Goal: Information Seeking & Learning: Find specific fact

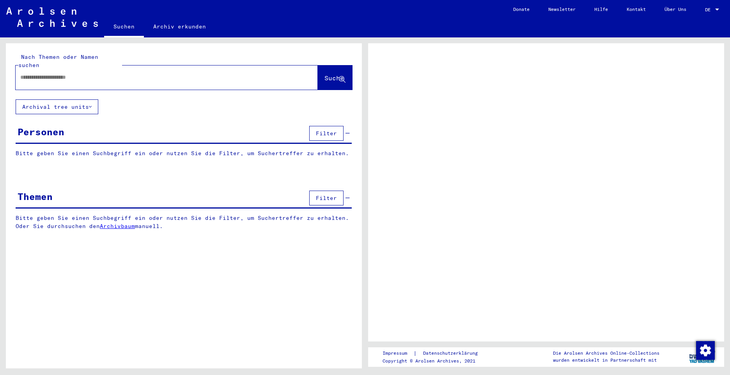
click at [75, 73] on input "text" at bounding box center [159, 77] width 279 height 8
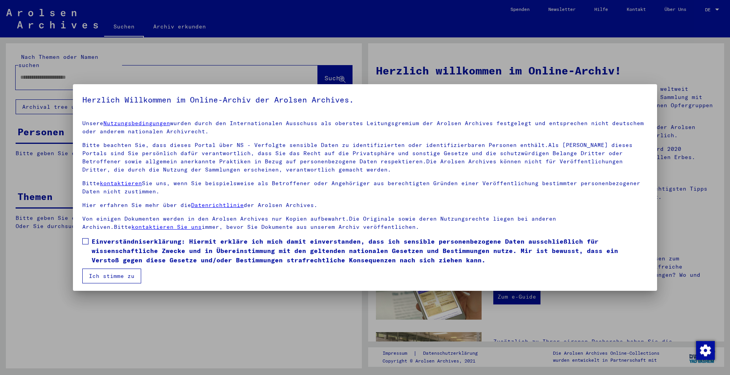
click at [85, 243] on span at bounding box center [85, 241] width 6 height 6
click at [97, 277] on button "Ich stimme zu" at bounding box center [111, 276] width 59 height 15
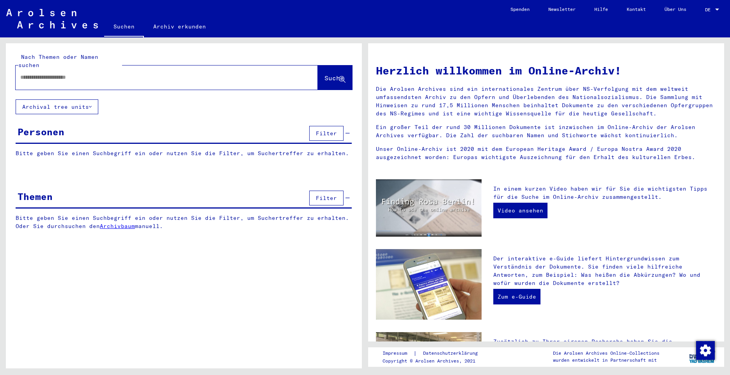
click at [52, 73] on input "text" at bounding box center [157, 77] width 274 height 8
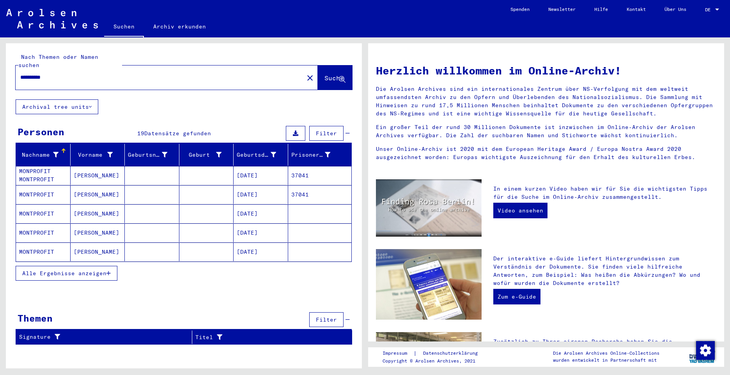
click at [34, 73] on input "**********" at bounding box center [157, 77] width 274 height 8
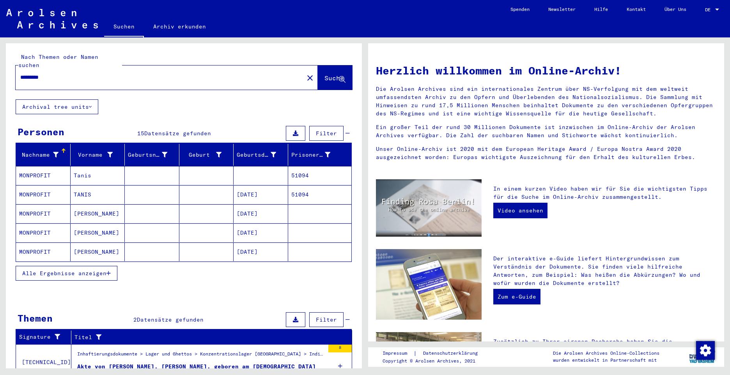
click at [41, 168] on mat-cell "MONPROFIT" at bounding box center [43, 175] width 55 height 19
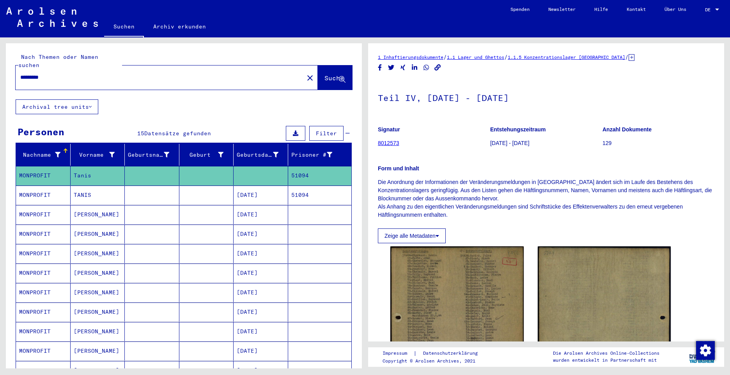
click at [35, 186] on mat-cell "MONPROFIT" at bounding box center [43, 195] width 55 height 19
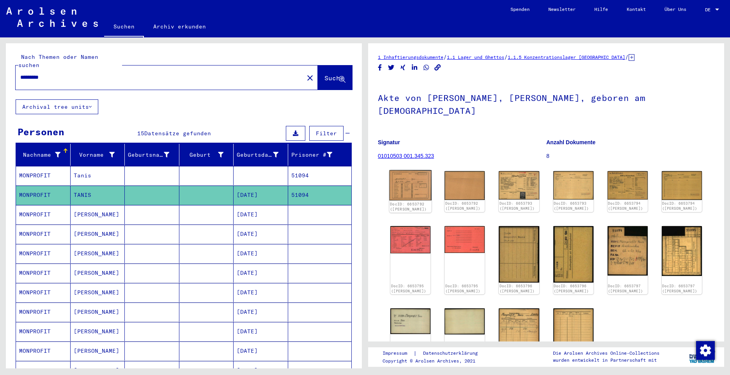
click at [417, 177] on img at bounding box center [410, 185] width 42 height 30
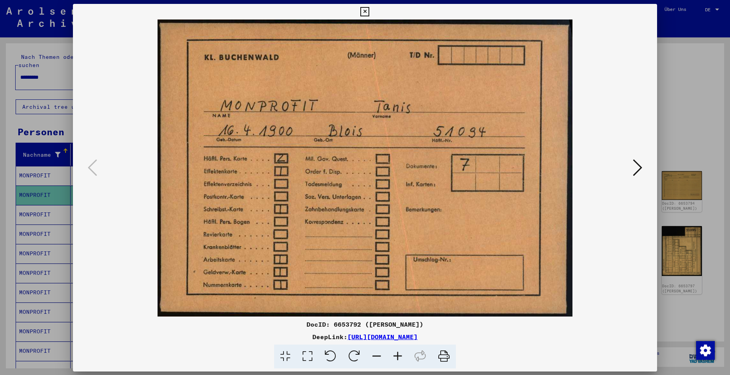
click at [417, 177] on img at bounding box center [364, 167] width 531 height 297
click at [636, 167] on icon at bounding box center [637, 167] width 9 height 19
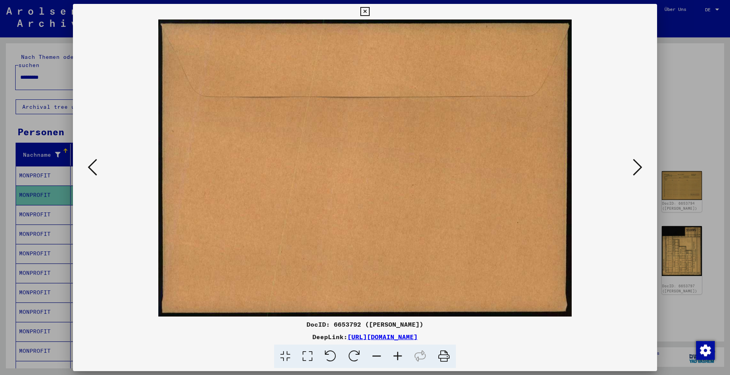
click at [636, 167] on icon at bounding box center [637, 167] width 9 height 19
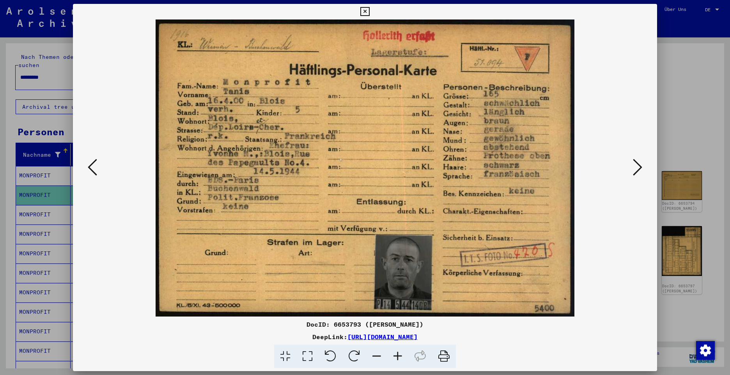
click at [638, 170] on icon at bounding box center [637, 167] width 9 height 19
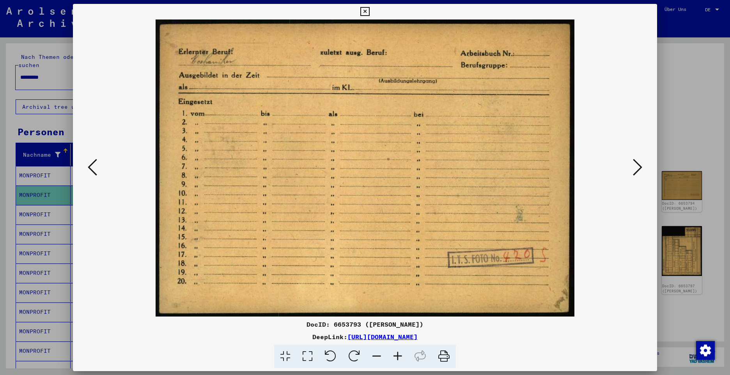
click at [634, 168] on icon at bounding box center [637, 167] width 9 height 19
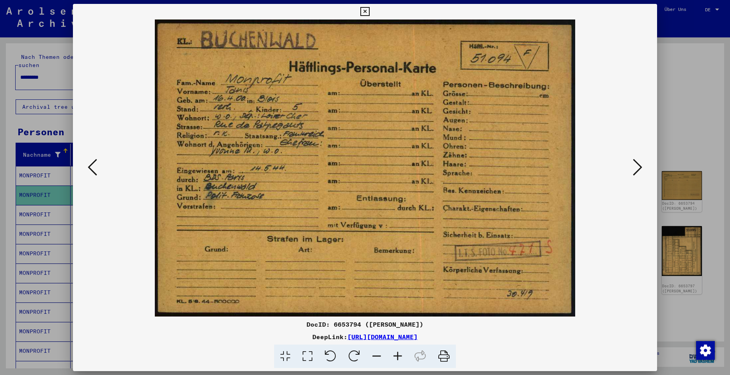
click at [634, 168] on icon at bounding box center [637, 167] width 9 height 19
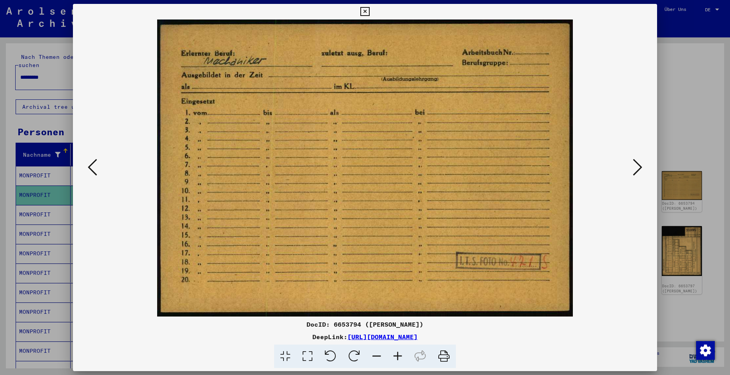
click at [634, 168] on icon at bounding box center [637, 167] width 9 height 19
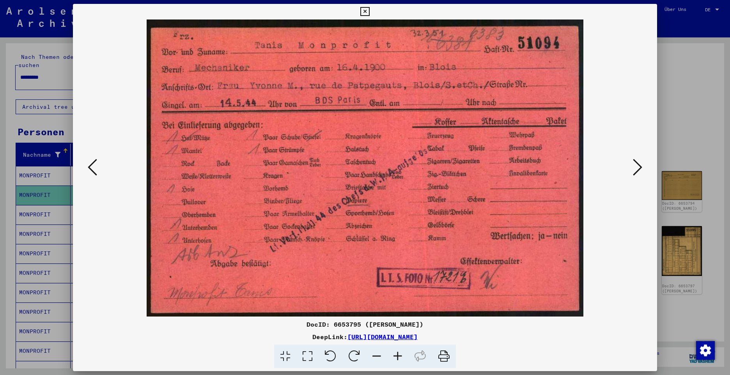
click at [637, 170] on icon at bounding box center [637, 167] width 9 height 19
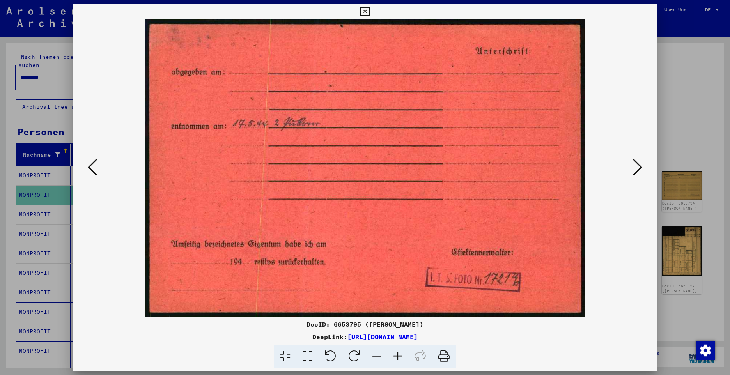
click at [637, 170] on icon at bounding box center [637, 167] width 9 height 19
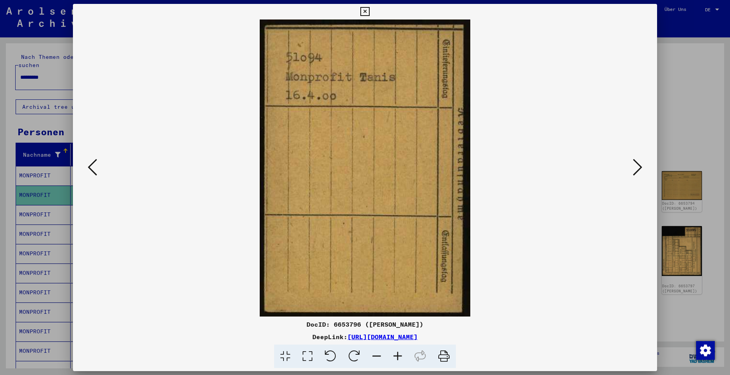
click at [637, 170] on icon at bounding box center [637, 167] width 9 height 19
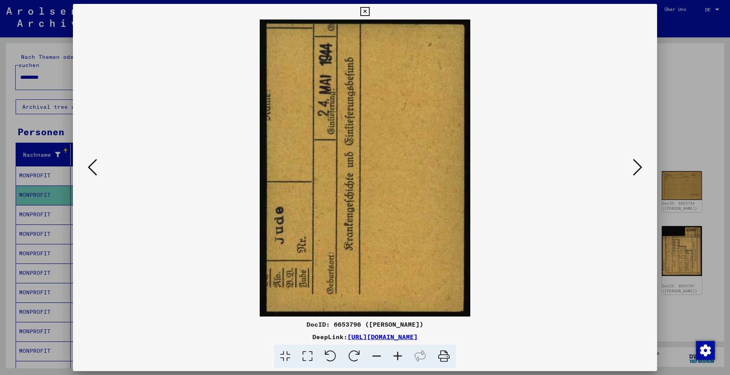
click at [637, 170] on icon at bounding box center [637, 167] width 9 height 19
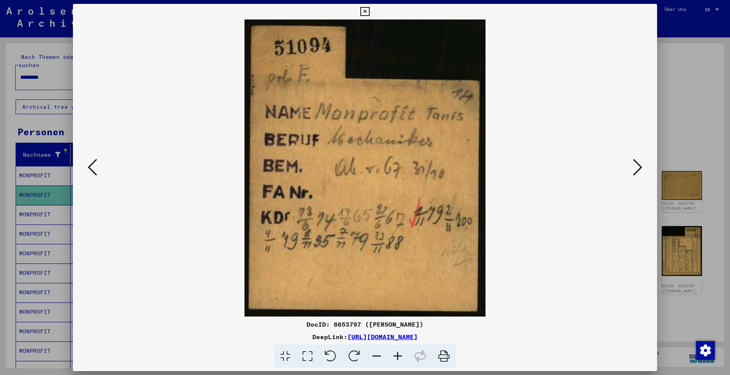
click at [637, 170] on icon at bounding box center [637, 167] width 9 height 19
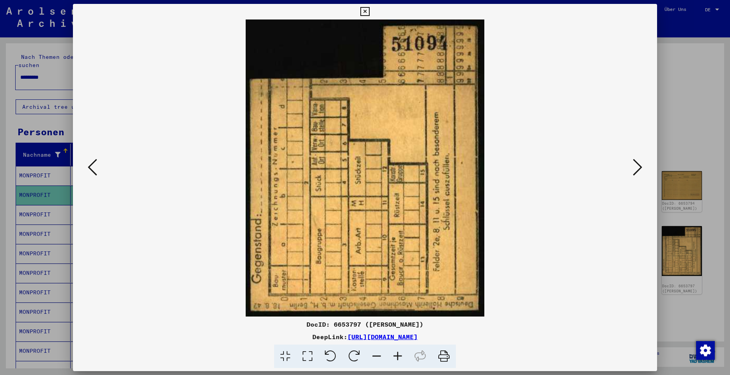
click at [637, 170] on icon at bounding box center [637, 167] width 9 height 19
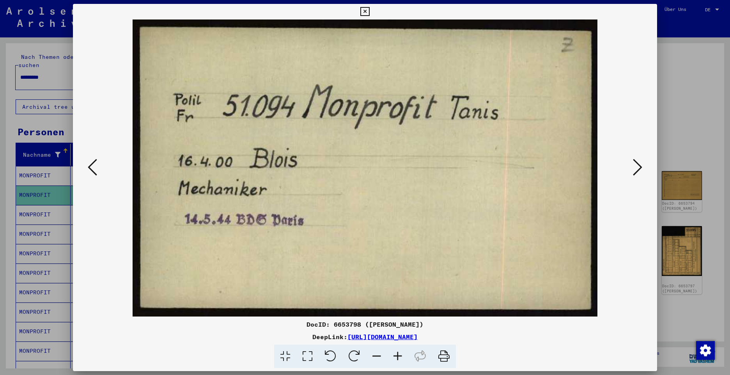
click at [637, 170] on icon at bounding box center [637, 167] width 9 height 19
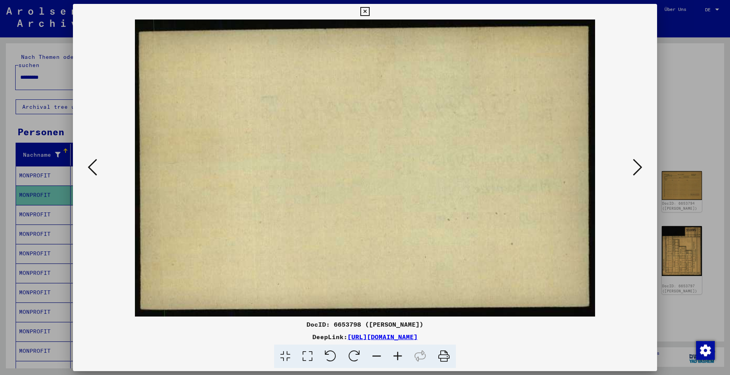
click at [637, 170] on icon at bounding box center [637, 167] width 9 height 19
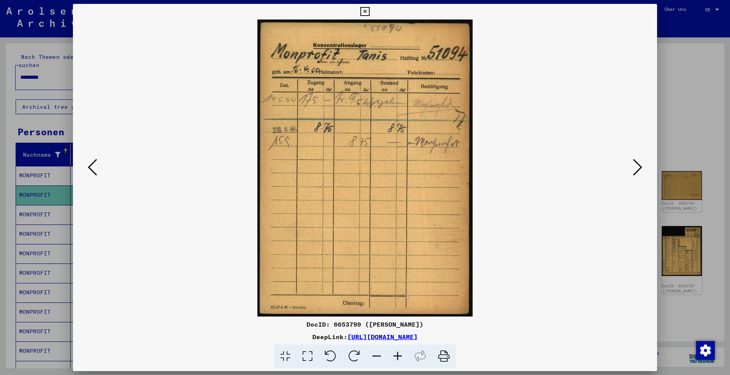
click at [637, 170] on icon at bounding box center [637, 167] width 9 height 19
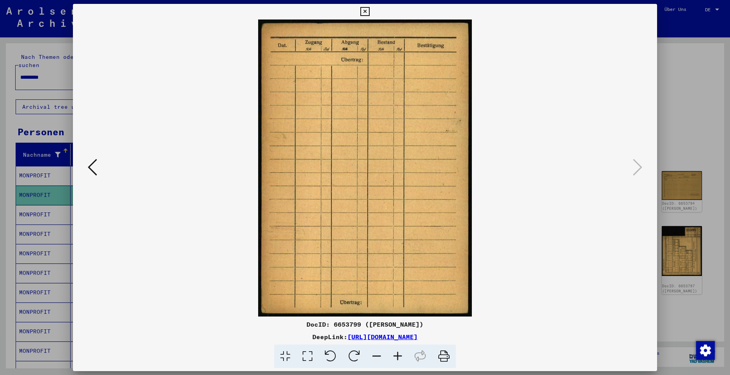
click at [362, 12] on icon at bounding box center [364, 11] width 9 height 9
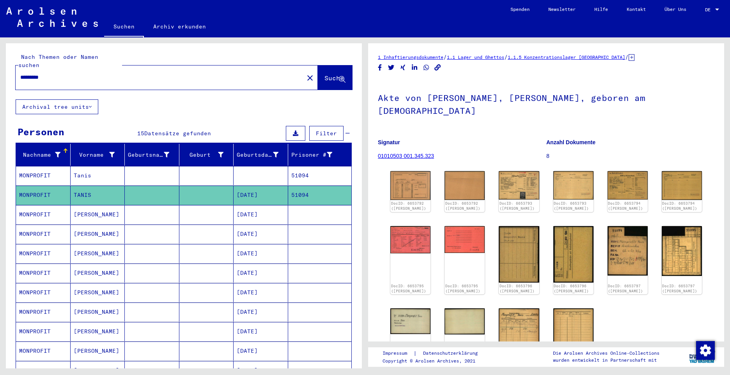
drag, startPoint x: -2, startPoint y: 57, endPoint x: 2, endPoint y: 50, distance: 8.4
click at [0, 51] on html "Suchen Archiv erkunden Spenden Newsletter Hilfe Kontakt Über Uns Suchen Archiv …" at bounding box center [365, 187] width 730 height 375
paste input "text"
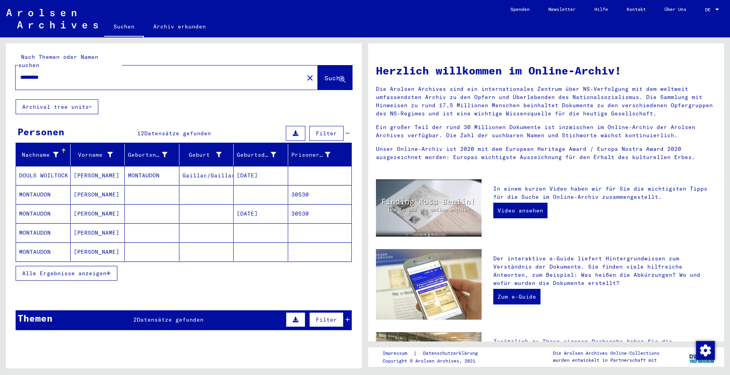
drag, startPoint x: 58, startPoint y: 69, endPoint x: -2, endPoint y: 58, distance: 61.1
click at [0, 58] on html "Suchen Archiv erkunden Spenden Newsletter Hilfe Kontakt Über Uns Suchen Archiv …" at bounding box center [365, 187] width 730 height 375
paste input "text"
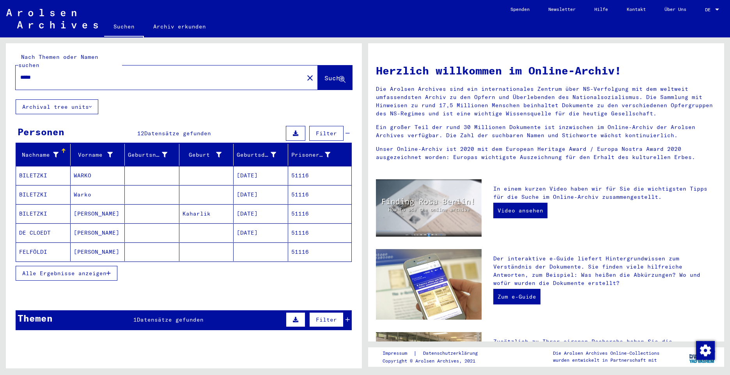
drag, startPoint x: 40, startPoint y: 69, endPoint x: 13, endPoint y: 66, distance: 26.6
click at [13, 66] on div "Nach Themen oder Namen suchen ***** close Suche" at bounding box center [184, 71] width 356 height 56
type input "**********"
click at [64, 270] on span "Alle Ergebnisse anzeigen" at bounding box center [64, 273] width 84 height 7
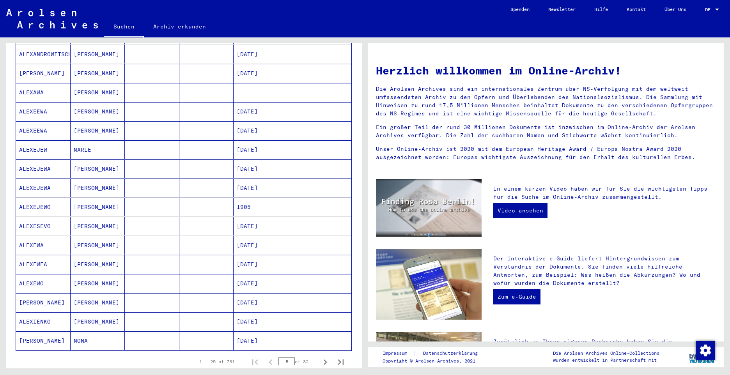
scroll to position [390, 0]
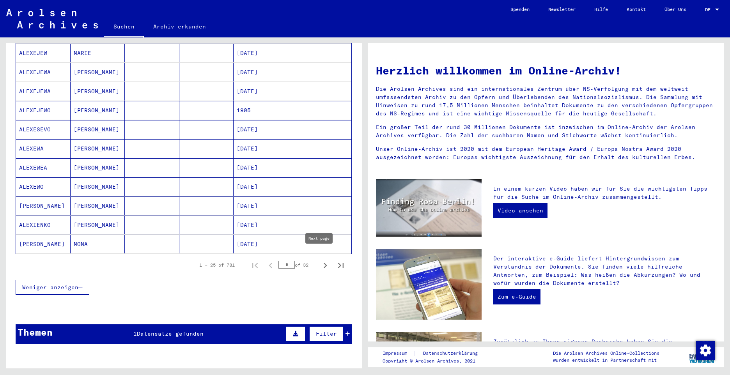
click at [320, 260] on icon "Next page" at bounding box center [325, 265] width 11 height 11
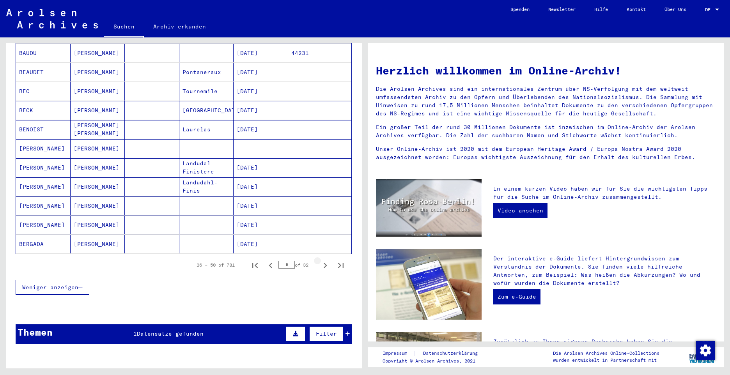
click at [320, 260] on icon "Next page" at bounding box center [325, 265] width 11 height 11
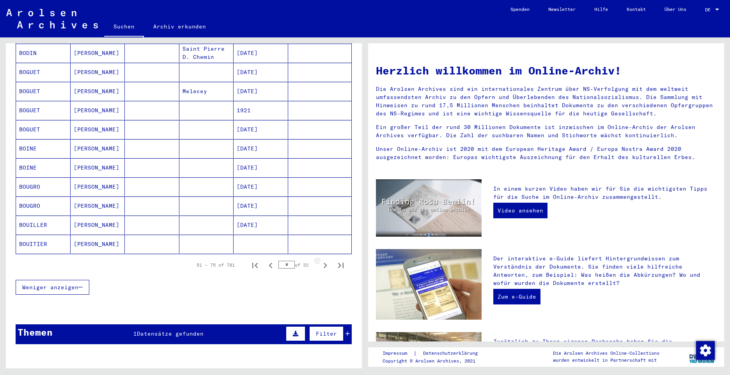
click at [320, 260] on icon "Next page" at bounding box center [325, 265] width 11 height 11
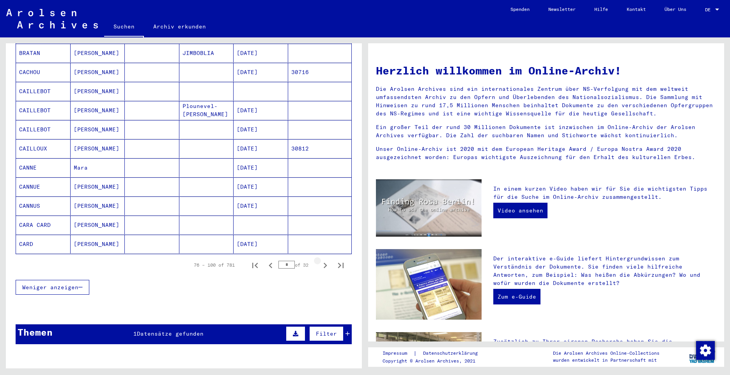
click at [320, 260] on icon "Next page" at bounding box center [325, 265] width 11 height 11
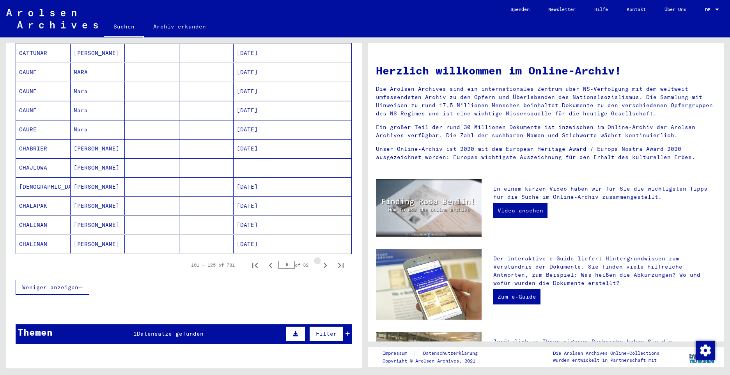
click at [320, 260] on icon "Next page" at bounding box center [325, 265] width 11 height 11
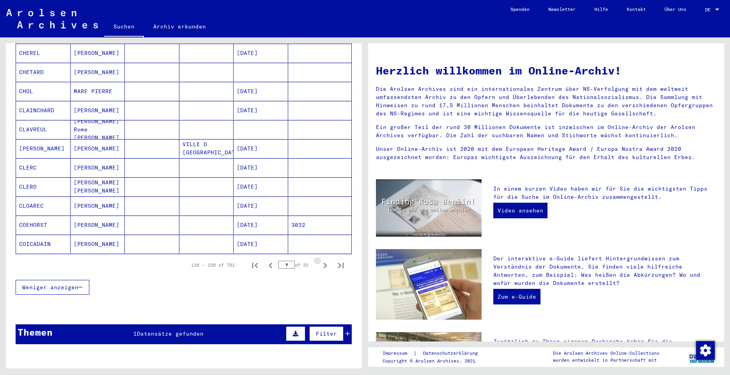
click at [320, 260] on icon "Next page" at bounding box center [325, 265] width 11 height 11
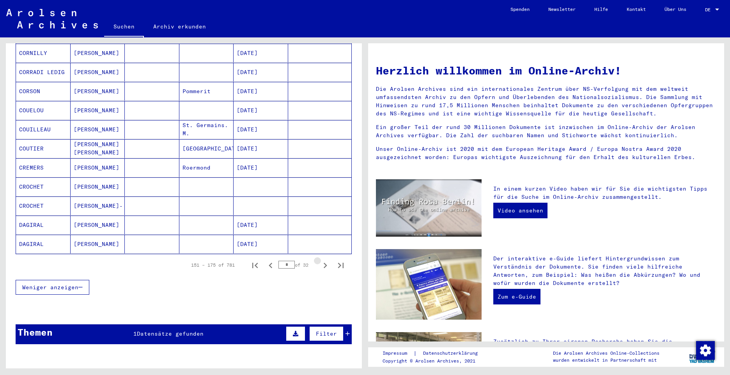
click at [320, 260] on icon "Next page" at bounding box center [325, 265] width 11 height 11
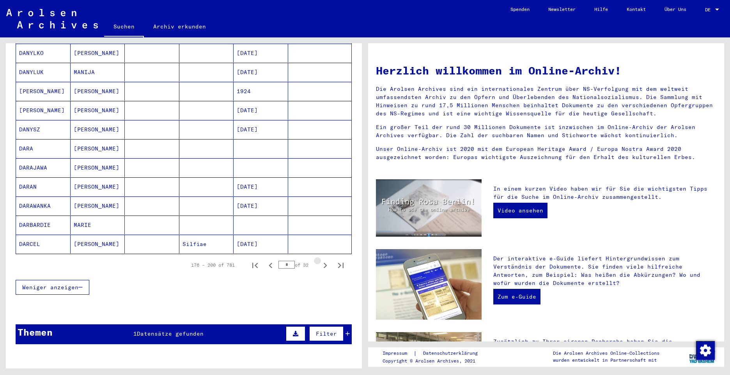
click at [320, 260] on icon "Next page" at bounding box center [325, 265] width 11 height 11
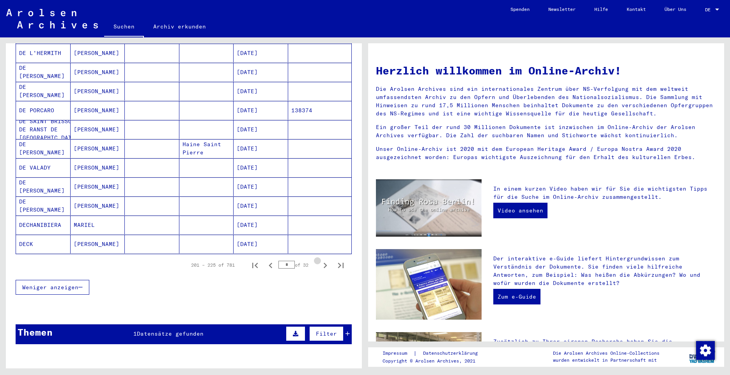
click at [320, 260] on icon "Next page" at bounding box center [325, 265] width 11 height 11
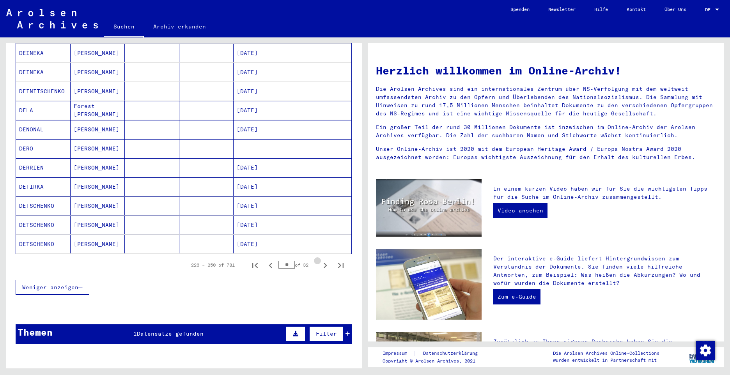
click at [320, 260] on icon "Next page" at bounding box center [325, 265] width 11 height 11
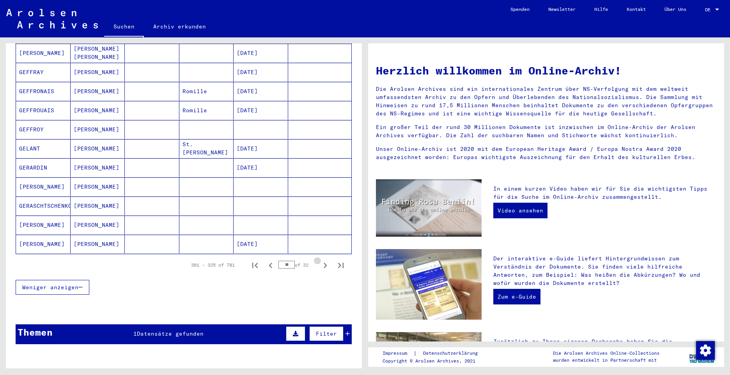
click at [320, 260] on icon "Next page" at bounding box center [325, 265] width 11 height 11
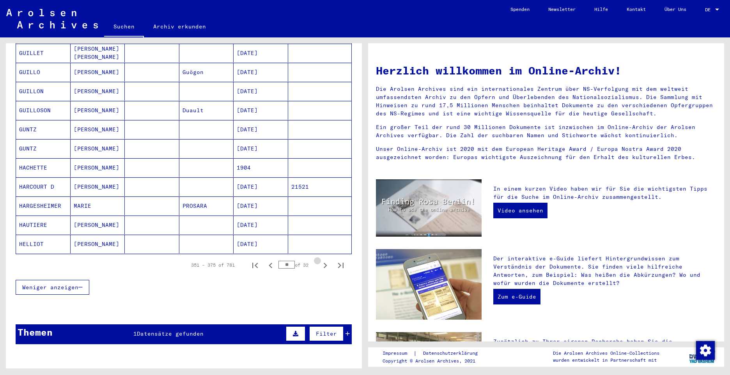
click at [320, 260] on icon "Next page" at bounding box center [325, 265] width 11 height 11
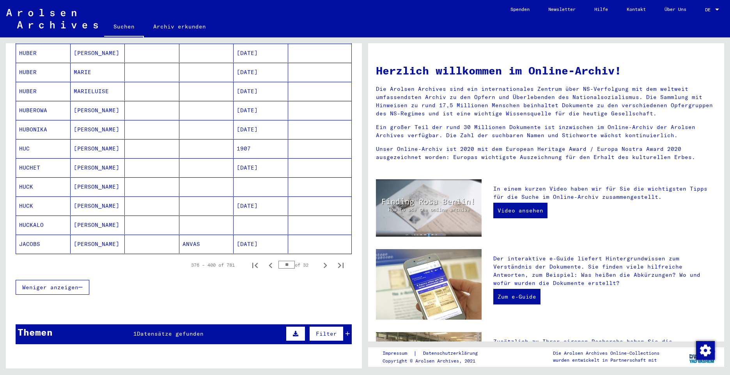
click at [320, 260] on icon "Next page" at bounding box center [325, 265] width 11 height 11
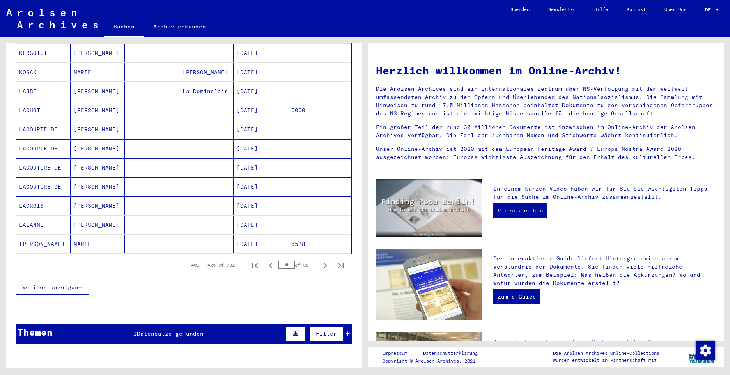
click at [320, 260] on icon "Next page" at bounding box center [325, 265] width 11 height 11
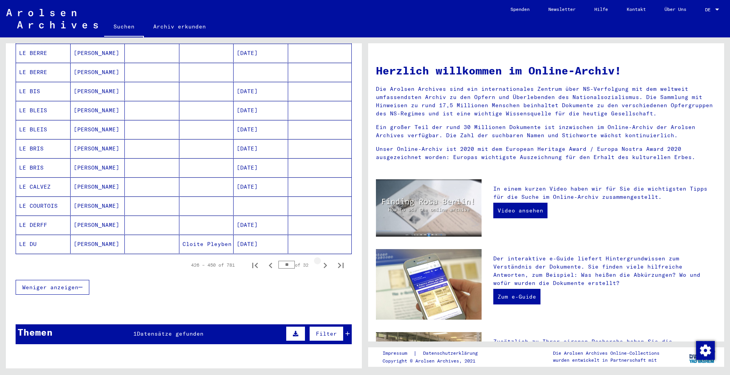
click at [320, 260] on icon "Next page" at bounding box center [325, 265] width 11 height 11
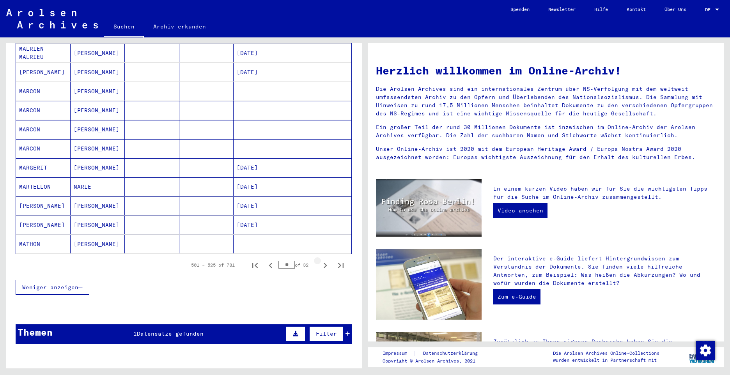
click at [320, 260] on icon "Next page" at bounding box center [325, 265] width 11 height 11
type input "**"
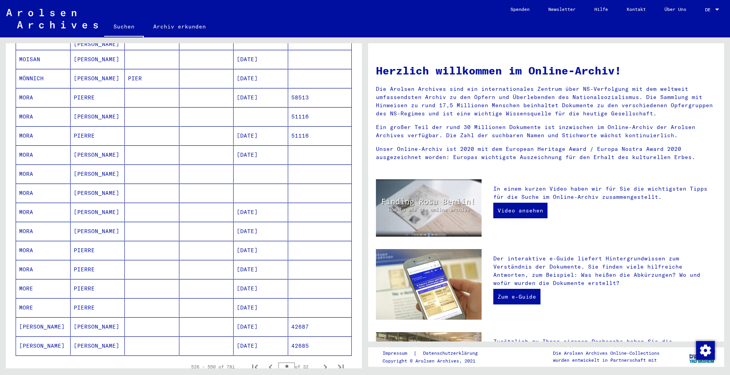
scroll to position [273, 0]
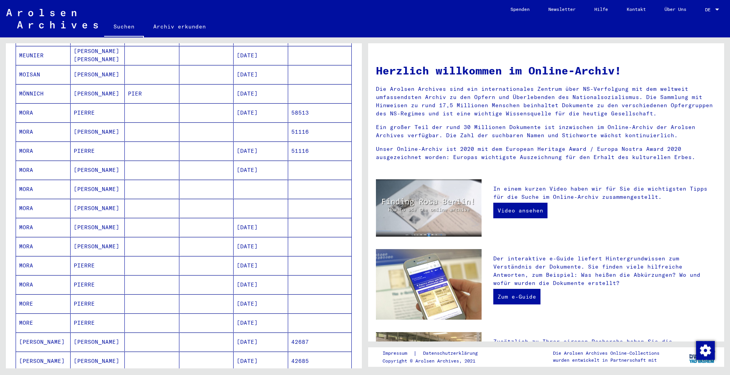
click at [29, 124] on mat-cell "MORA" at bounding box center [43, 131] width 55 height 19
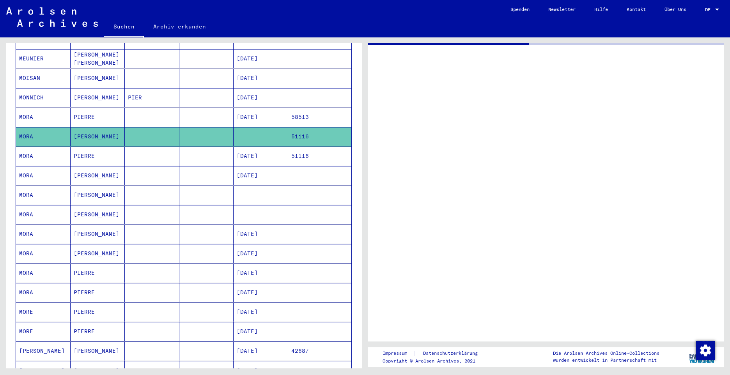
scroll to position [276, 0]
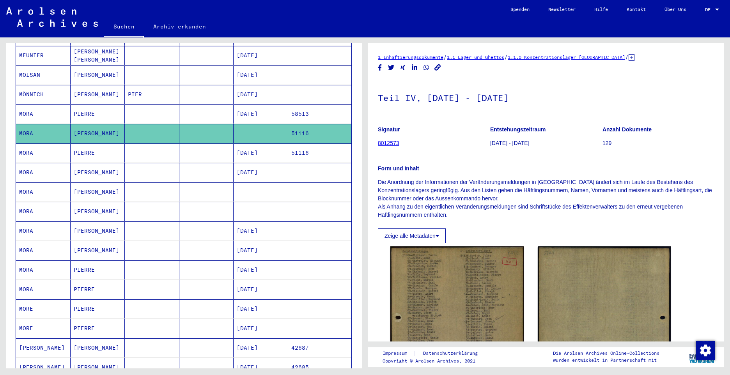
click at [29, 146] on mat-cell "MORA" at bounding box center [43, 152] width 55 height 19
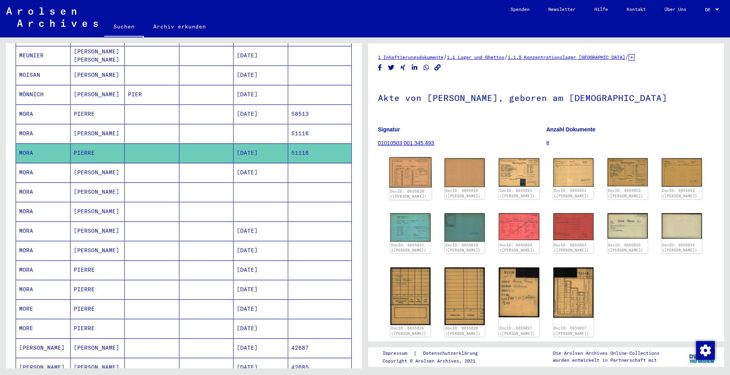
click at [411, 164] on img at bounding box center [410, 172] width 42 height 30
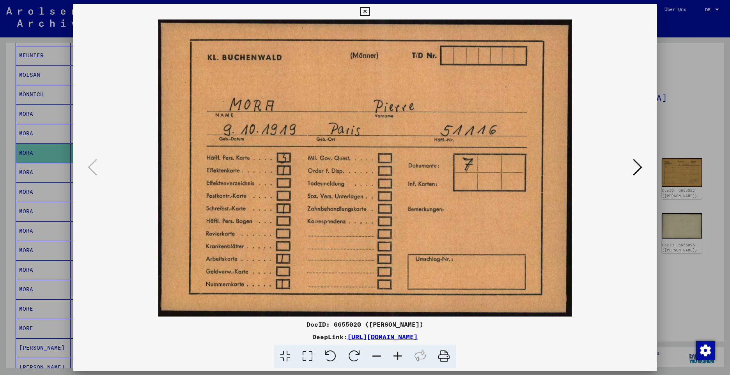
click at [639, 166] on icon at bounding box center [637, 167] width 9 height 19
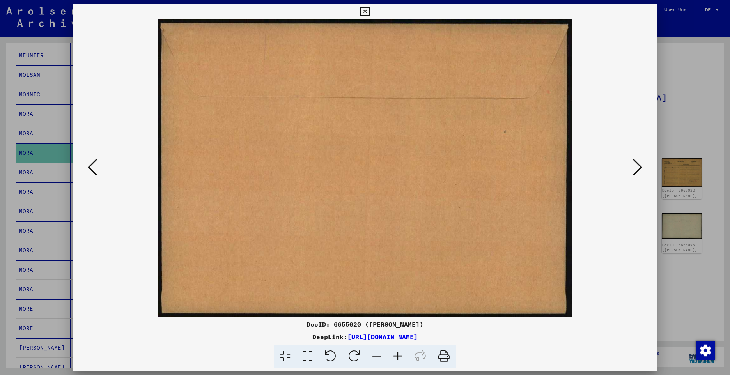
click at [639, 166] on icon at bounding box center [637, 167] width 9 height 19
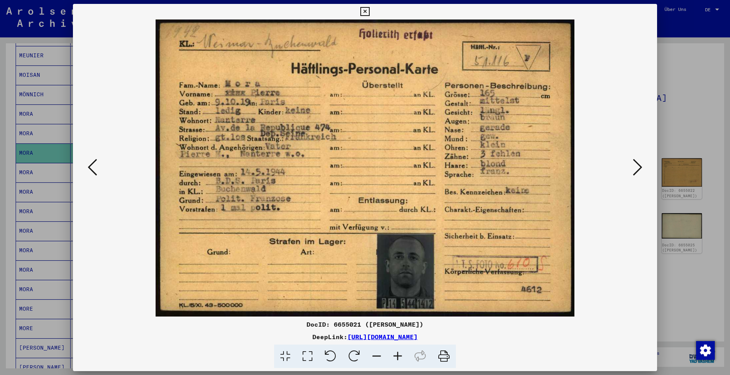
click at [636, 168] on icon at bounding box center [637, 167] width 9 height 19
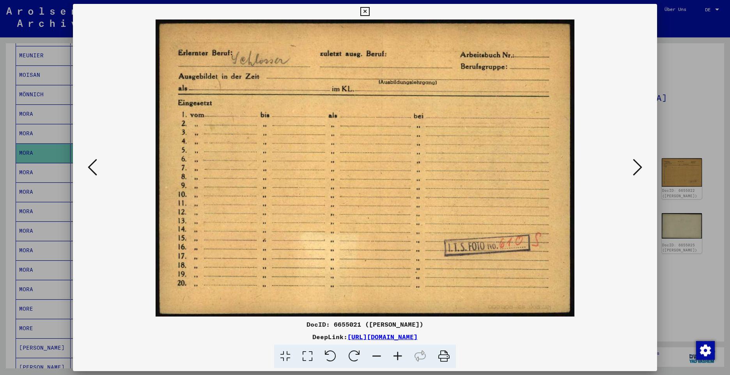
click at [634, 167] on icon at bounding box center [637, 167] width 9 height 19
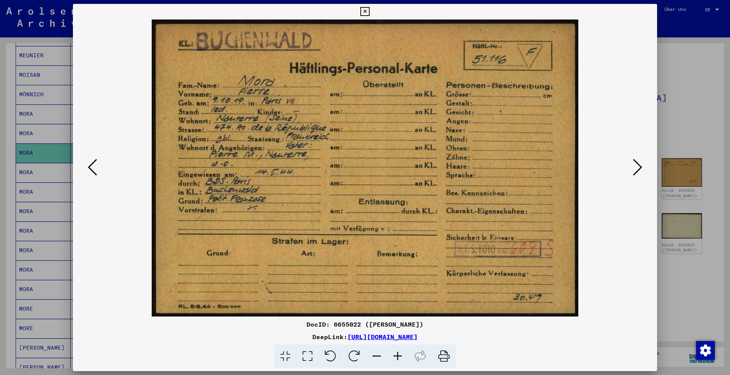
click at [637, 168] on icon at bounding box center [637, 167] width 9 height 19
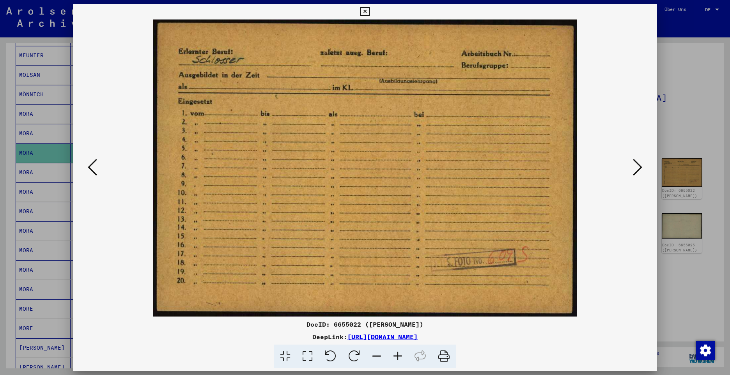
click at [637, 168] on icon at bounding box center [637, 167] width 9 height 19
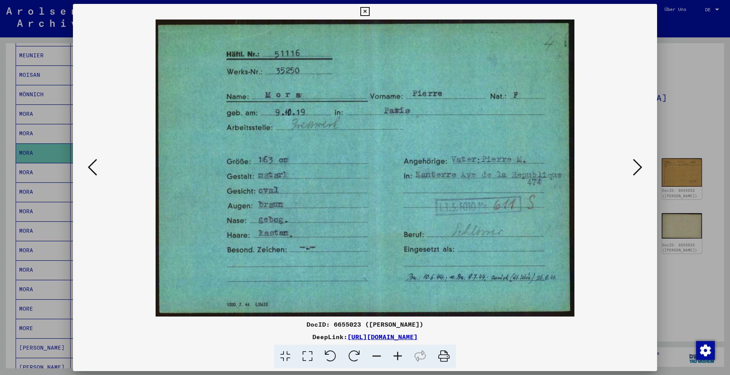
click at [637, 168] on icon at bounding box center [637, 167] width 9 height 19
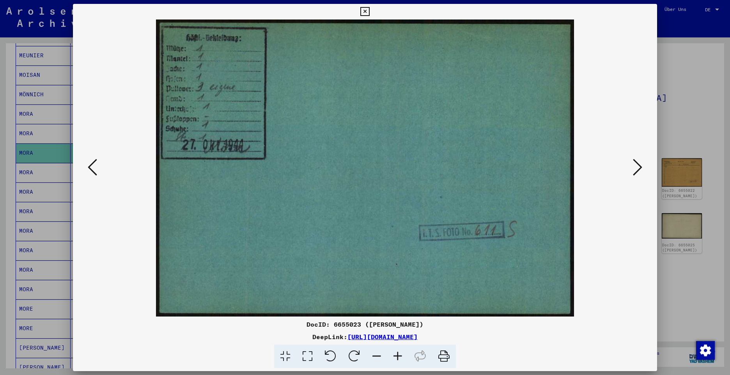
click at [637, 168] on icon at bounding box center [637, 167] width 9 height 19
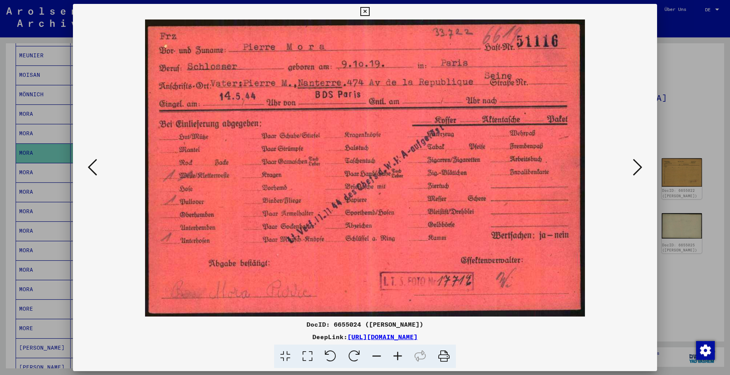
click at [639, 166] on icon at bounding box center [637, 167] width 9 height 19
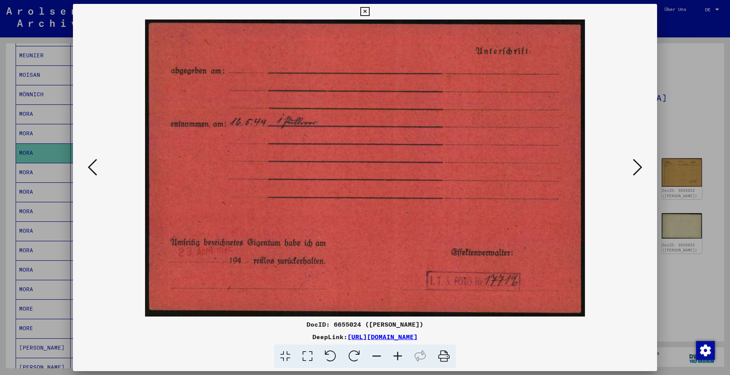
click at [639, 166] on icon at bounding box center [637, 167] width 9 height 19
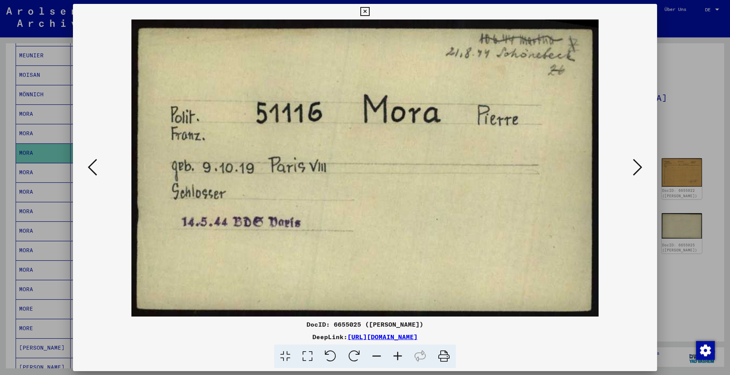
click at [636, 168] on icon at bounding box center [637, 167] width 9 height 19
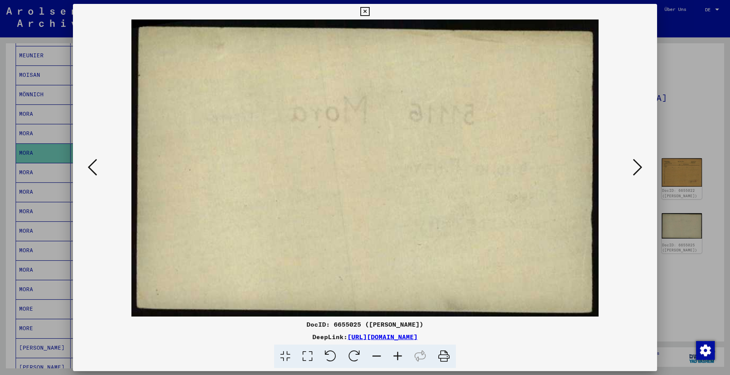
click at [636, 168] on icon at bounding box center [637, 167] width 9 height 19
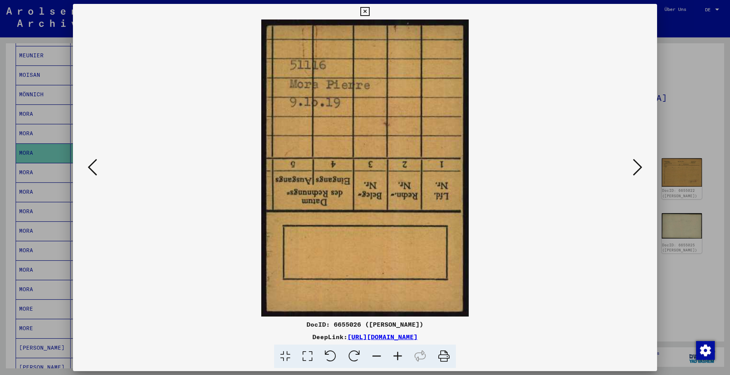
click at [636, 168] on icon at bounding box center [637, 167] width 9 height 19
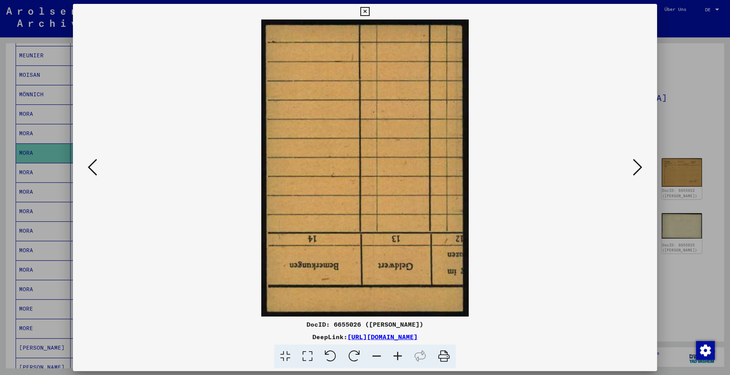
click at [636, 168] on icon at bounding box center [637, 167] width 9 height 19
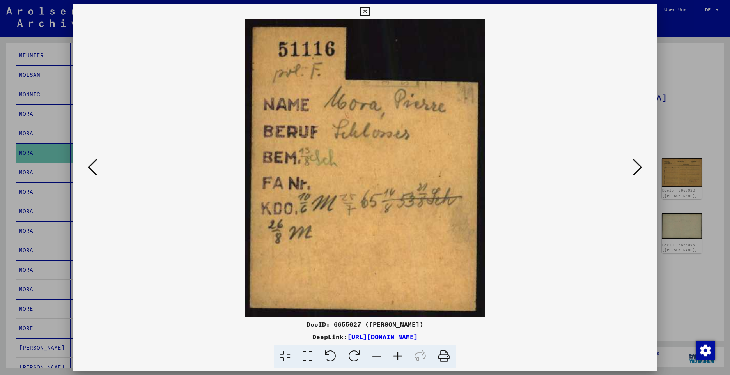
click at [637, 167] on icon at bounding box center [637, 167] width 9 height 19
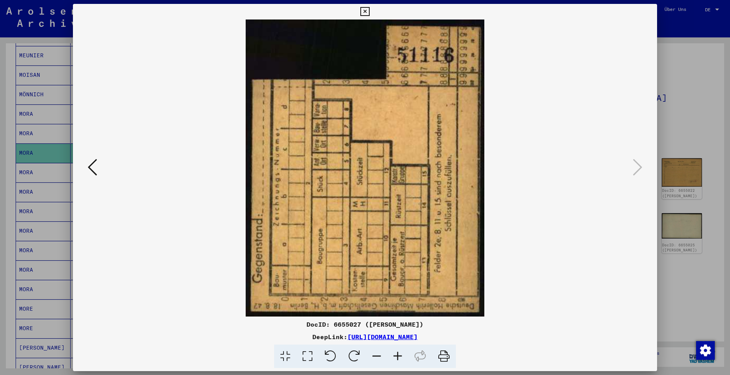
click at [364, 17] on button at bounding box center [365, 12] width 14 height 16
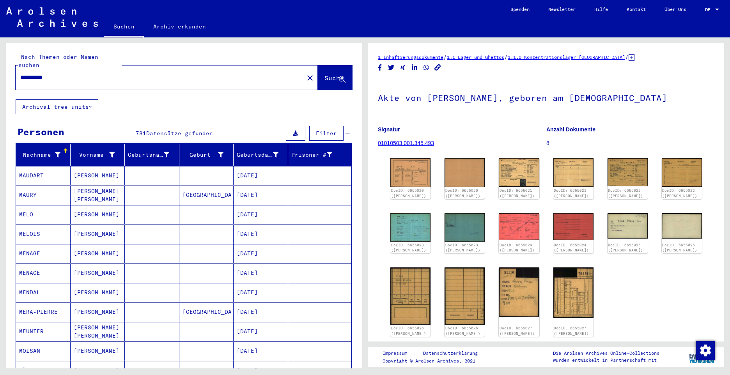
drag, startPoint x: 67, startPoint y: 71, endPoint x: 16, endPoint y: 55, distance: 53.8
click at [16, 55] on div "**********" at bounding box center [184, 71] width 336 height 37
paste input "text"
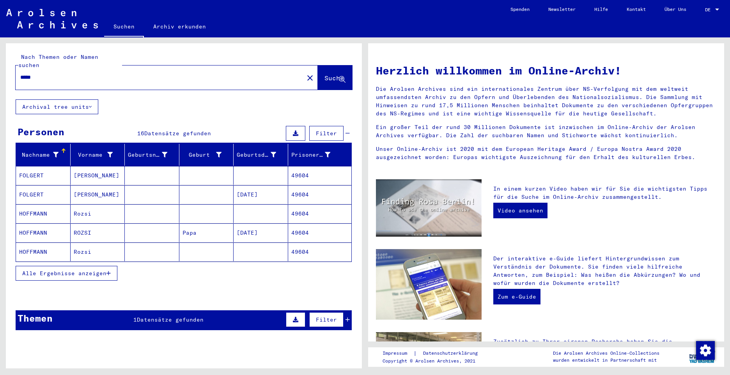
click at [62, 271] on button "Alle Ergebnisse anzeigen" at bounding box center [67, 273] width 102 height 15
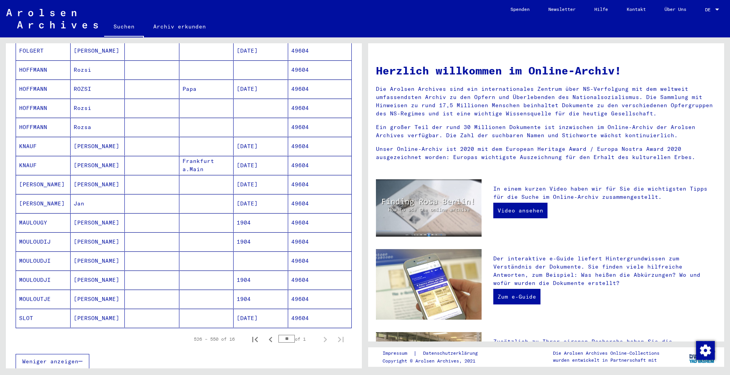
scroll to position [156, 0]
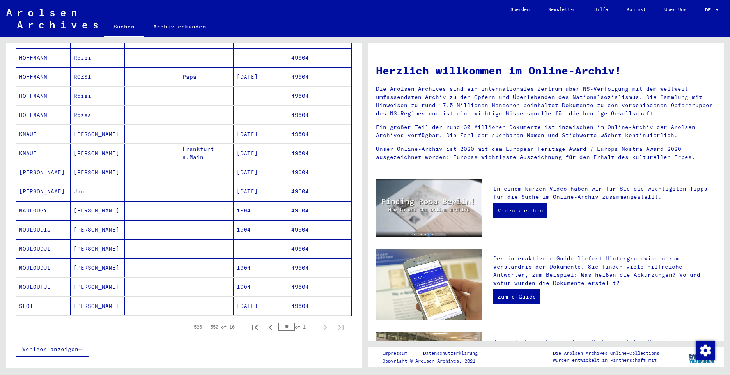
click at [34, 201] on mat-cell "MAULOUGY" at bounding box center [43, 210] width 55 height 19
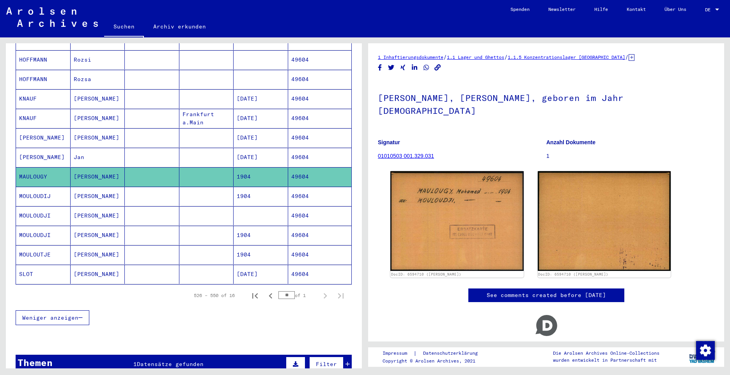
scroll to position [196, 0]
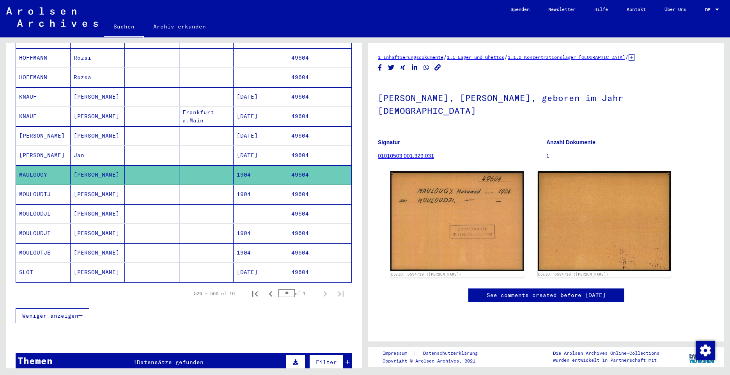
click at [34, 188] on mat-cell "MOULOUDIJ" at bounding box center [43, 194] width 55 height 19
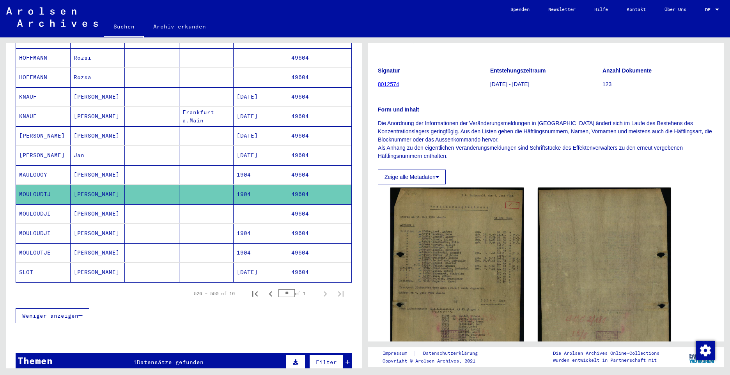
scroll to position [78, 0]
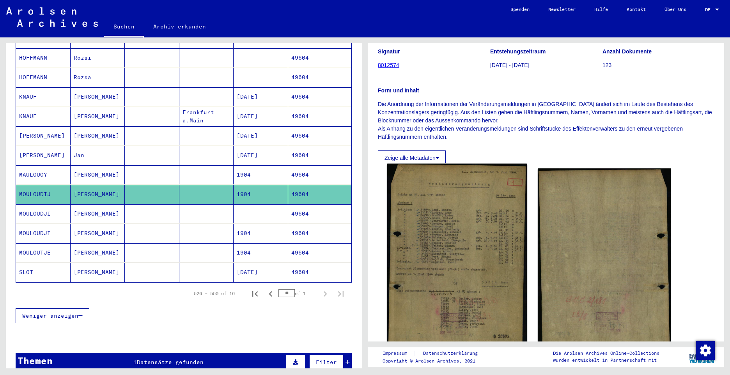
click at [489, 221] on img at bounding box center [457, 261] width 140 height 194
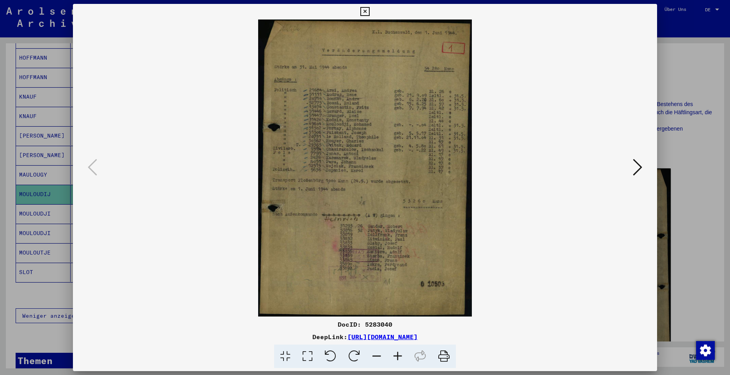
click at [364, 8] on icon at bounding box center [364, 11] width 9 height 9
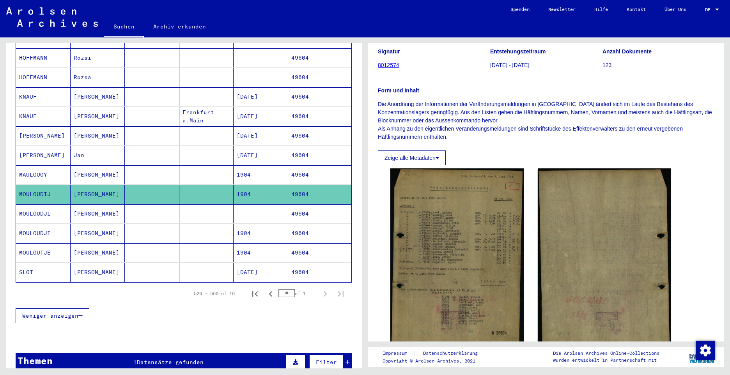
click at [34, 204] on mat-cell "MOULOUDJI" at bounding box center [43, 213] width 55 height 19
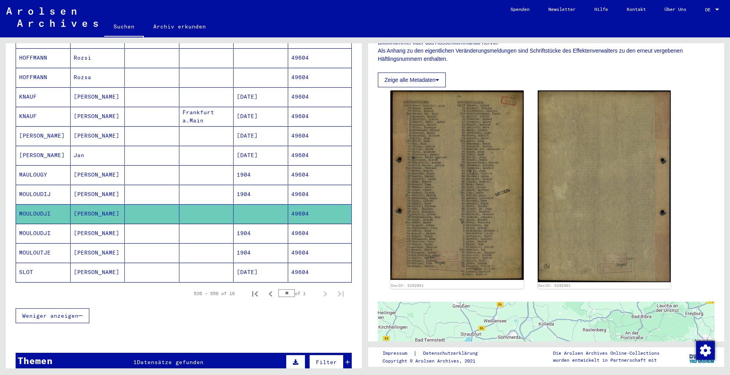
click at [43, 224] on mat-cell "MOULOUDJI" at bounding box center [43, 233] width 55 height 19
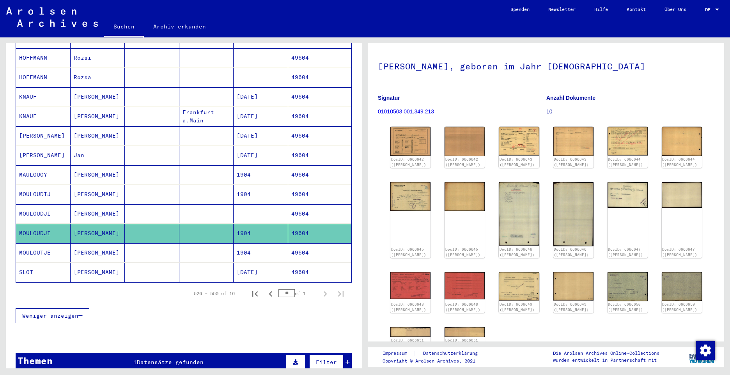
scroll to position [39, 0]
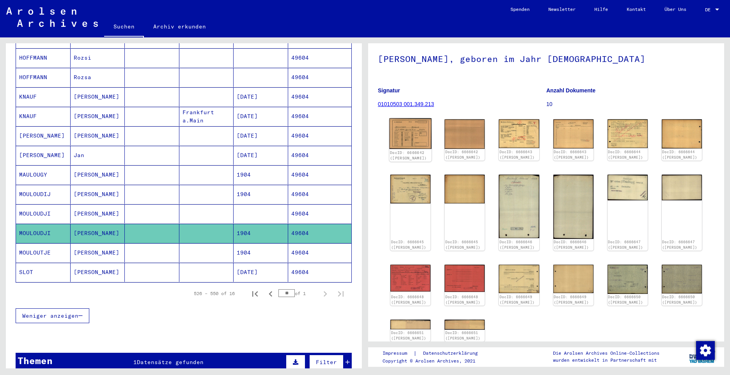
click at [401, 140] on img at bounding box center [410, 133] width 42 height 31
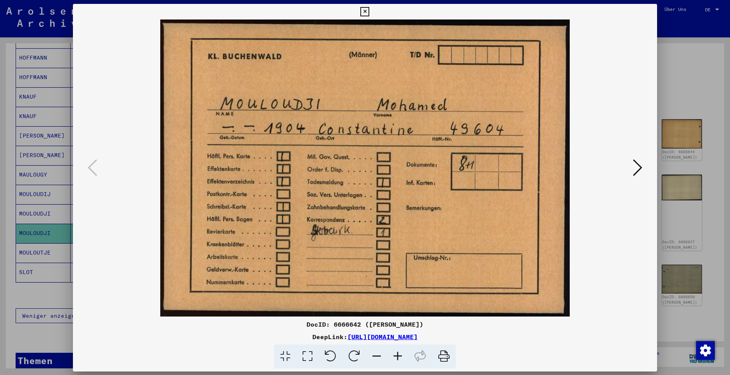
click at [401, 140] on img at bounding box center [364, 167] width 531 height 297
click at [638, 167] on icon at bounding box center [637, 167] width 9 height 19
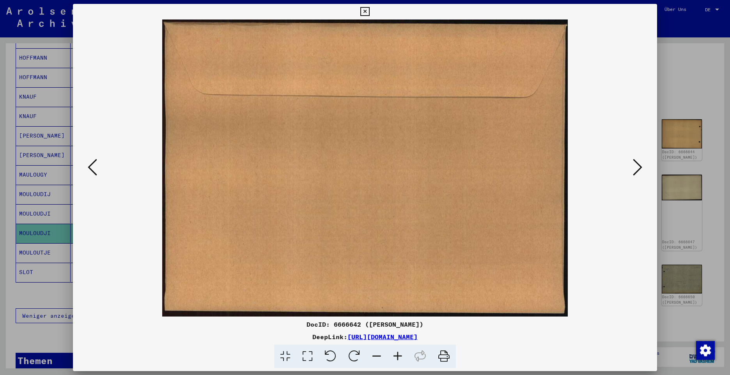
click at [638, 167] on icon at bounding box center [637, 167] width 9 height 19
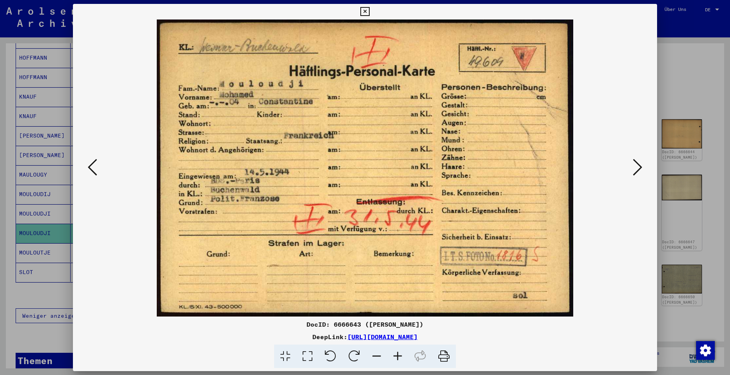
click at [638, 167] on icon at bounding box center [637, 167] width 9 height 19
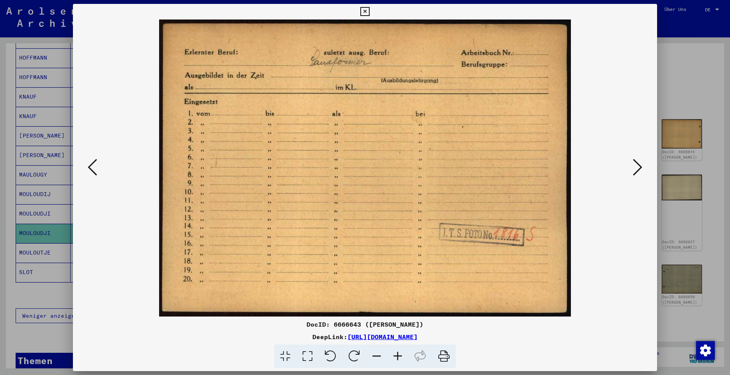
click at [636, 167] on icon at bounding box center [637, 167] width 9 height 19
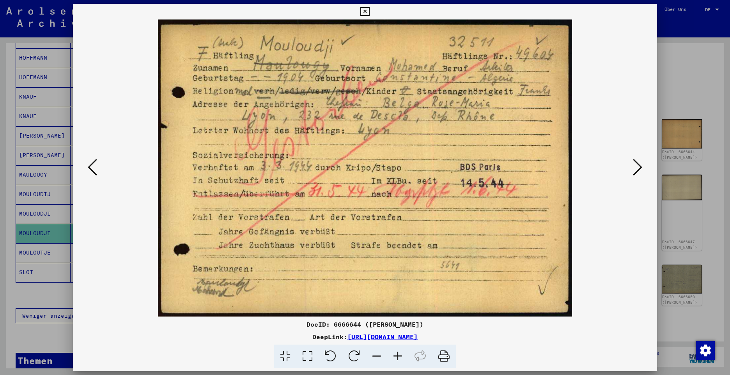
click at [637, 171] on icon at bounding box center [637, 167] width 9 height 19
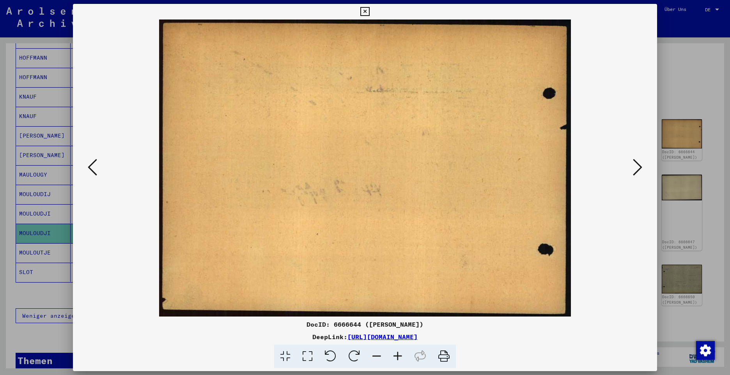
click at [637, 171] on icon at bounding box center [637, 167] width 9 height 19
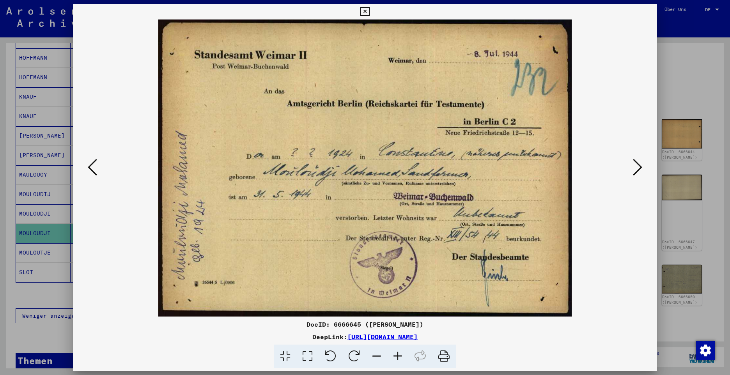
click at [637, 171] on icon at bounding box center [637, 167] width 9 height 19
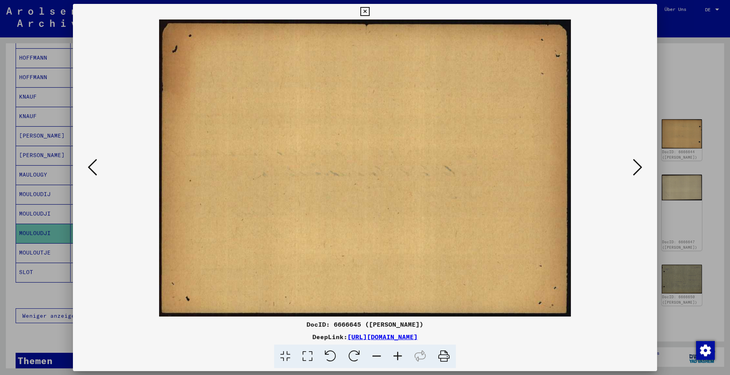
click at [637, 171] on icon at bounding box center [637, 167] width 9 height 19
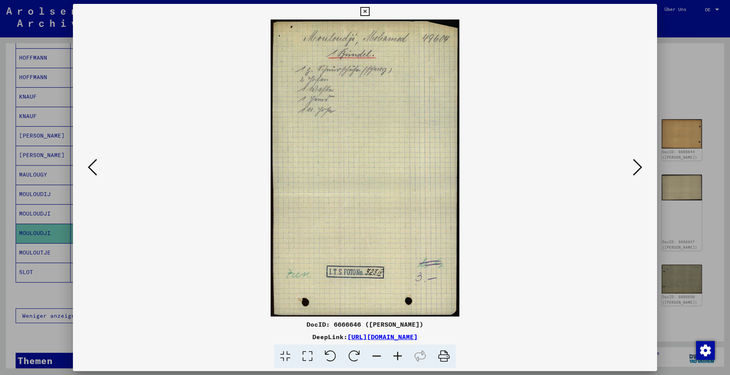
click at [637, 171] on icon at bounding box center [637, 167] width 9 height 19
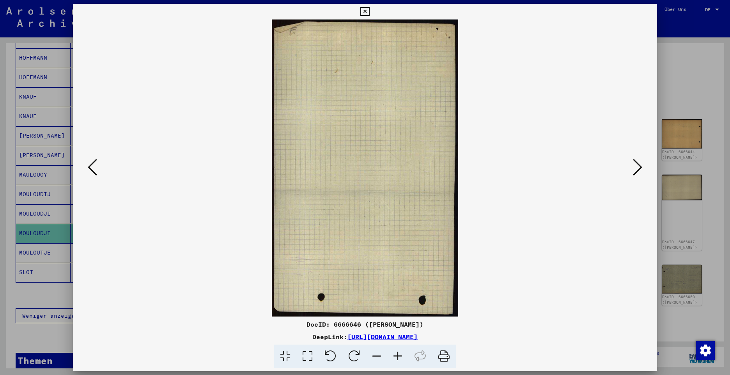
click at [637, 171] on icon at bounding box center [637, 167] width 9 height 19
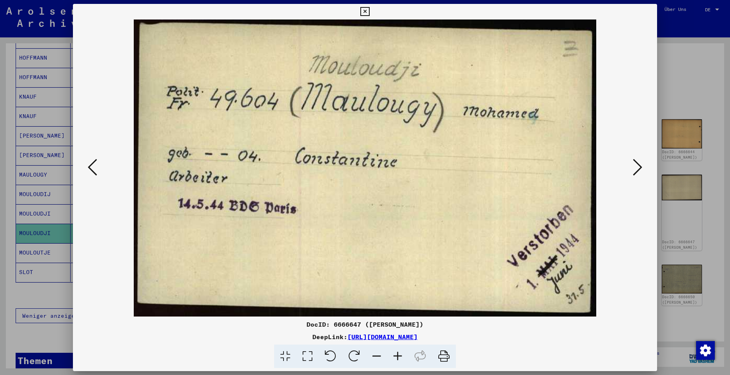
click at [637, 171] on icon at bounding box center [637, 167] width 9 height 19
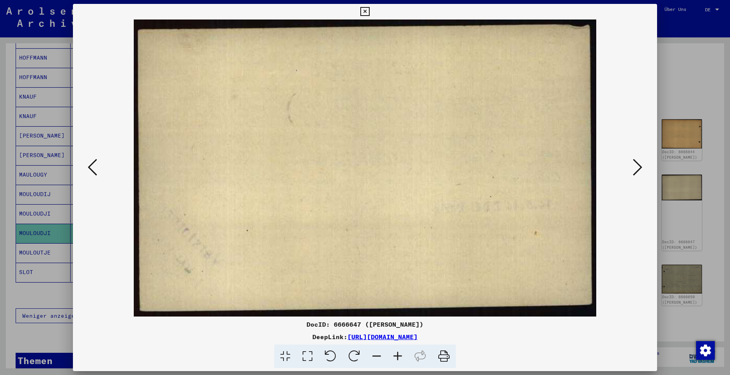
click at [637, 171] on icon at bounding box center [637, 167] width 9 height 19
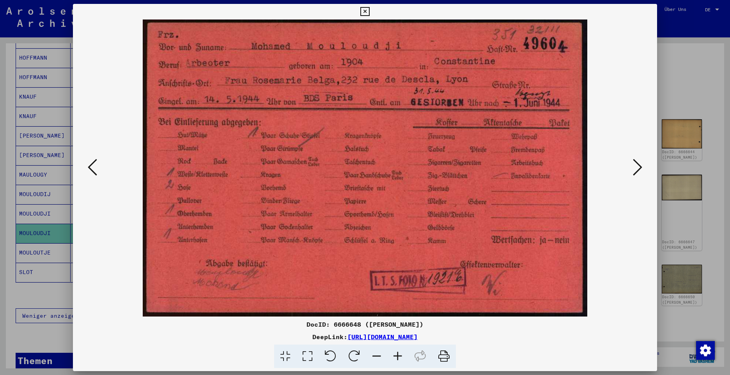
click at [637, 171] on icon at bounding box center [637, 167] width 9 height 19
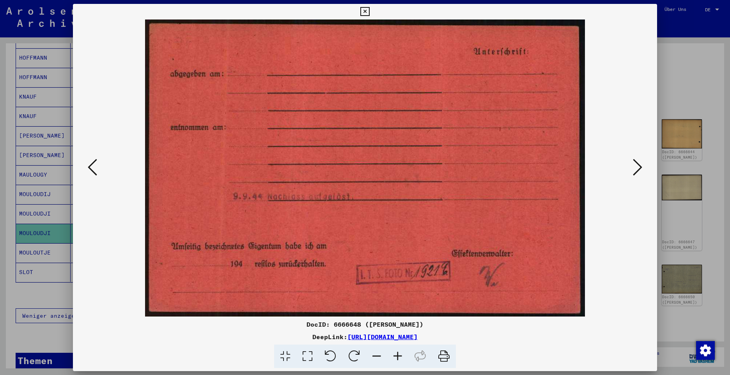
click at [637, 171] on icon at bounding box center [637, 167] width 9 height 19
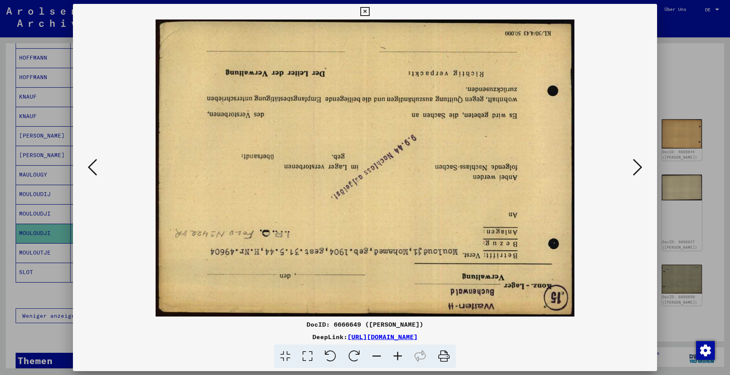
click at [637, 171] on icon at bounding box center [637, 167] width 9 height 19
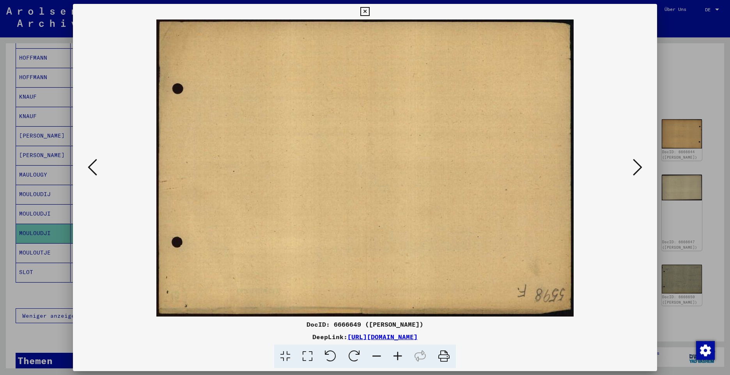
click at [88, 166] on icon at bounding box center [92, 167] width 9 height 19
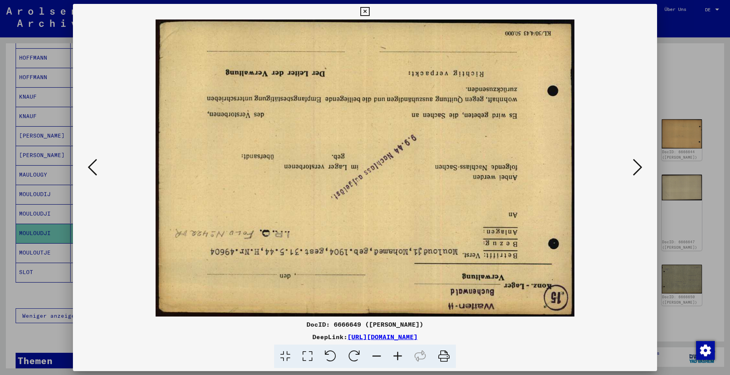
click at [88, 166] on icon at bounding box center [92, 167] width 9 height 19
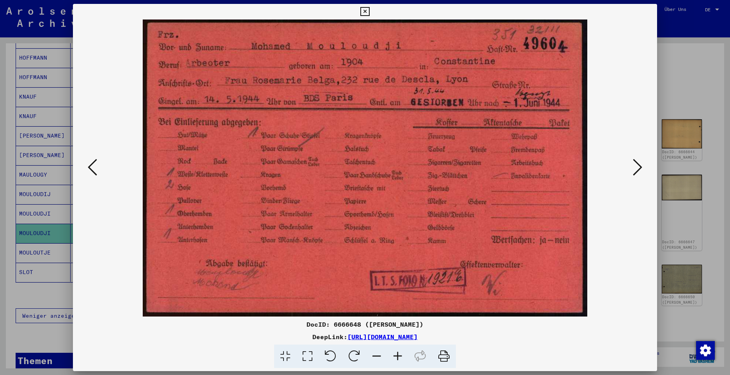
click at [88, 166] on icon at bounding box center [92, 167] width 9 height 19
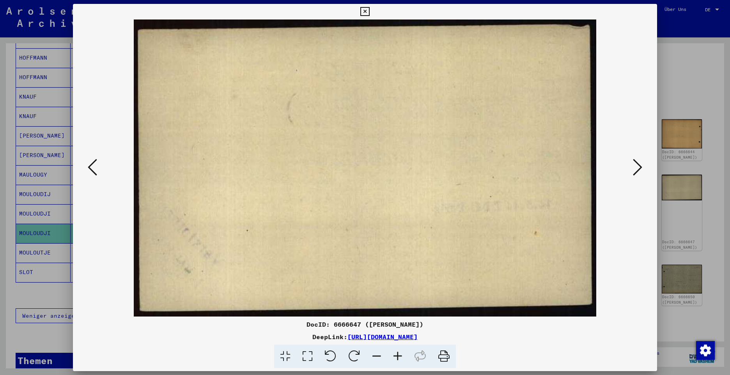
click at [88, 166] on icon at bounding box center [92, 167] width 9 height 19
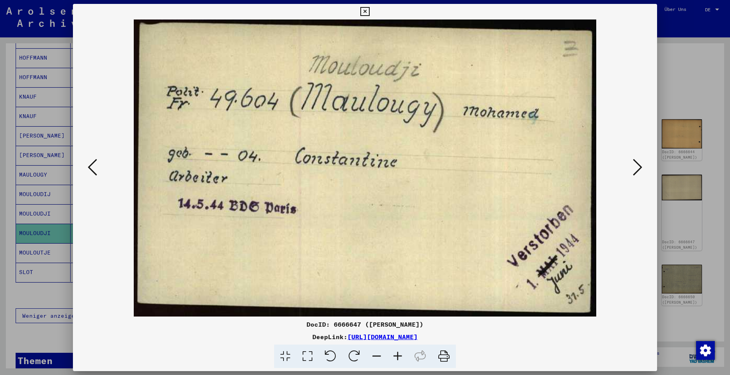
click at [88, 166] on icon at bounding box center [92, 167] width 9 height 19
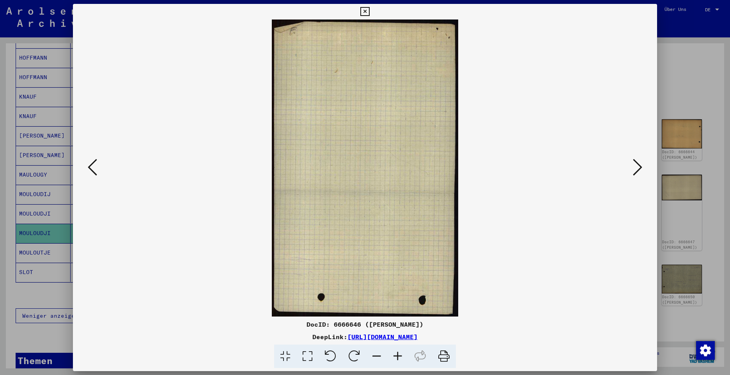
click at [88, 166] on icon at bounding box center [92, 167] width 9 height 19
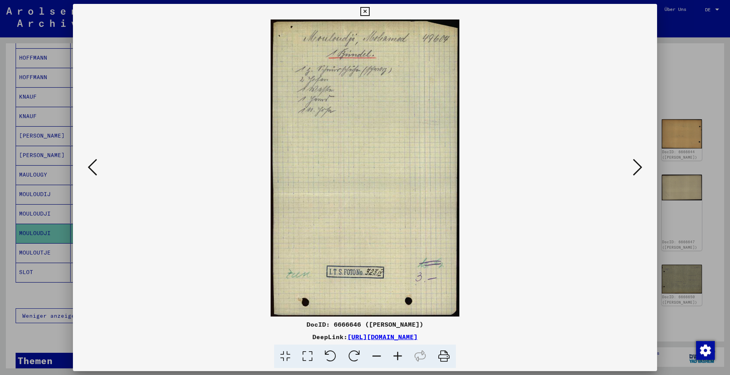
click at [88, 166] on icon at bounding box center [92, 167] width 9 height 19
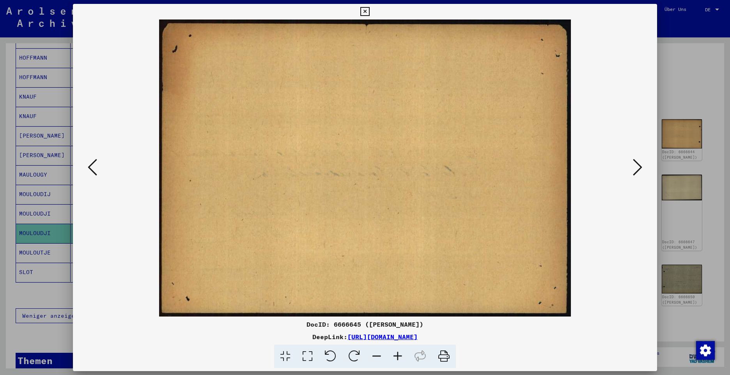
click at [88, 166] on icon at bounding box center [92, 167] width 9 height 19
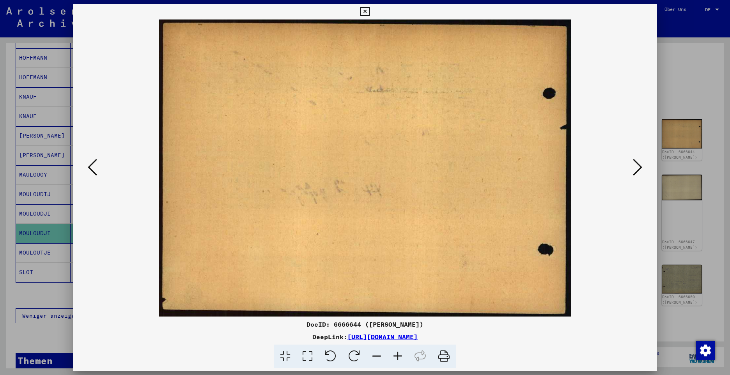
click at [88, 166] on icon at bounding box center [92, 167] width 9 height 19
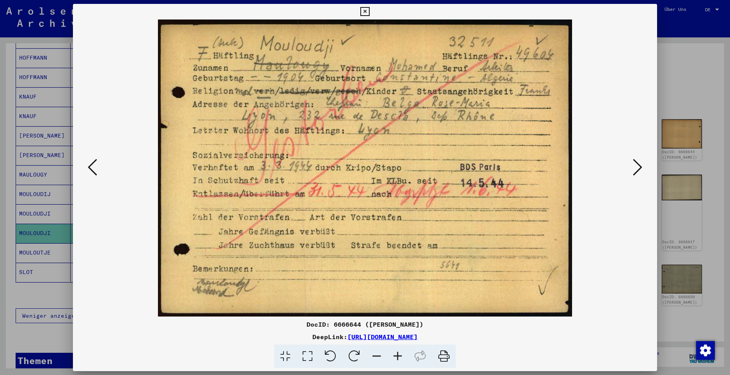
click at [88, 166] on icon at bounding box center [92, 167] width 9 height 19
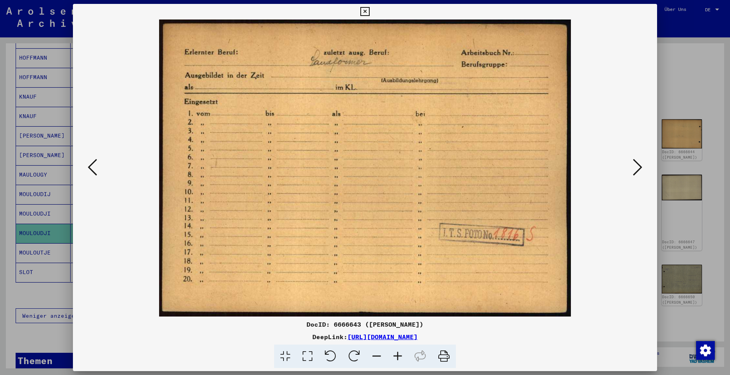
click at [88, 166] on icon at bounding box center [92, 167] width 9 height 19
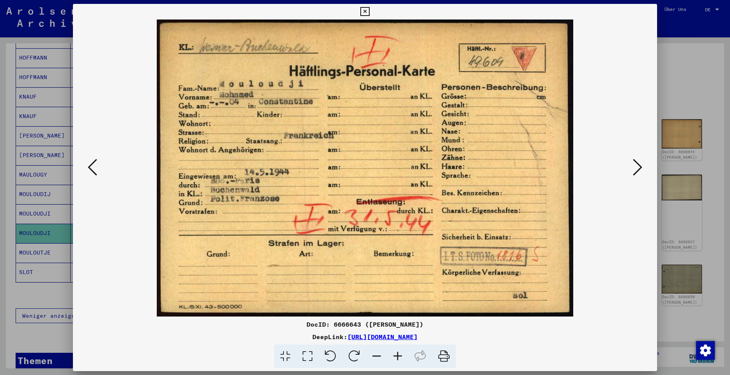
click at [88, 166] on icon at bounding box center [92, 167] width 9 height 19
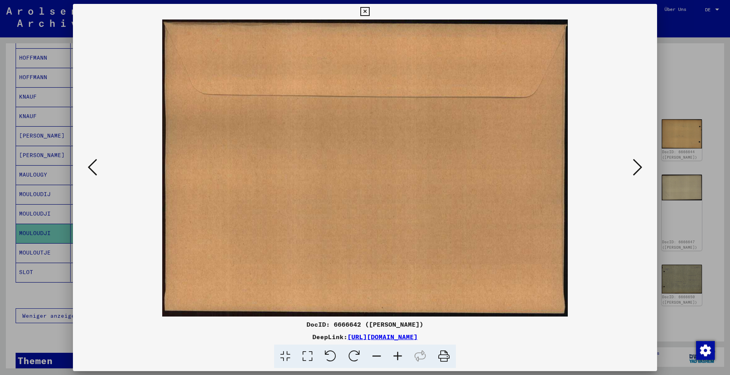
click at [88, 166] on icon at bounding box center [92, 167] width 9 height 19
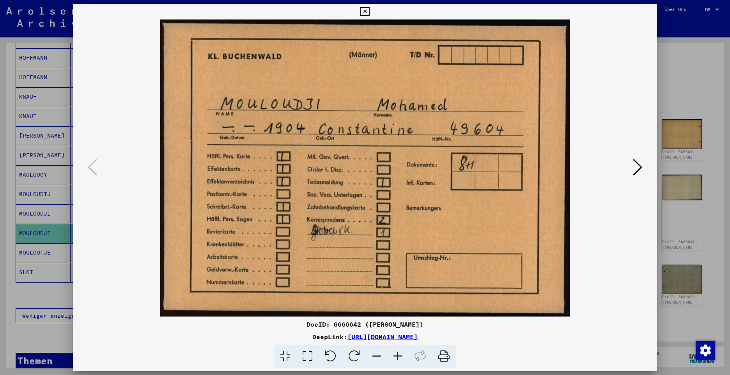
click at [631, 171] on button at bounding box center [637, 168] width 14 height 22
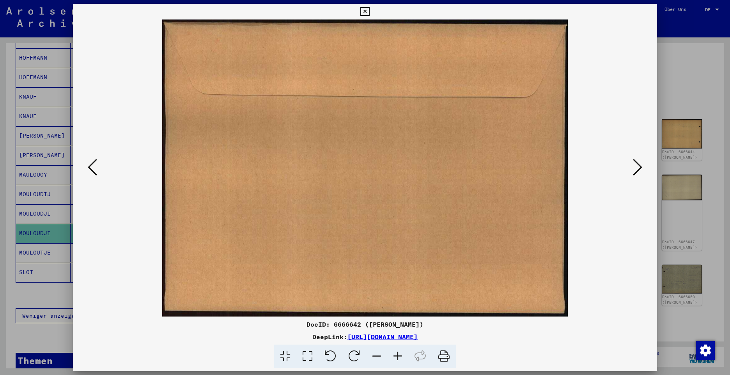
click at [631, 171] on button at bounding box center [637, 168] width 14 height 22
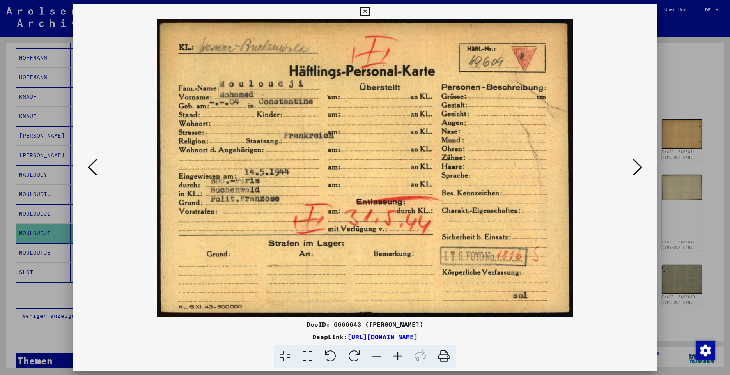
click at [631, 171] on button at bounding box center [637, 168] width 14 height 22
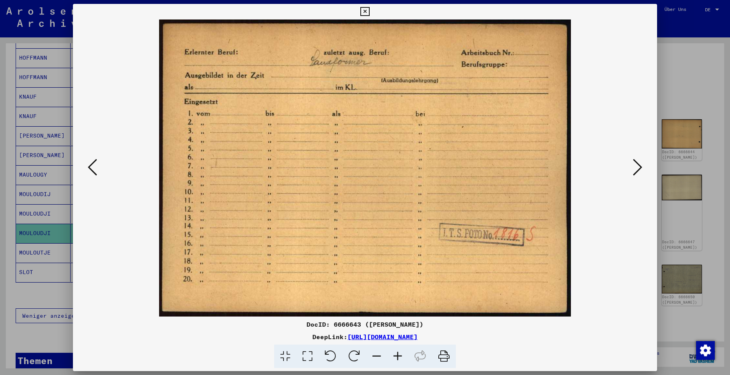
click at [631, 171] on button at bounding box center [637, 168] width 14 height 22
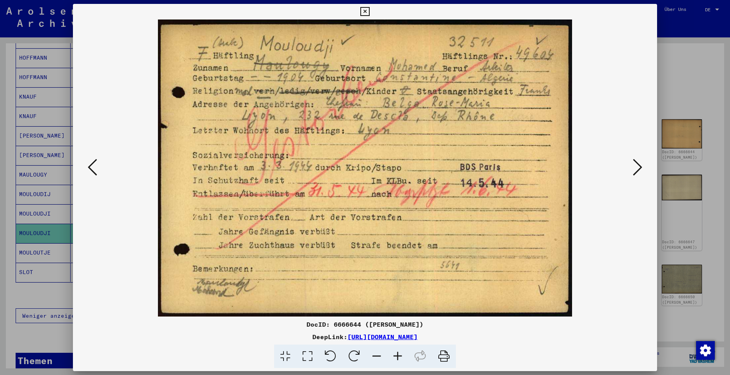
click at [634, 171] on icon at bounding box center [637, 167] width 9 height 19
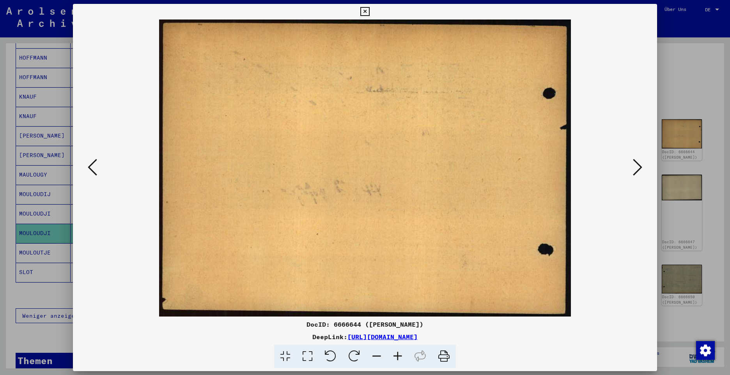
click at [634, 171] on icon at bounding box center [637, 167] width 9 height 19
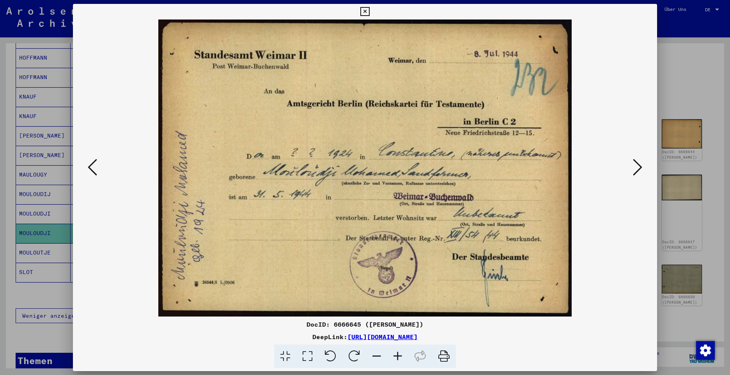
click at [634, 171] on icon at bounding box center [637, 167] width 9 height 19
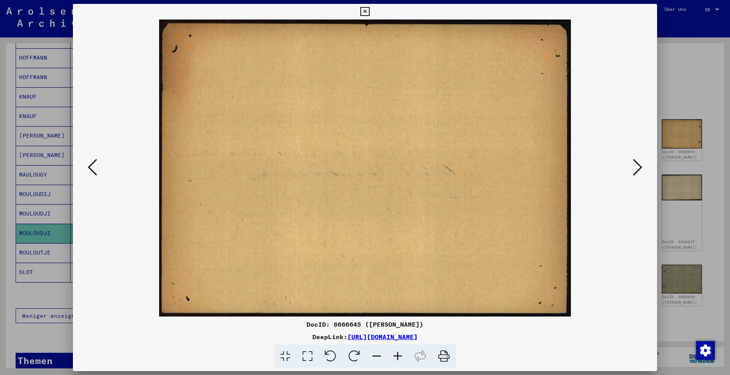
click at [634, 171] on icon at bounding box center [637, 167] width 9 height 19
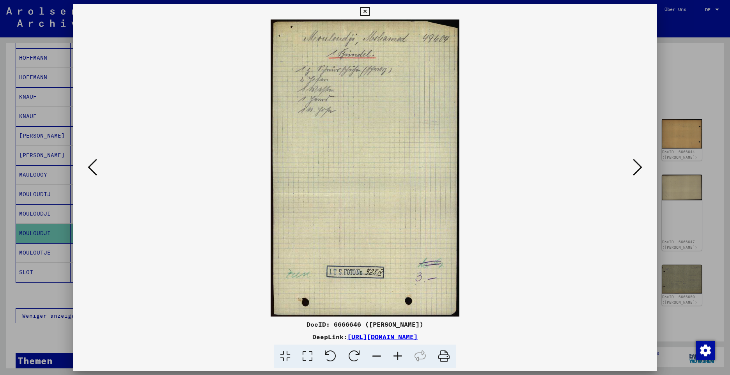
click at [634, 171] on icon at bounding box center [637, 167] width 9 height 19
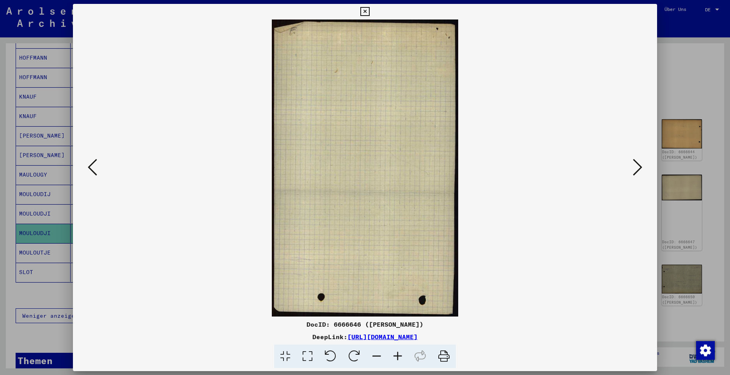
click at [634, 171] on icon at bounding box center [637, 167] width 9 height 19
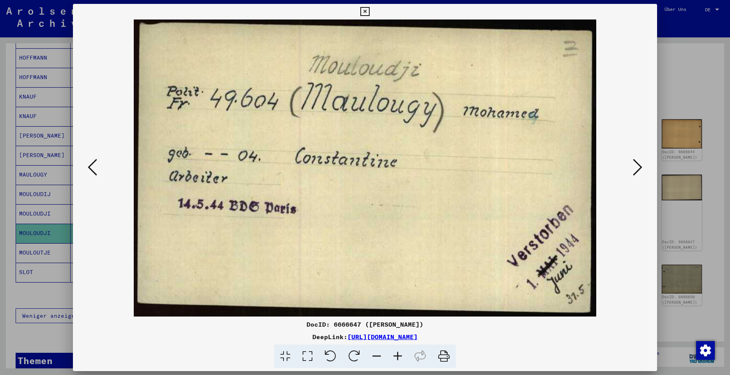
click at [634, 171] on icon at bounding box center [637, 167] width 9 height 19
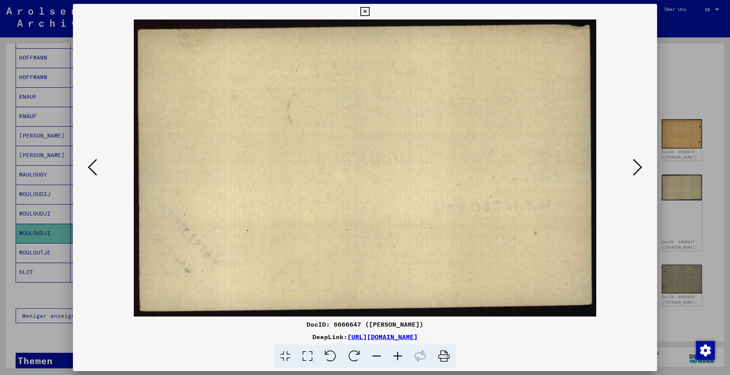
click at [634, 171] on icon at bounding box center [637, 167] width 9 height 19
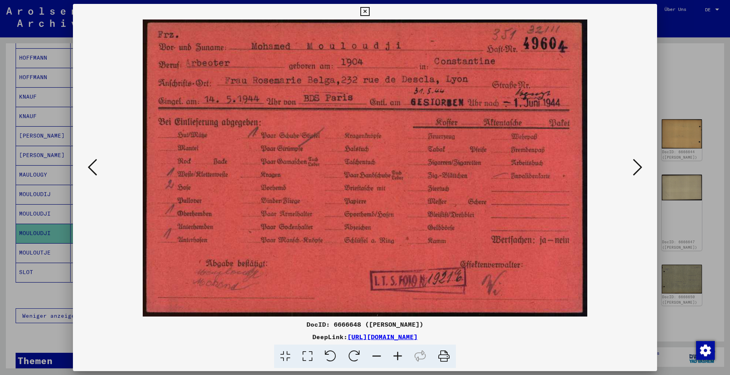
click at [634, 171] on icon at bounding box center [637, 167] width 9 height 19
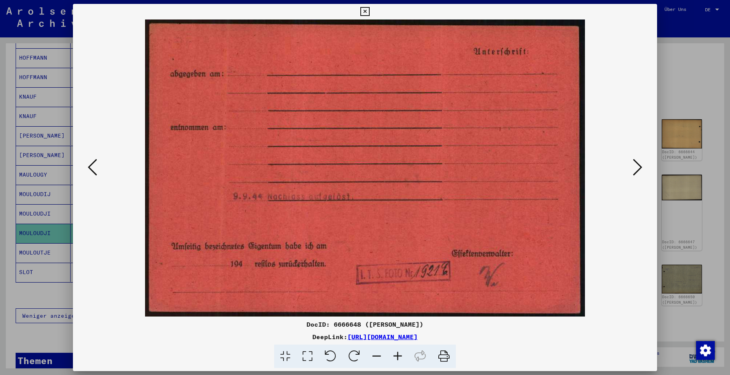
click at [634, 171] on icon at bounding box center [637, 167] width 9 height 19
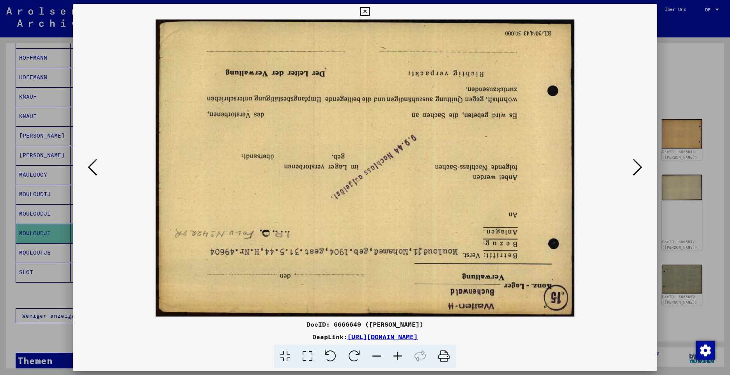
click at [355, 354] on icon at bounding box center [354, 357] width 24 height 24
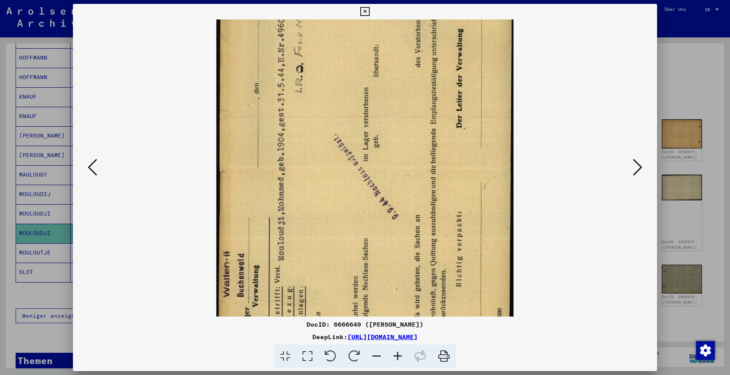
click at [355, 354] on icon at bounding box center [354, 357] width 24 height 24
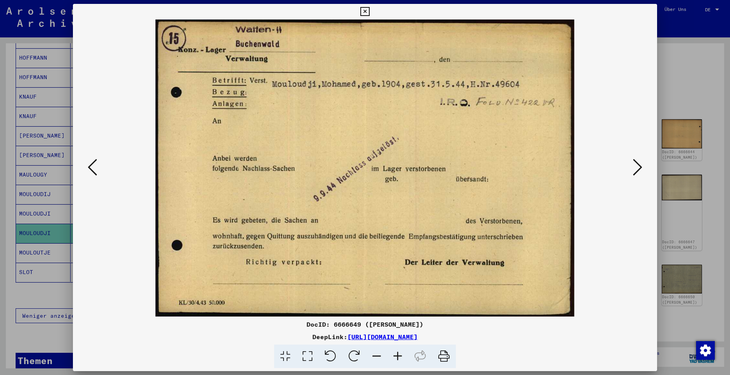
click at [638, 165] on icon at bounding box center [637, 167] width 9 height 19
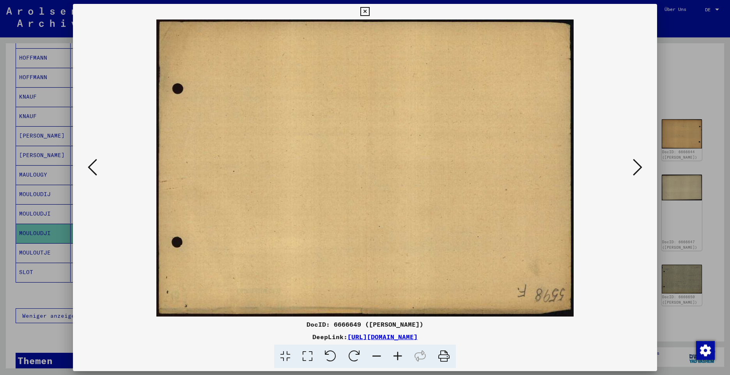
click at [638, 165] on icon at bounding box center [637, 167] width 9 height 19
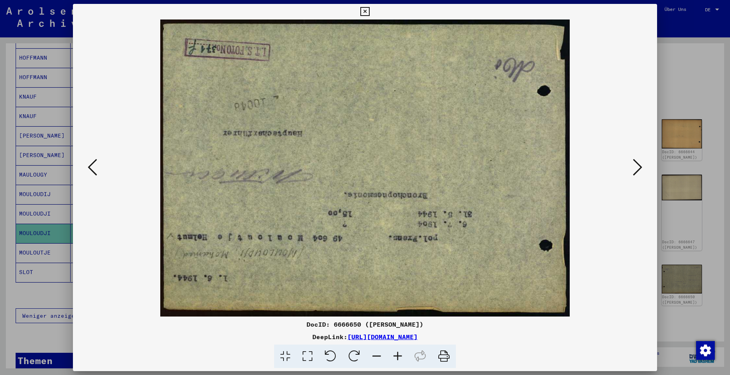
click at [356, 351] on icon at bounding box center [354, 357] width 24 height 24
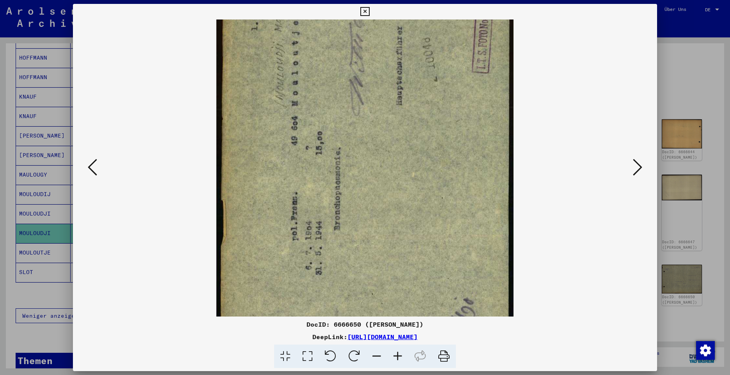
click at [356, 351] on icon at bounding box center [354, 357] width 24 height 24
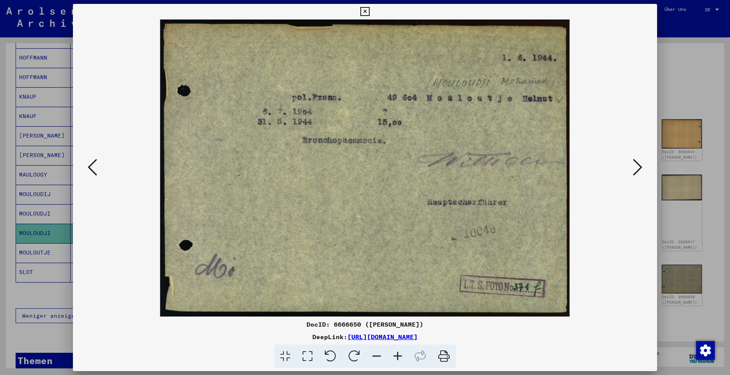
click at [640, 167] on icon at bounding box center [637, 167] width 9 height 19
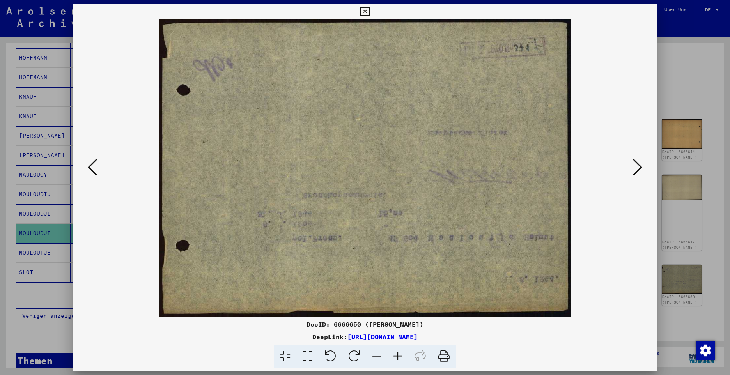
click at [640, 167] on icon at bounding box center [637, 167] width 9 height 19
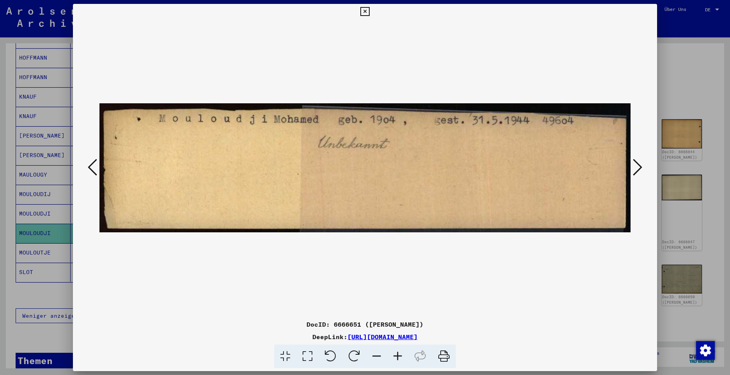
click at [640, 167] on icon at bounding box center [637, 167] width 9 height 19
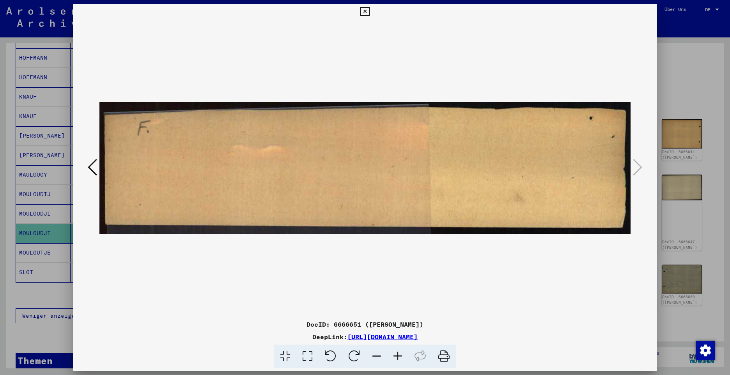
click at [369, 11] on icon at bounding box center [364, 11] width 9 height 9
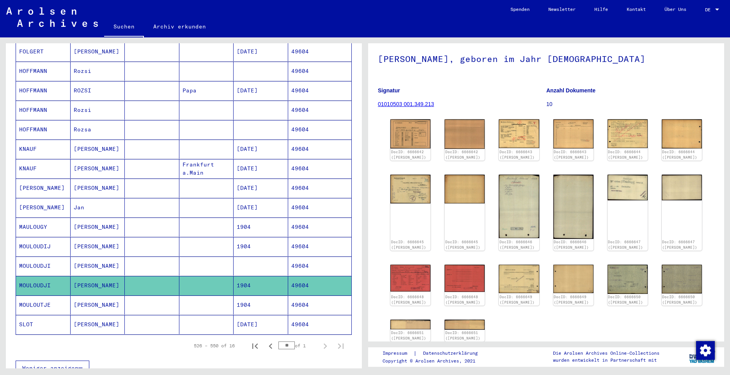
scroll to position [0, 0]
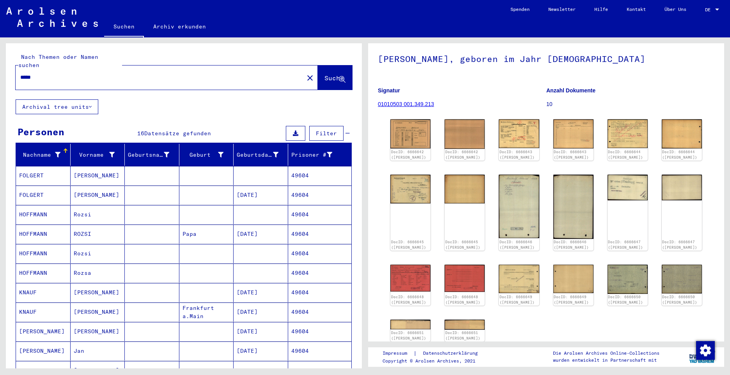
drag, startPoint x: 48, startPoint y: 67, endPoint x: -2, endPoint y: 51, distance: 52.5
click at [0, 51] on html "Suchen Archiv erkunden Spenden Newsletter Hilfe Kontakt Über Uns Suchen Archiv …" at bounding box center [365, 187] width 730 height 375
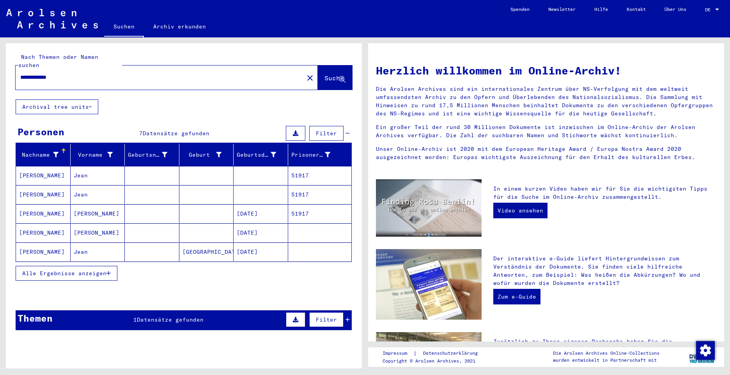
click at [34, 167] on mat-cell "[PERSON_NAME]" at bounding box center [43, 175] width 55 height 19
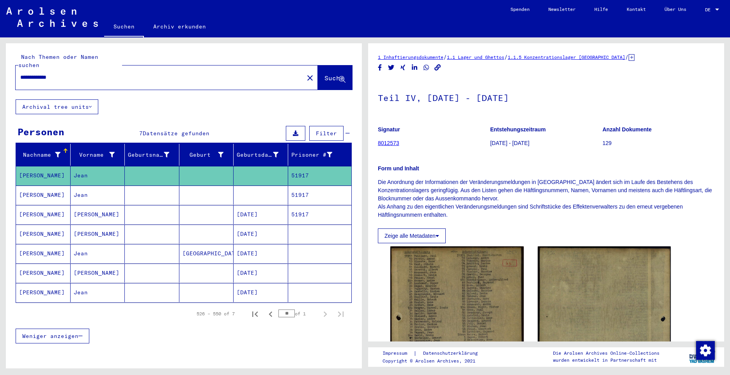
click at [35, 186] on mat-cell "[PERSON_NAME]" at bounding box center [43, 195] width 55 height 19
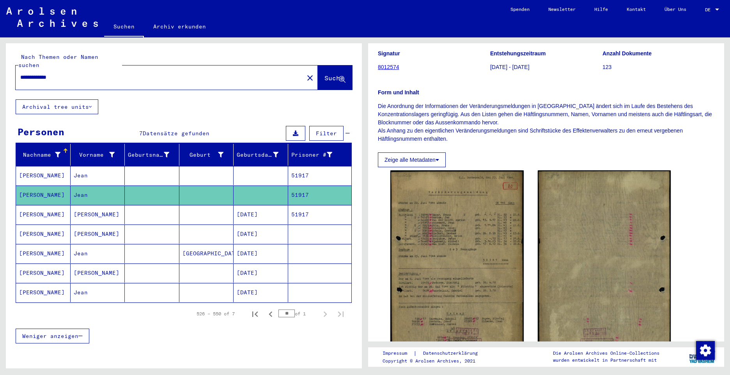
scroll to position [78, 0]
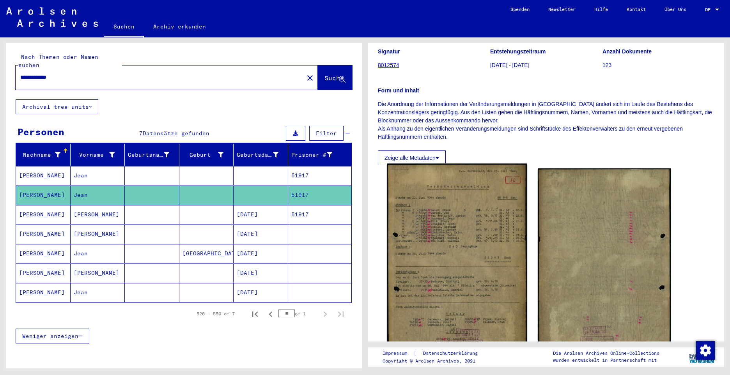
click at [484, 215] on img at bounding box center [457, 263] width 140 height 199
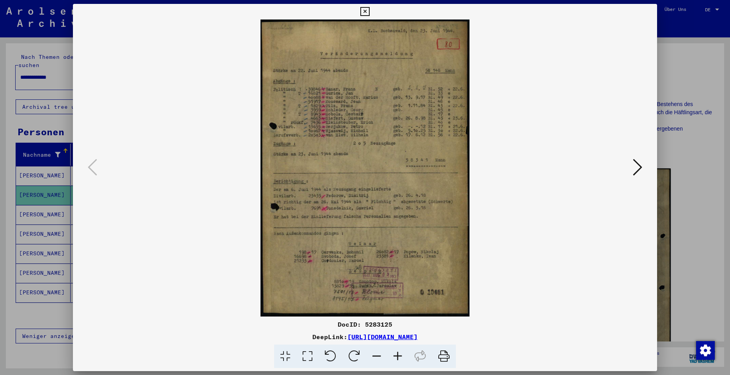
click at [396, 357] on icon at bounding box center [397, 357] width 21 height 24
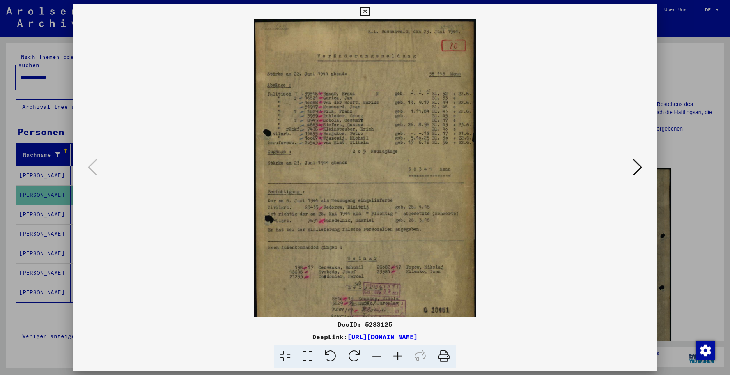
click at [396, 357] on icon at bounding box center [397, 357] width 21 height 24
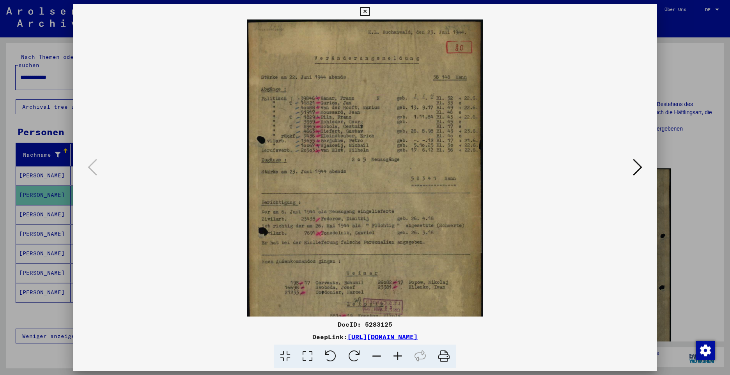
click at [396, 357] on icon at bounding box center [397, 357] width 21 height 24
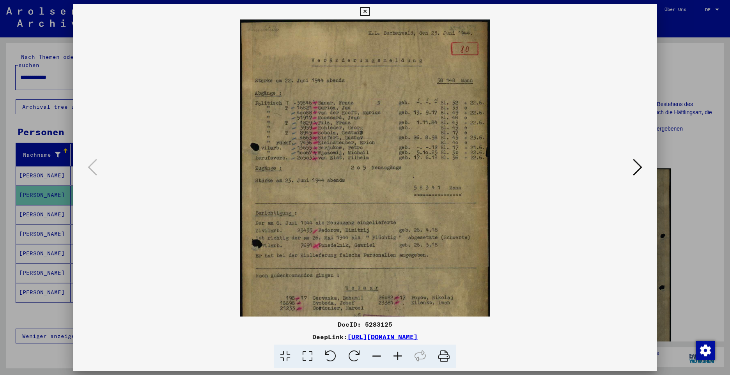
click at [396, 357] on icon at bounding box center [397, 357] width 21 height 24
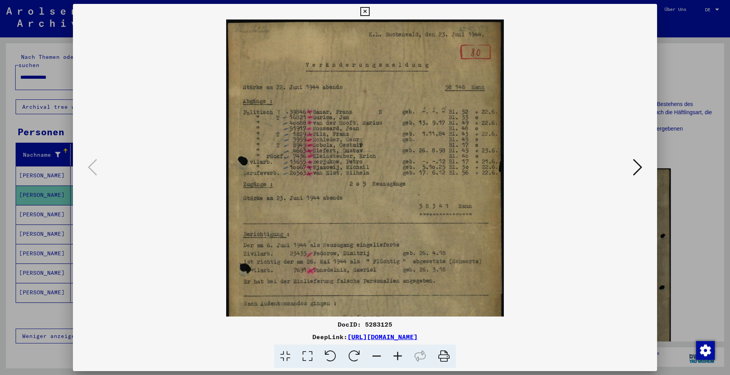
click at [396, 357] on icon at bounding box center [397, 357] width 21 height 24
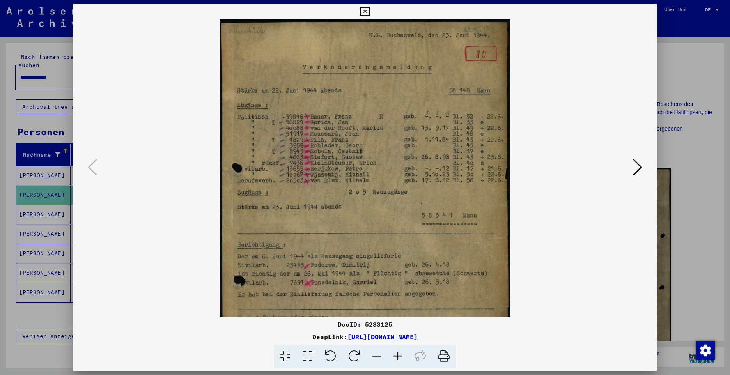
click at [361, 11] on icon at bounding box center [364, 11] width 9 height 9
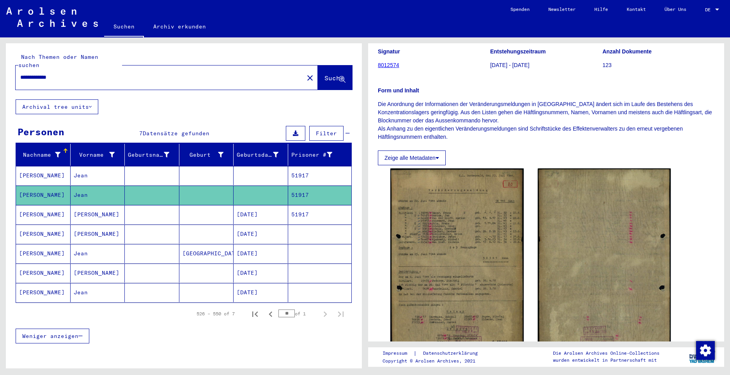
click at [37, 205] on mat-cell "[PERSON_NAME]" at bounding box center [43, 214] width 55 height 19
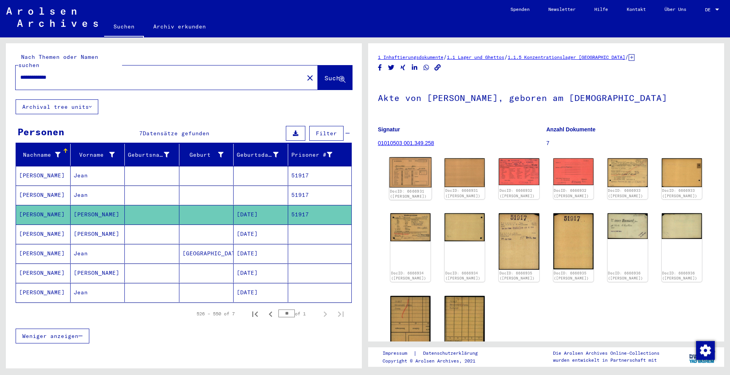
click at [412, 173] on img at bounding box center [410, 172] width 42 height 30
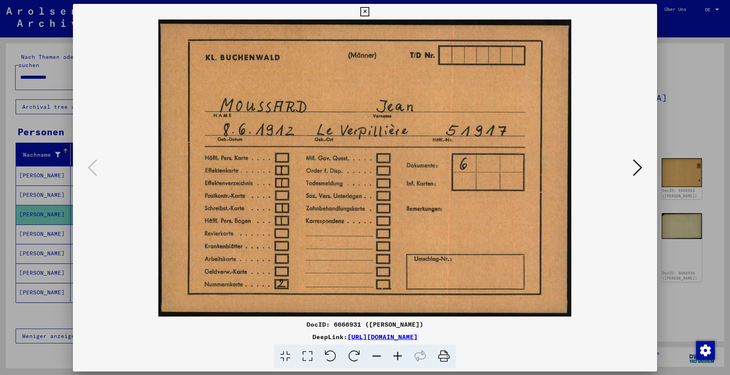
click at [412, 173] on img at bounding box center [364, 167] width 531 height 297
click at [636, 169] on icon at bounding box center [637, 167] width 9 height 19
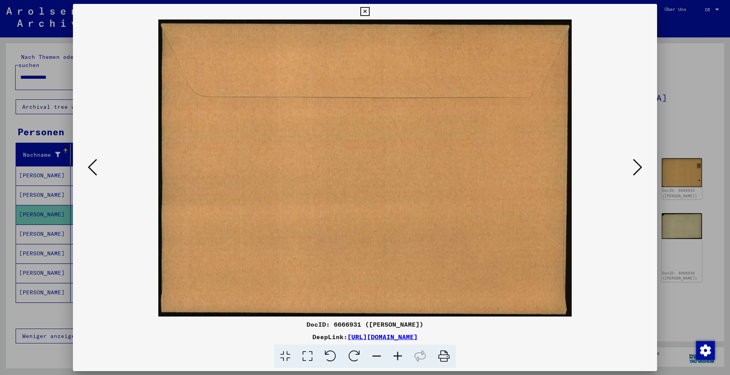
click at [636, 169] on icon at bounding box center [637, 167] width 9 height 19
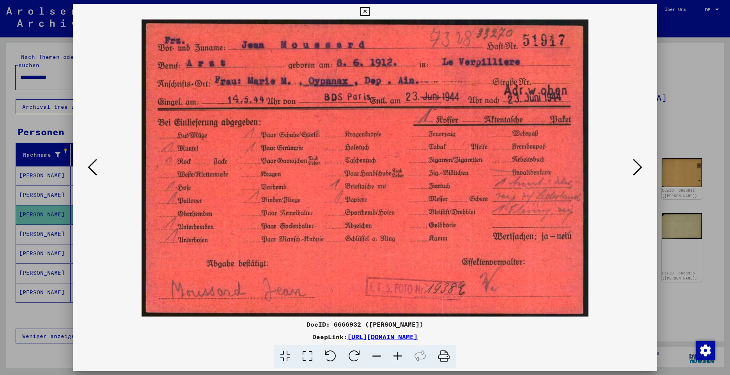
click at [634, 169] on icon at bounding box center [637, 167] width 9 height 19
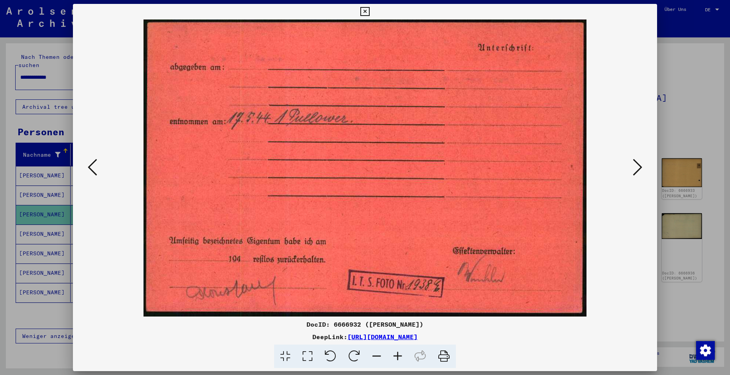
click at [634, 169] on icon at bounding box center [637, 167] width 9 height 19
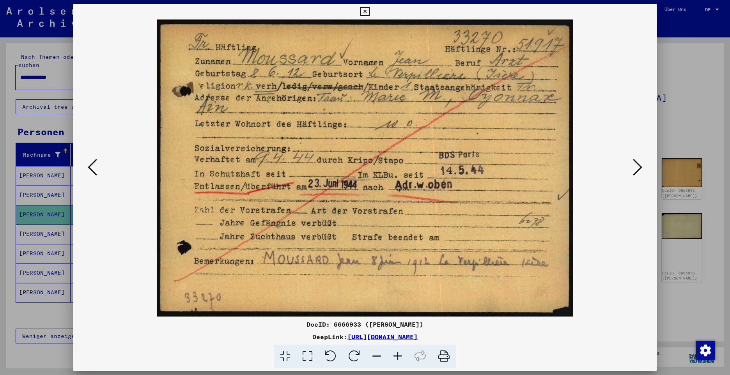
click at [636, 171] on icon at bounding box center [637, 167] width 9 height 19
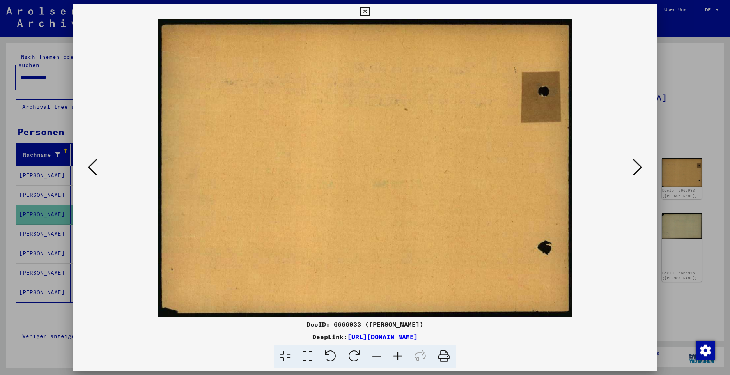
click at [636, 171] on icon at bounding box center [637, 167] width 9 height 19
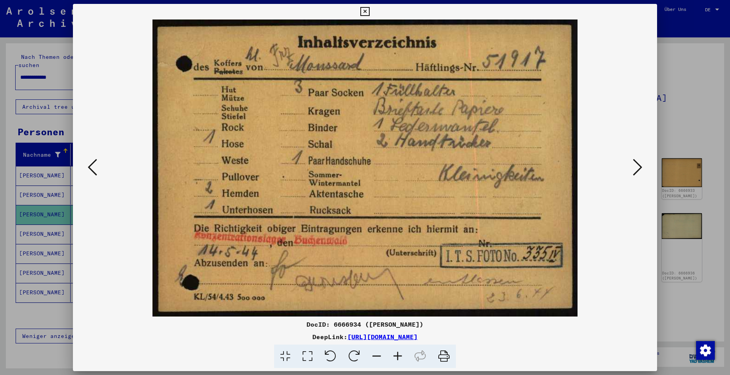
click at [636, 171] on icon at bounding box center [637, 167] width 9 height 19
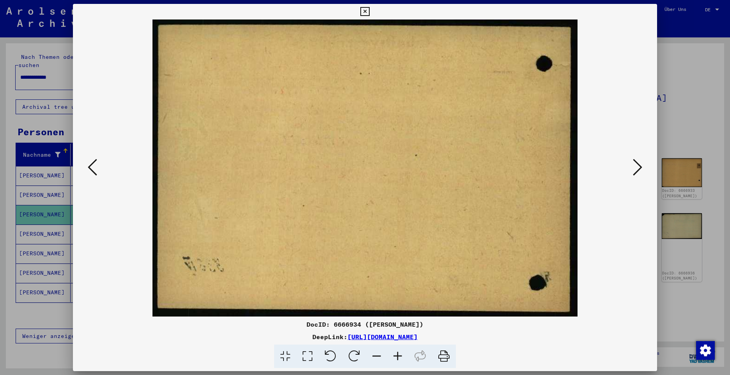
click at [636, 171] on icon at bounding box center [637, 167] width 9 height 19
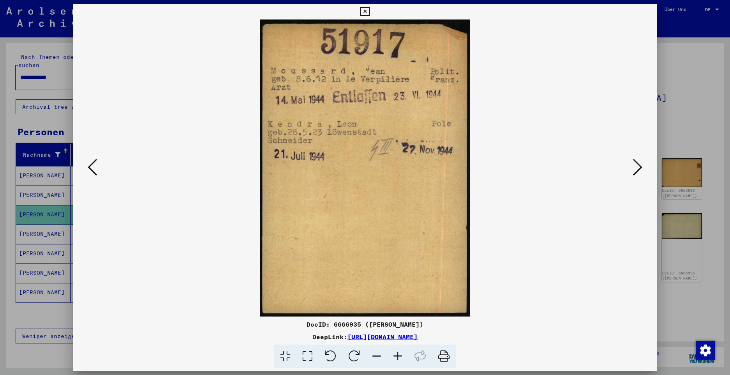
click at [88, 166] on icon at bounding box center [92, 167] width 9 height 19
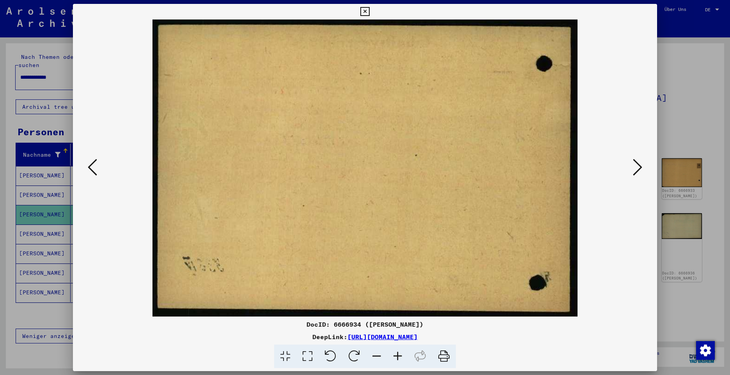
click at [88, 166] on icon at bounding box center [92, 167] width 9 height 19
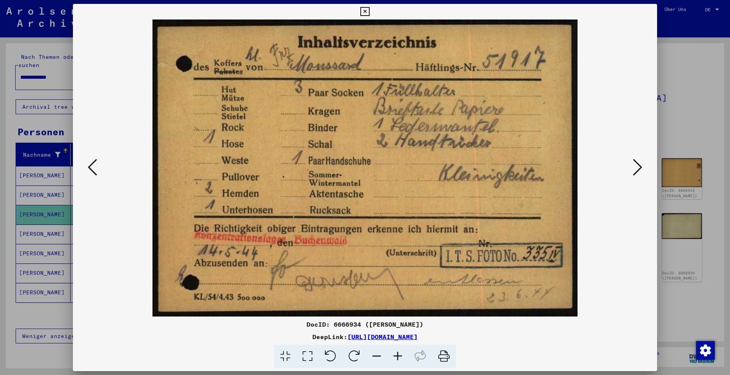
click at [88, 166] on icon at bounding box center [92, 167] width 9 height 19
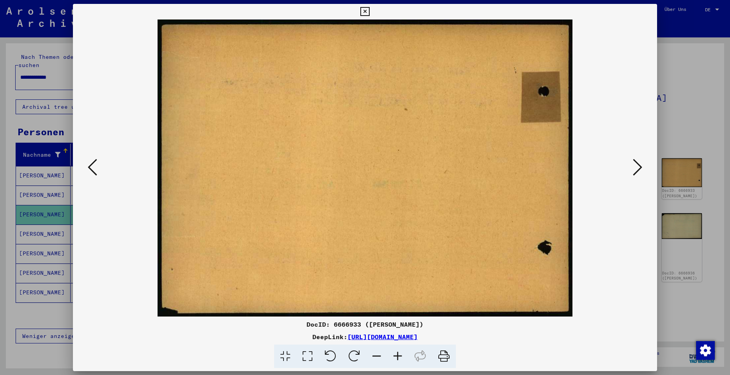
click at [88, 166] on icon at bounding box center [92, 167] width 9 height 19
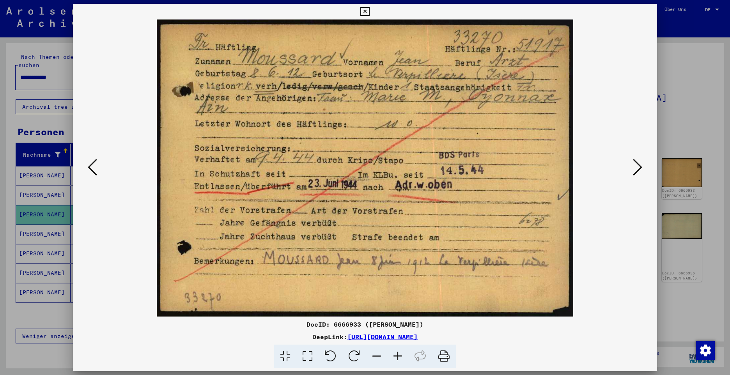
click at [88, 166] on icon at bounding box center [92, 167] width 9 height 19
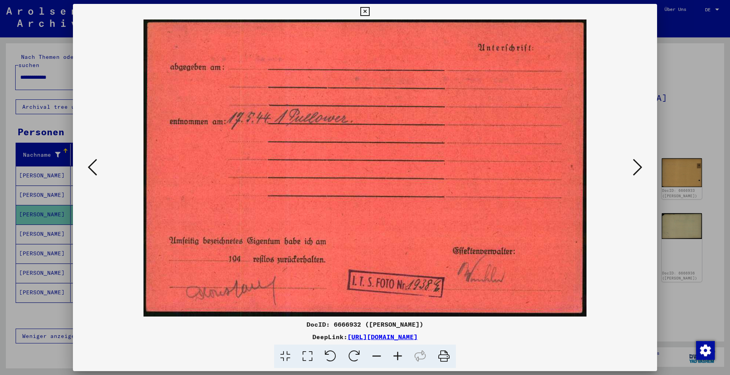
click at [88, 166] on icon at bounding box center [92, 167] width 9 height 19
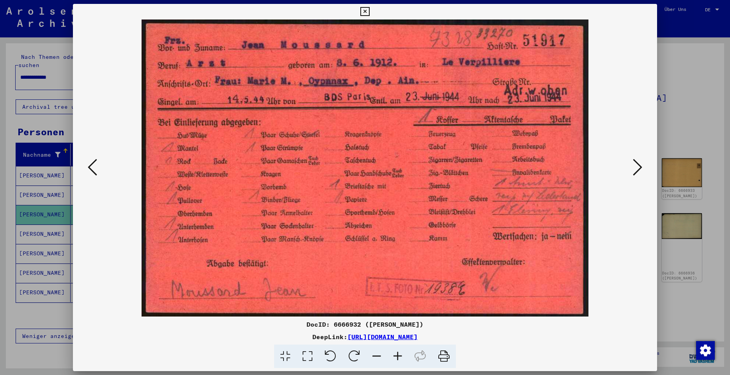
click at [88, 166] on icon at bounding box center [92, 167] width 9 height 19
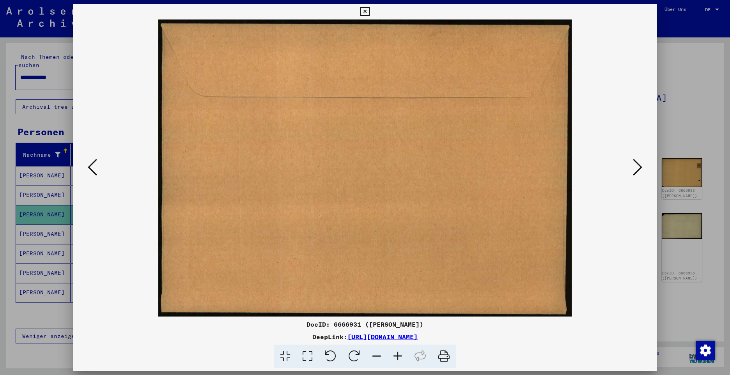
click at [88, 166] on icon at bounding box center [92, 167] width 9 height 19
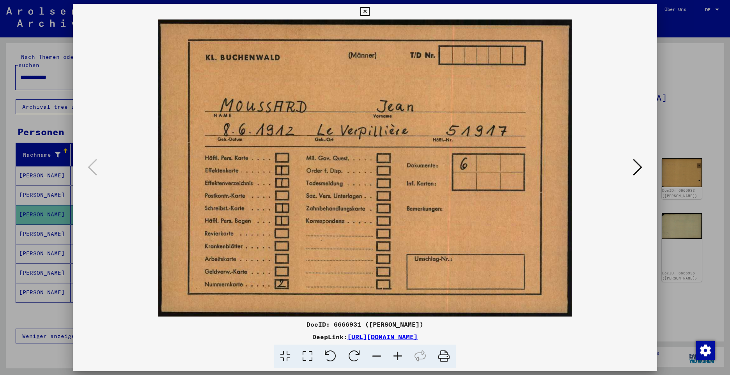
click at [633, 171] on icon at bounding box center [637, 167] width 9 height 19
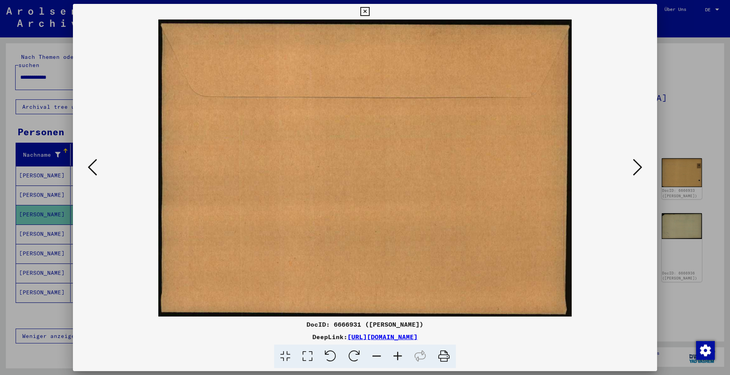
click at [633, 171] on icon at bounding box center [637, 167] width 9 height 19
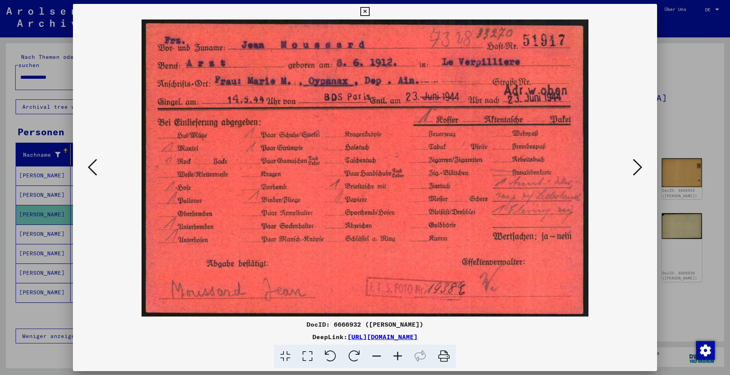
click at [633, 171] on icon at bounding box center [637, 167] width 9 height 19
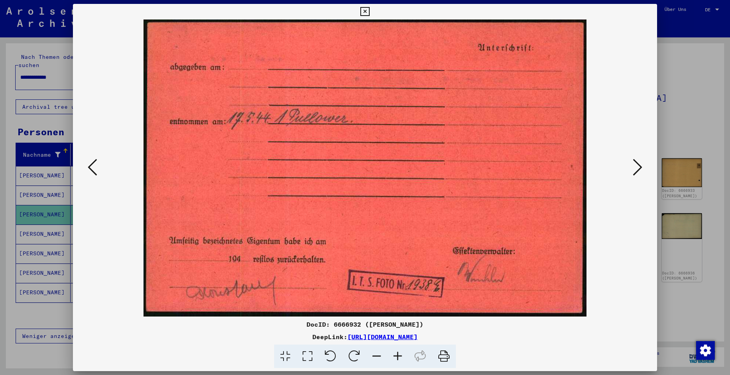
click at [633, 171] on icon at bounding box center [637, 167] width 9 height 19
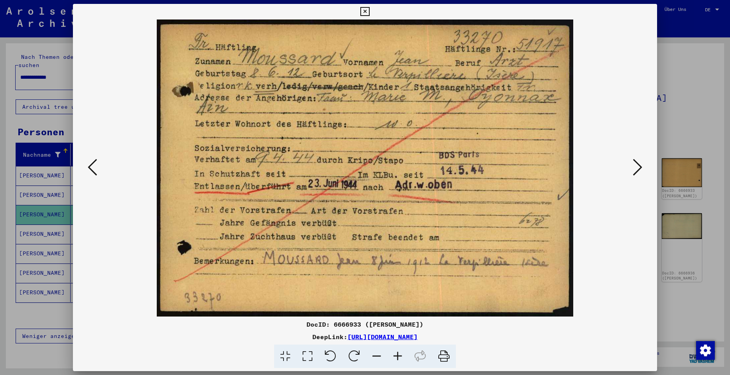
click at [88, 163] on icon at bounding box center [92, 167] width 9 height 19
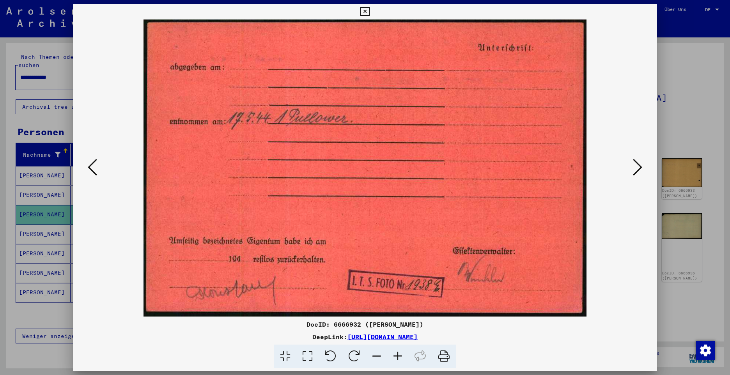
click at [88, 163] on icon at bounding box center [92, 167] width 9 height 19
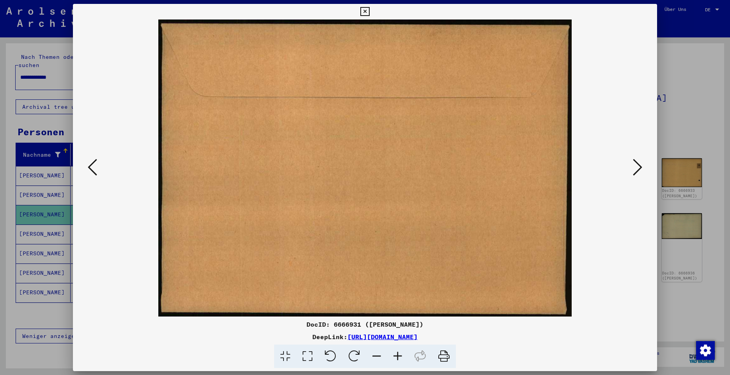
click at [88, 163] on icon at bounding box center [92, 167] width 9 height 19
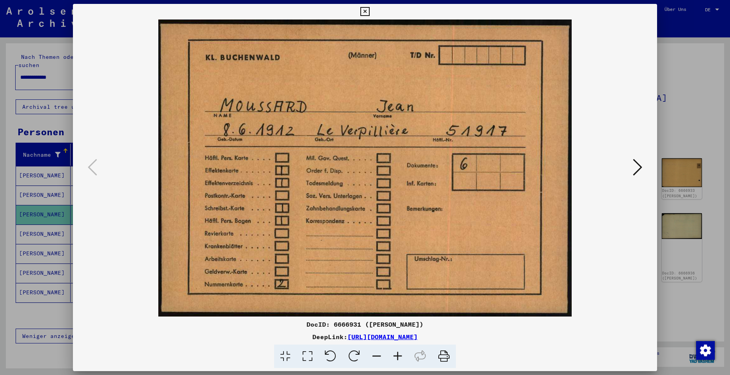
click at [634, 166] on icon at bounding box center [637, 167] width 9 height 19
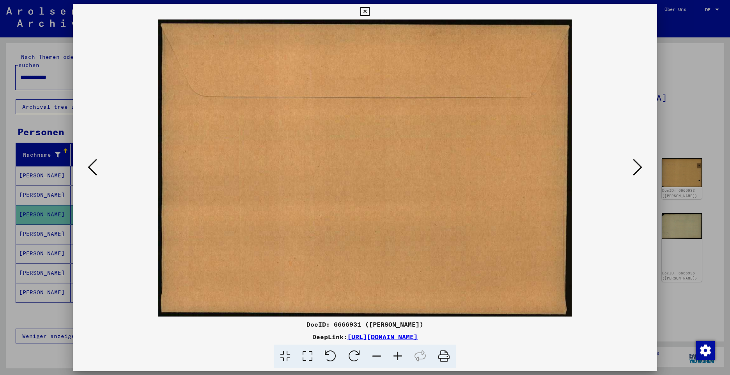
click at [634, 166] on icon at bounding box center [637, 167] width 9 height 19
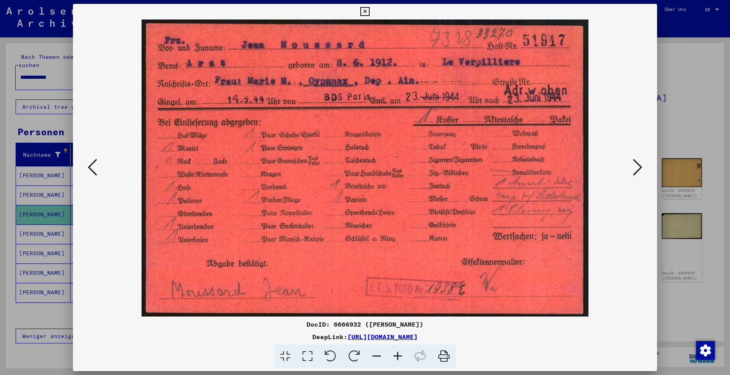
click at [634, 166] on icon at bounding box center [637, 167] width 9 height 19
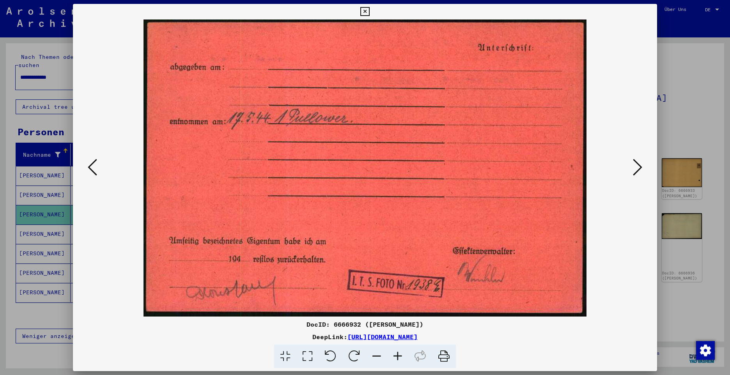
click at [634, 166] on icon at bounding box center [637, 167] width 9 height 19
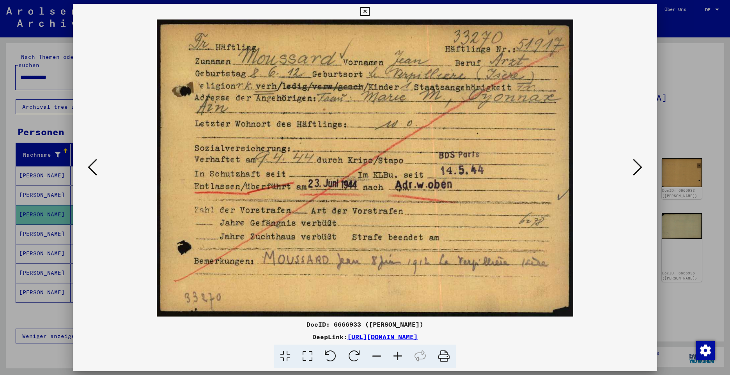
click at [634, 166] on icon at bounding box center [637, 167] width 9 height 19
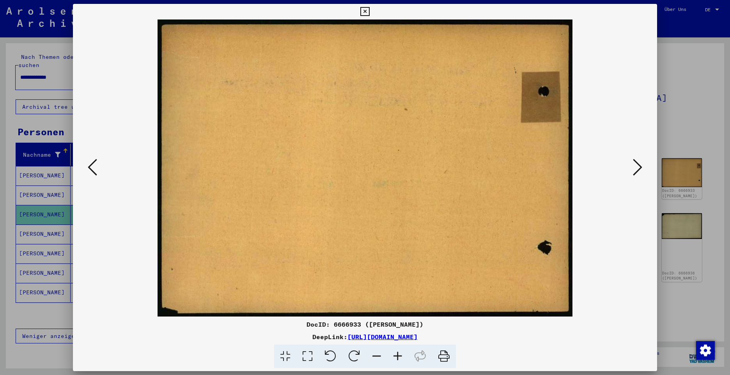
click at [634, 166] on icon at bounding box center [637, 167] width 9 height 19
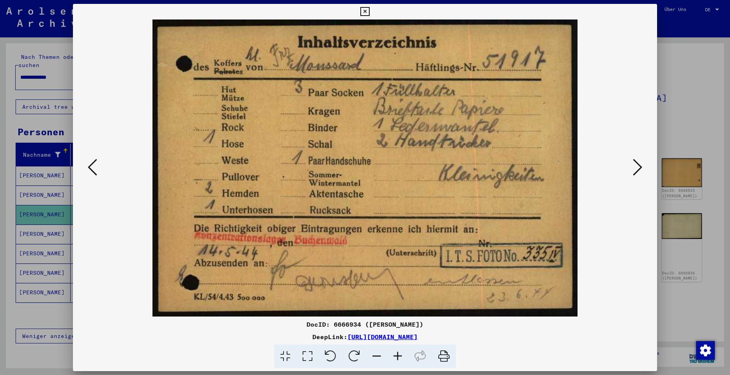
click at [634, 166] on icon at bounding box center [637, 167] width 9 height 19
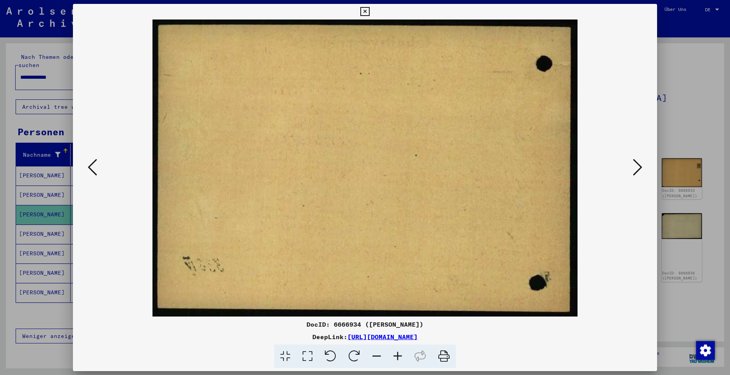
click at [634, 166] on icon at bounding box center [637, 167] width 9 height 19
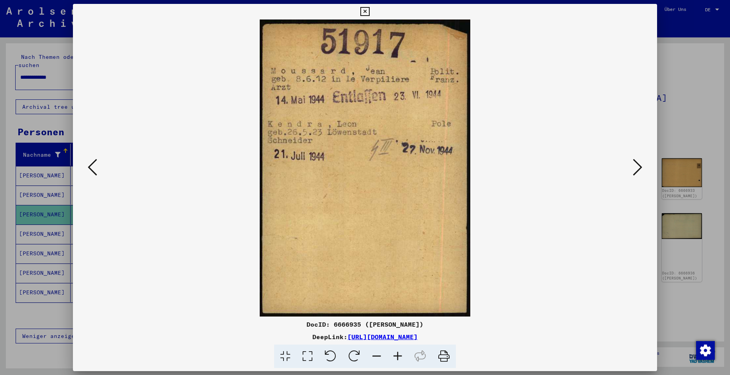
click at [634, 166] on icon at bounding box center [637, 167] width 9 height 19
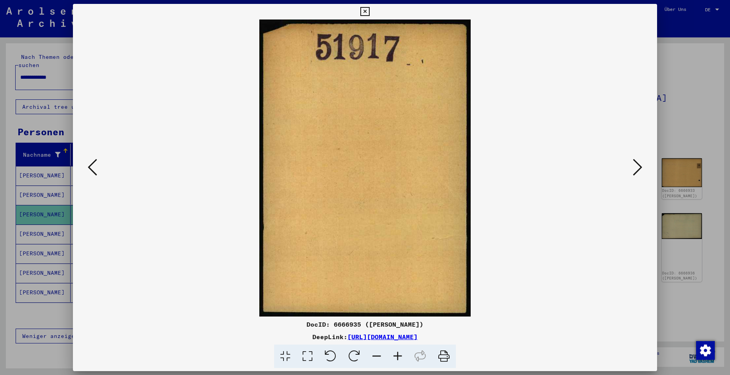
click at [634, 166] on icon at bounding box center [637, 167] width 9 height 19
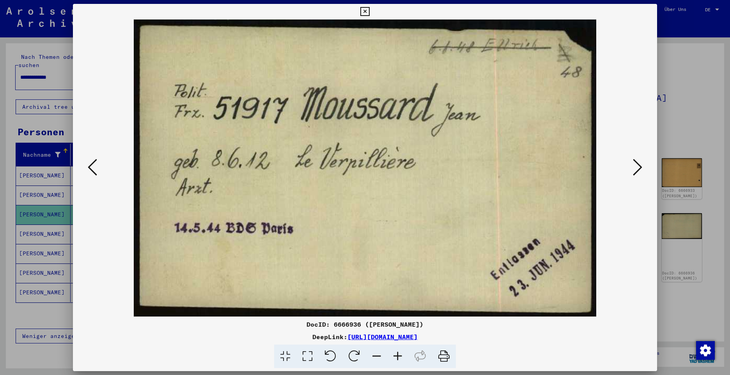
click at [637, 171] on icon at bounding box center [637, 167] width 9 height 19
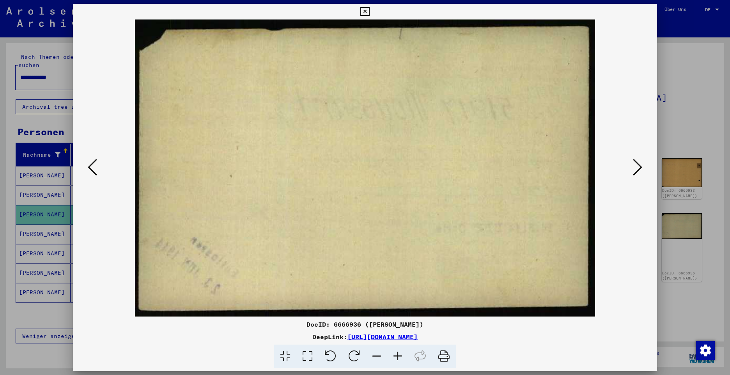
click at [637, 171] on icon at bounding box center [637, 167] width 9 height 19
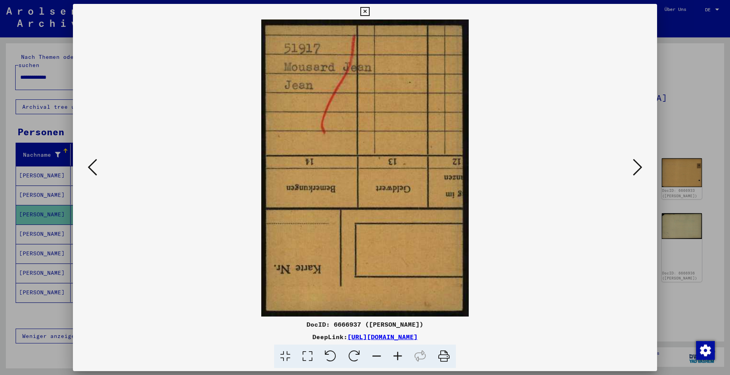
click at [637, 171] on icon at bounding box center [637, 167] width 9 height 19
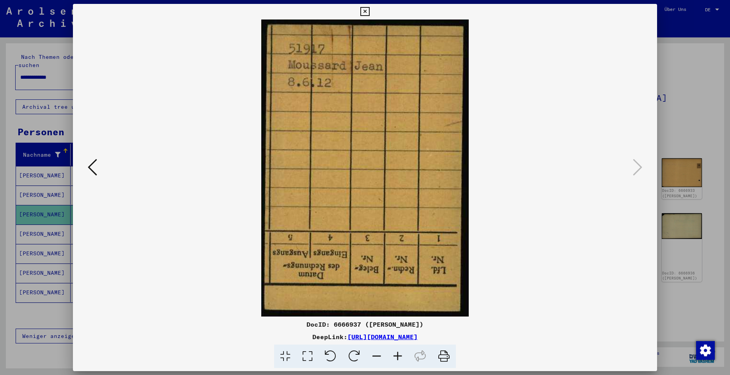
click at [368, 13] on icon at bounding box center [364, 11] width 9 height 9
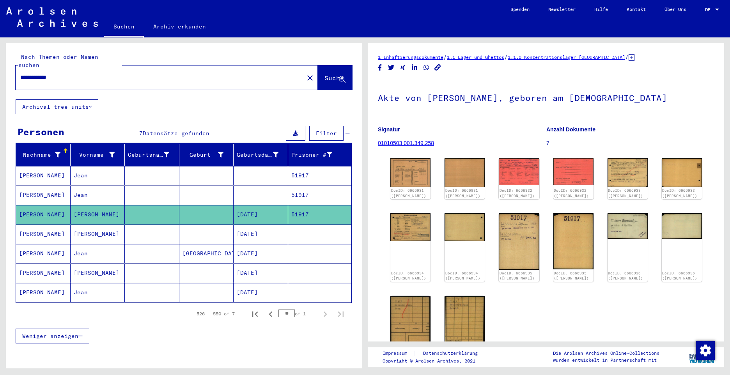
click at [23, 186] on mat-cell "[PERSON_NAME]" at bounding box center [43, 195] width 55 height 19
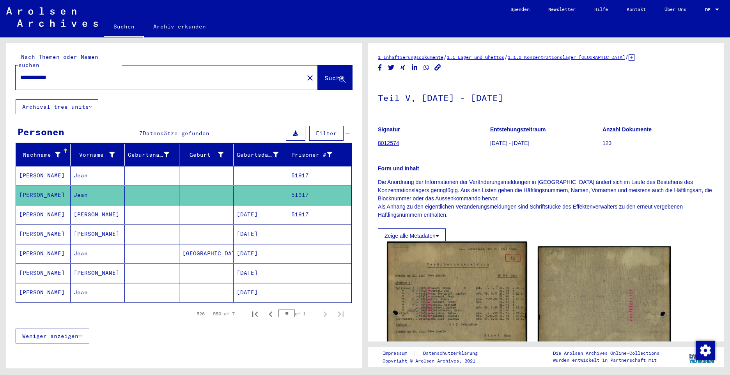
click at [456, 282] on img at bounding box center [457, 341] width 140 height 199
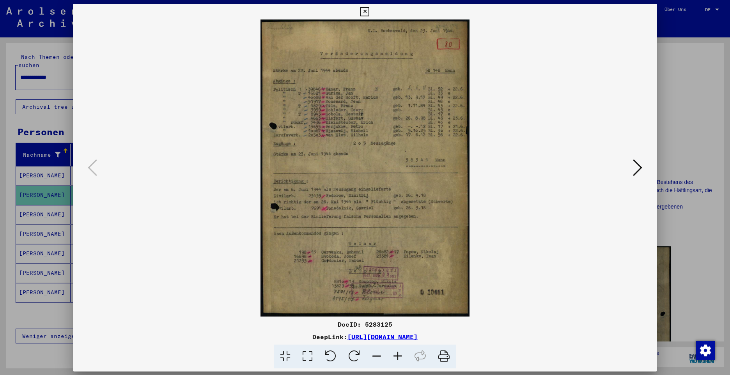
click at [456, 282] on img at bounding box center [364, 167] width 531 height 297
click at [400, 354] on icon at bounding box center [397, 357] width 21 height 24
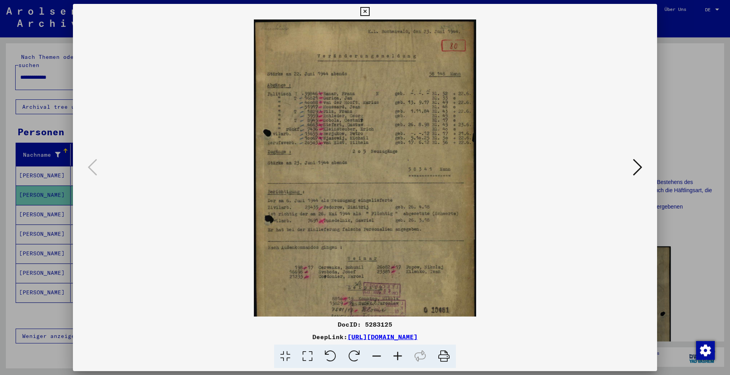
click at [400, 354] on icon at bounding box center [397, 357] width 21 height 24
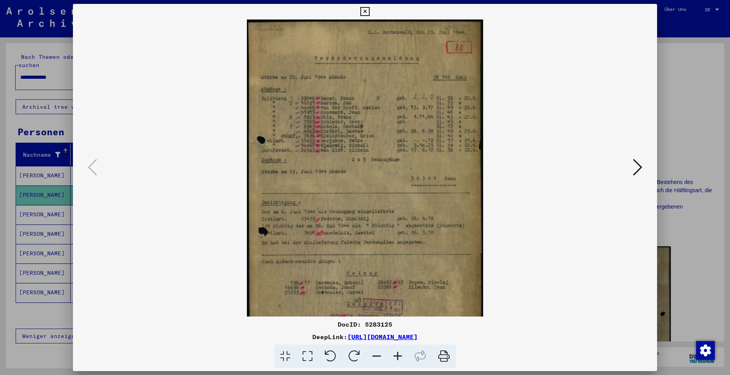
click at [400, 354] on icon at bounding box center [397, 357] width 21 height 24
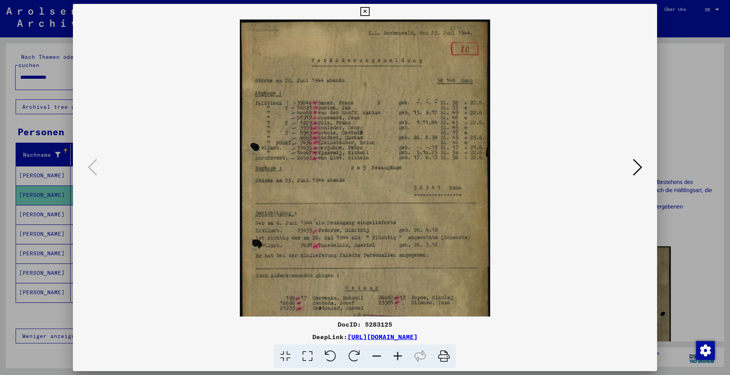
click at [400, 354] on icon at bounding box center [397, 357] width 21 height 24
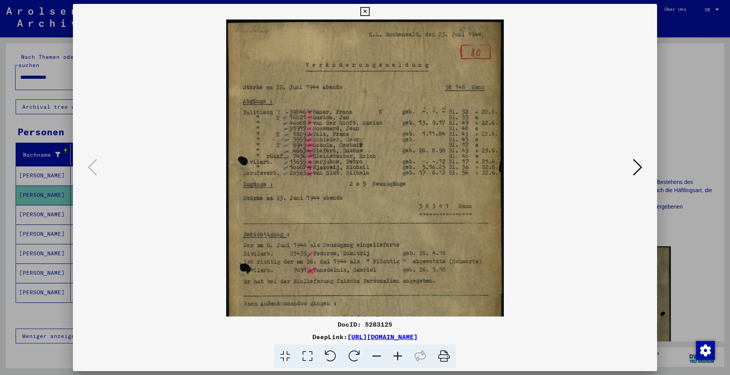
click at [400, 354] on icon at bounding box center [397, 357] width 21 height 24
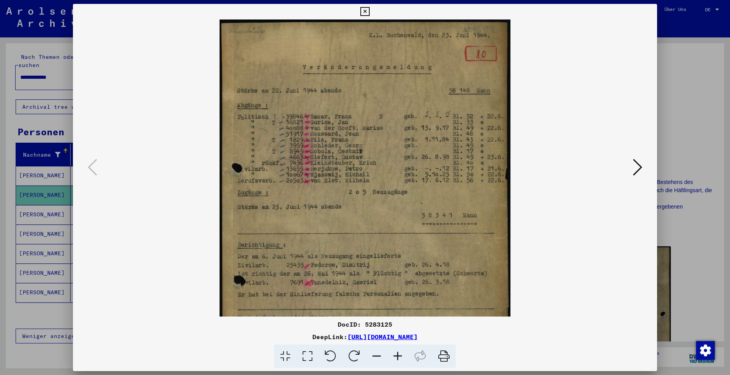
click at [400, 354] on icon at bounding box center [397, 357] width 21 height 24
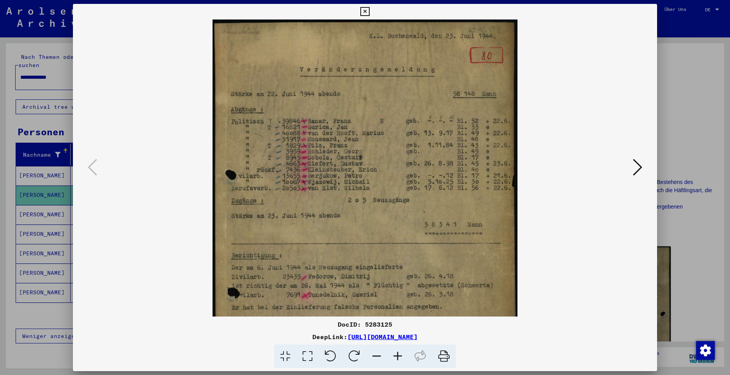
click at [364, 12] on icon at bounding box center [364, 11] width 9 height 9
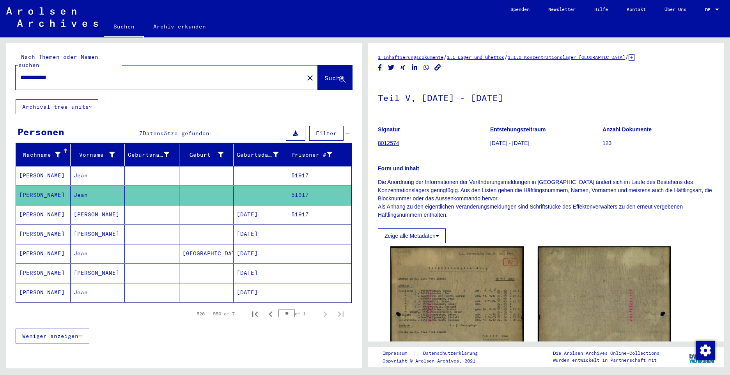
drag, startPoint x: 70, startPoint y: 69, endPoint x: -2, endPoint y: 49, distance: 74.5
click at [0, 49] on html "**********" at bounding box center [365, 187] width 730 height 375
paste input "text"
type input "*****"
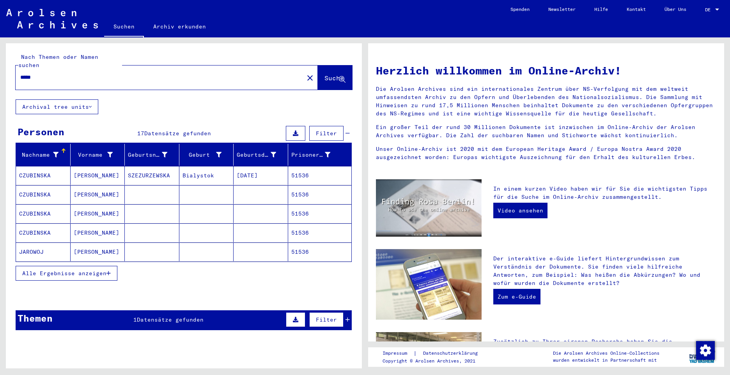
click at [55, 270] on span "Alle Ergebnisse anzeigen" at bounding box center [64, 273] width 84 height 7
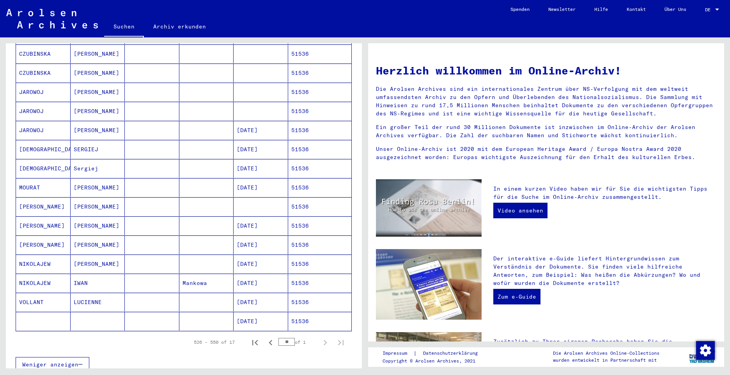
scroll to position [156, 0]
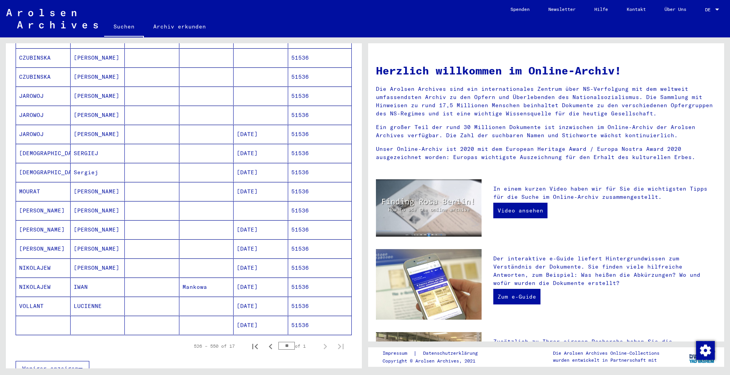
click at [32, 183] on mat-cell "MOURAT" at bounding box center [43, 191] width 55 height 19
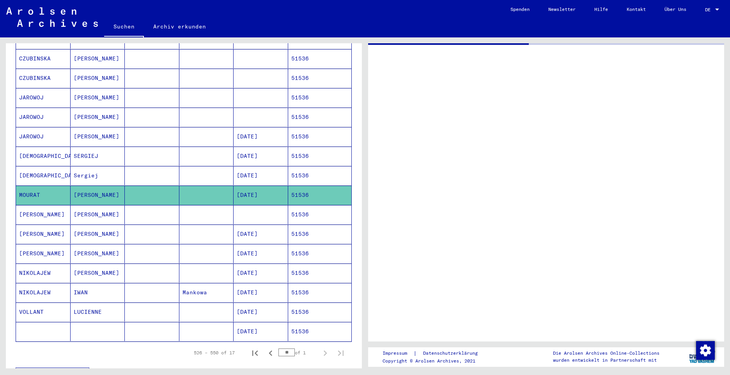
scroll to position [157, 0]
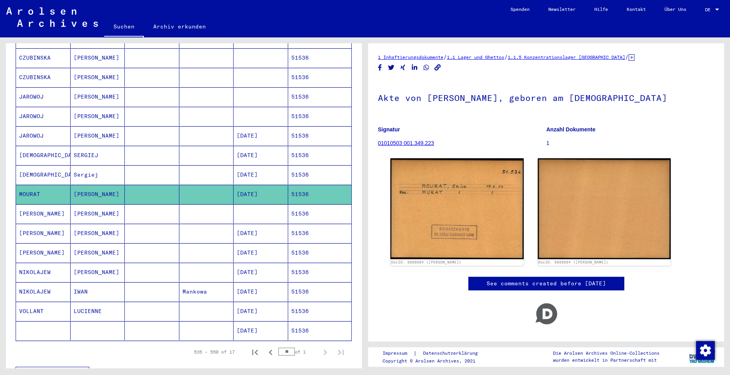
click at [28, 205] on mat-cell "[PERSON_NAME]" at bounding box center [43, 213] width 55 height 19
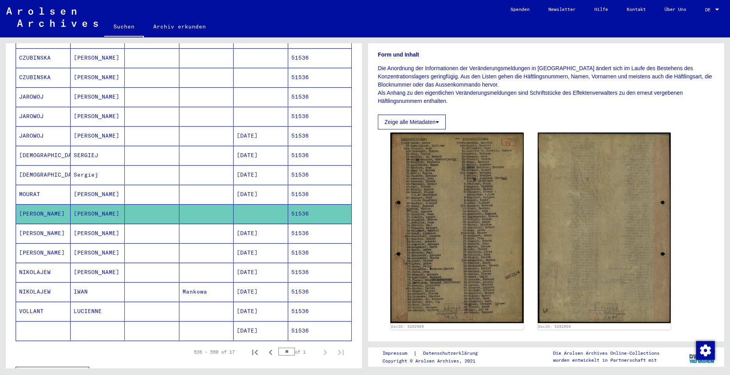
scroll to position [117, 0]
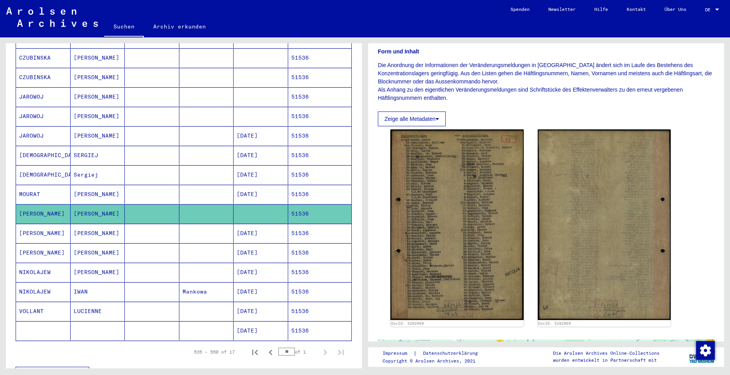
click at [23, 224] on mat-cell "[PERSON_NAME]" at bounding box center [43, 233] width 55 height 19
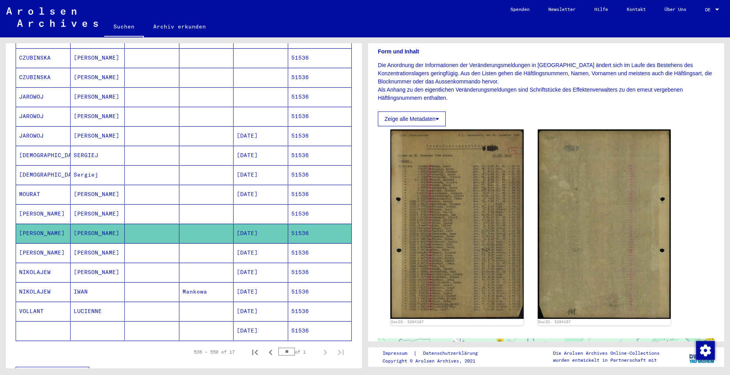
click at [27, 243] on mat-cell "[PERSON_NAME]" at bounding box center [43, 252] width 55 height 19
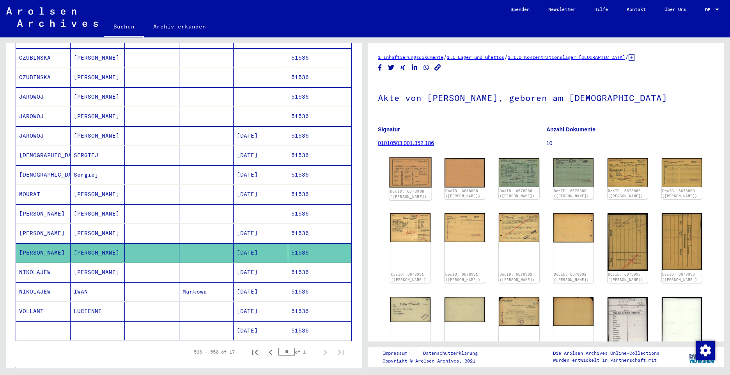
click at [417, 177] on img at bounding box center [410, 172] width 42 height 30
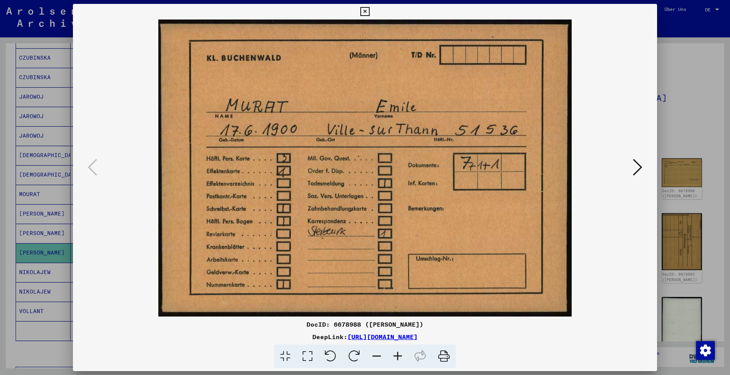
click at [636, 170] on icon at bounding box center [637, 167] width 9 height 19
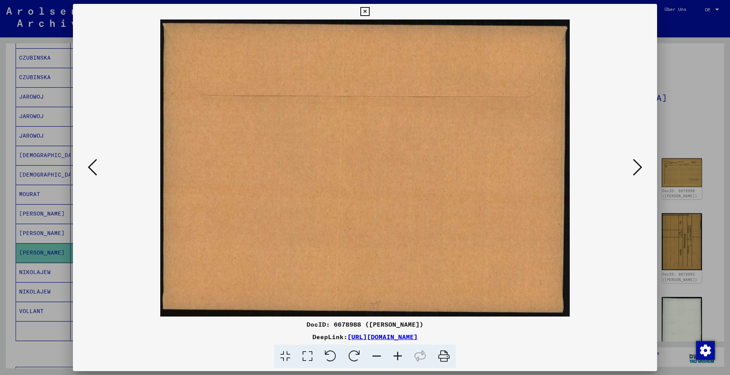
click at [636, 170] on icon at bounding box center [637, 167] width 9 height 19
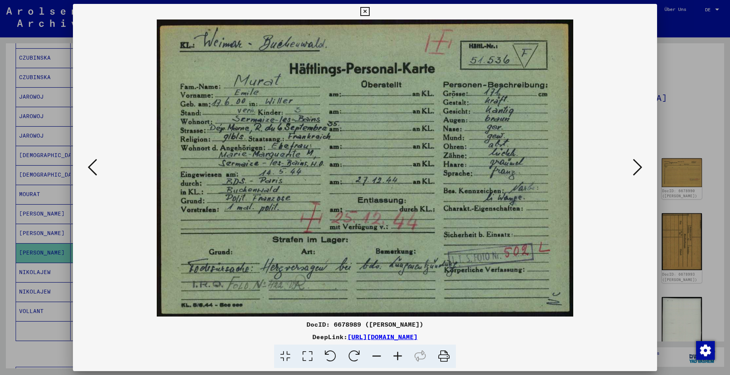
click at [636, 169] on icon at bounding box center [637, 167] width 9 height 19
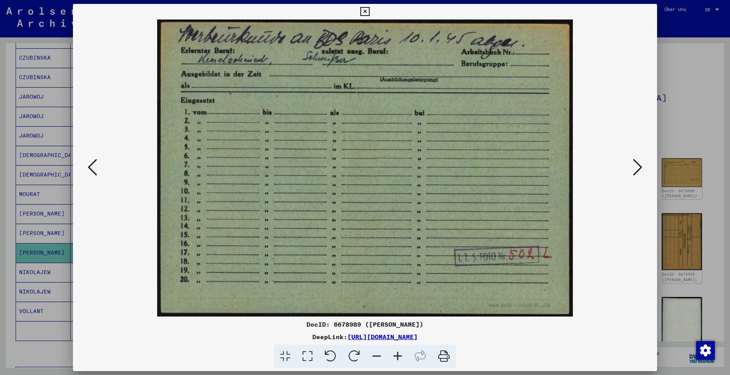
click at [635, 171] on icon at bounding box center [637, 167] width 9 height 19
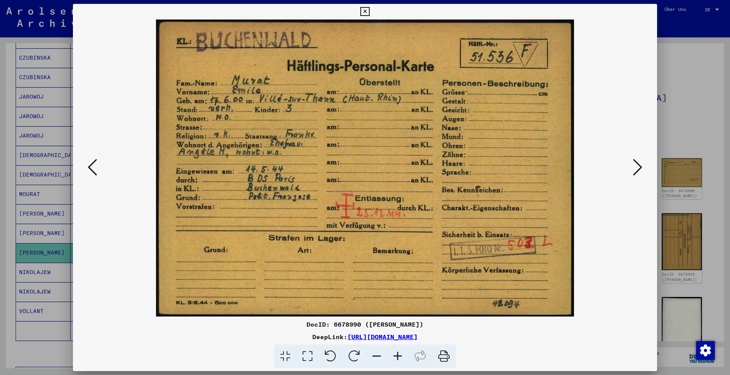
click at [635, 171] on icon at bounding box center [637, 167] width 9 height 19
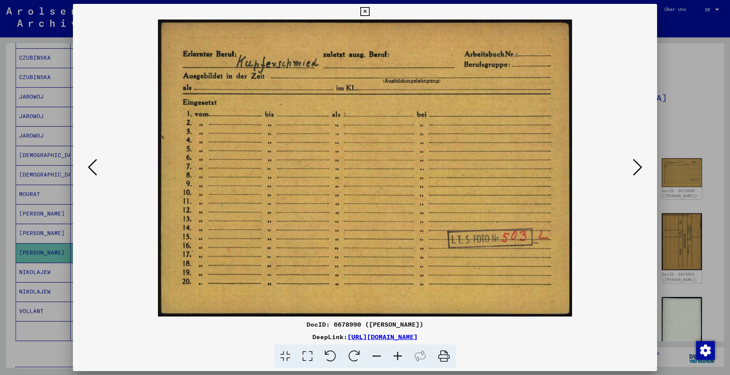
click at [635, 171] on icon at bounding box center [637, 167] width 9 height 19
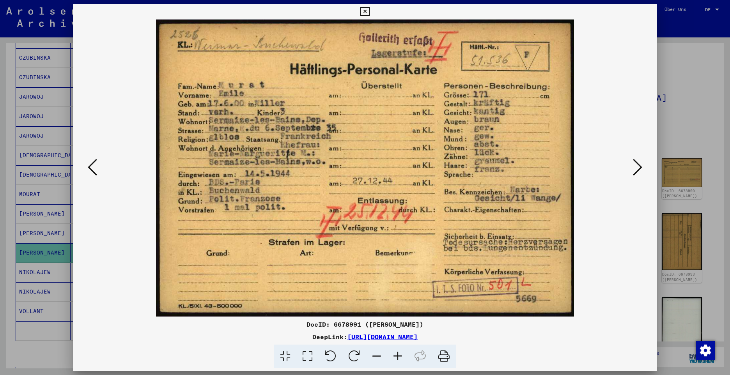
click at [635, 171] on icon at bounding box center [637, 167] width 9 height 19
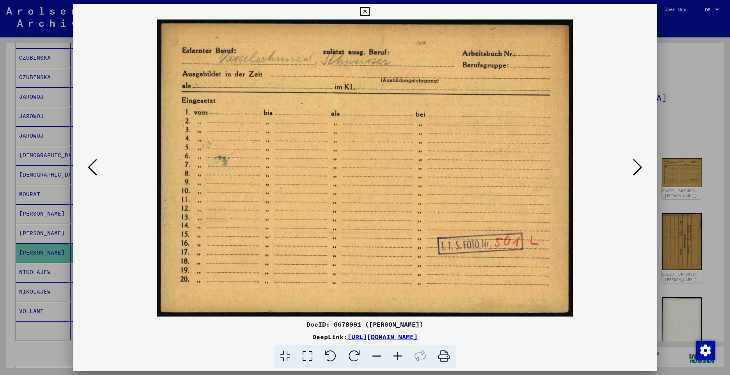
click at [635, 171] on icon at bounding box center [637, 167] width 9 height 19
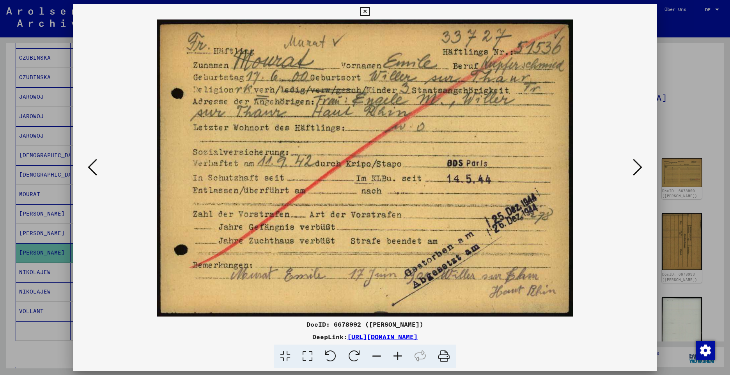
click at [636, 166] on icon at bounding box center [637, 167] width 9 height 19
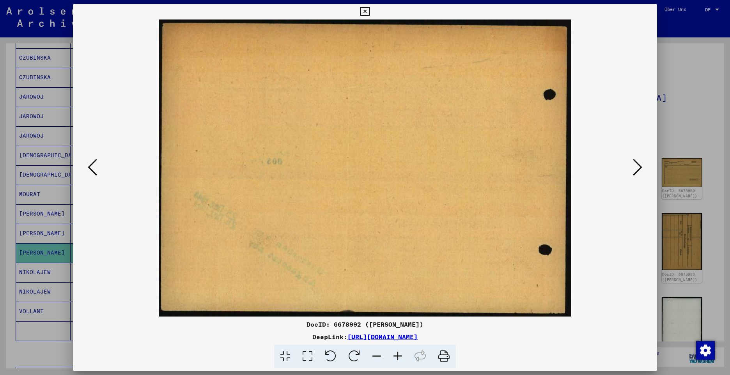
click at [636, 166] on icon at bounding box center [637, 167] width 9 height 19
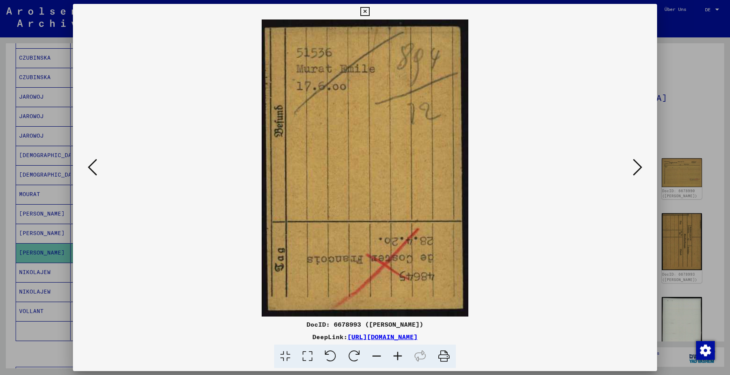
click at [636, 166] on icon at bounding box center [637, 167] width 9 height 19
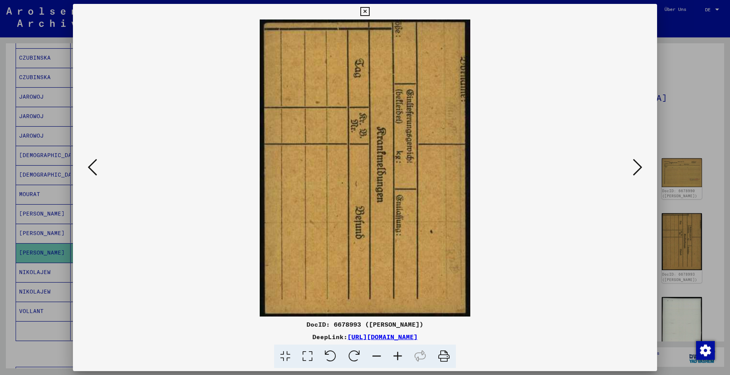
click at [636, 166] on icon at bounding box center [637, 167] width 9 height 19
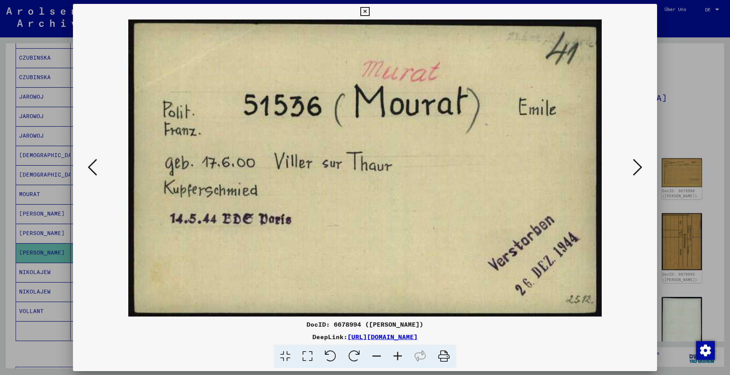
click at [636, 166] on icon at bounding box center [637, 167] width 9 height 19
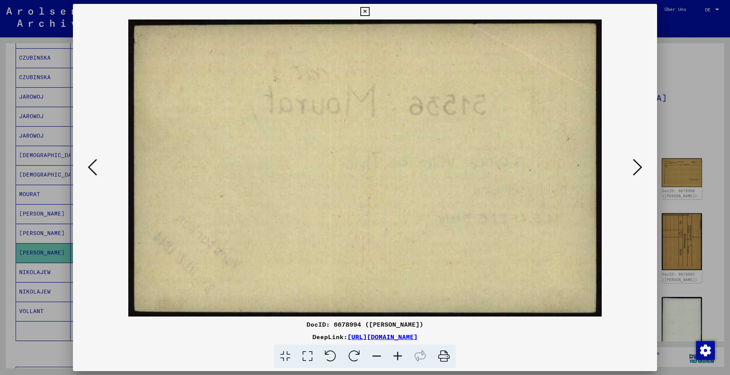
click at [636, 166] on icon at bounding box center [637, 167] width 9 height 19
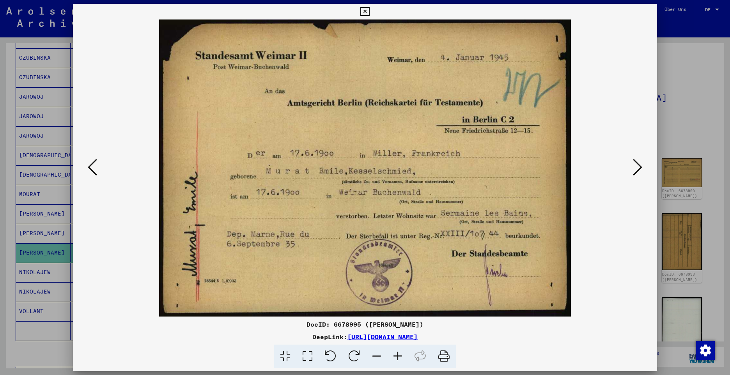
click at [636, 166] on icon at bounding box center [637, 167] width 9 height 19
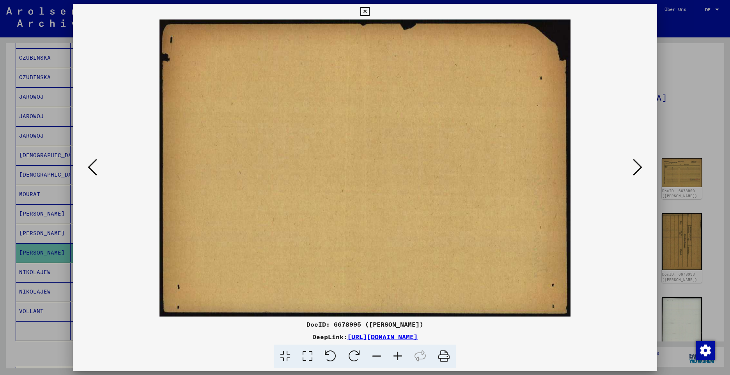
click at [636, 166] on icon at bounding box center [637, 167] width 9 height 19
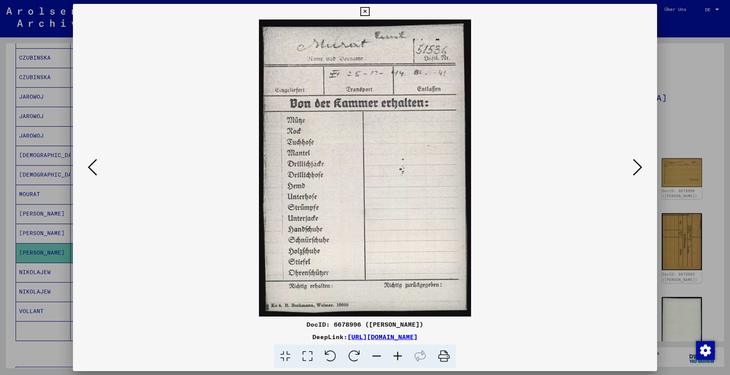
click at [636, 166] on icon at bounding box center [637, 167] width 9 height 19
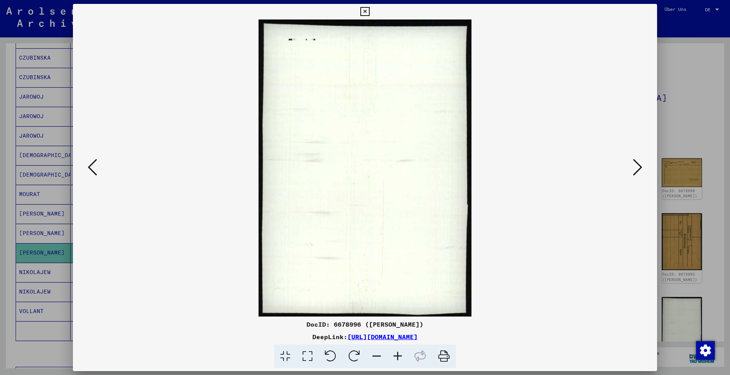
click at [636, 166] on icon at bounding box center [637, 167] width 9 height 19
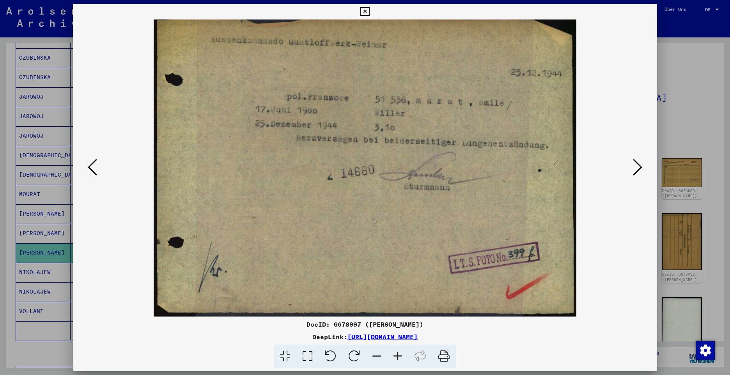
click at [89, 169] on icon at bounding box center [92, 167] width 9 height 19
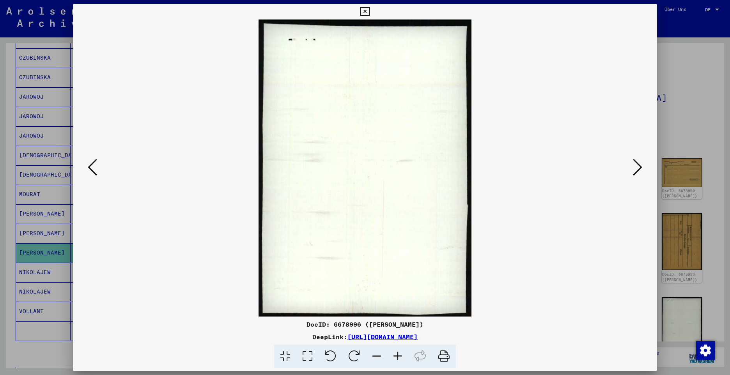
click at [89, 169] on icon at bounding box center [92, 167] width 9 height 19
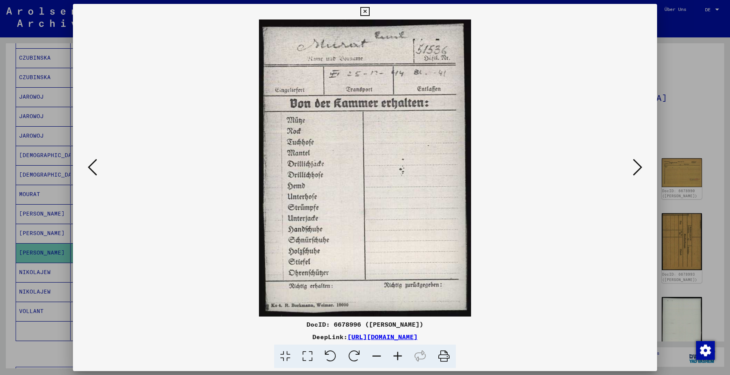
click at [89, 169] on icon at bounding box center [92, 167] width 9 height 19
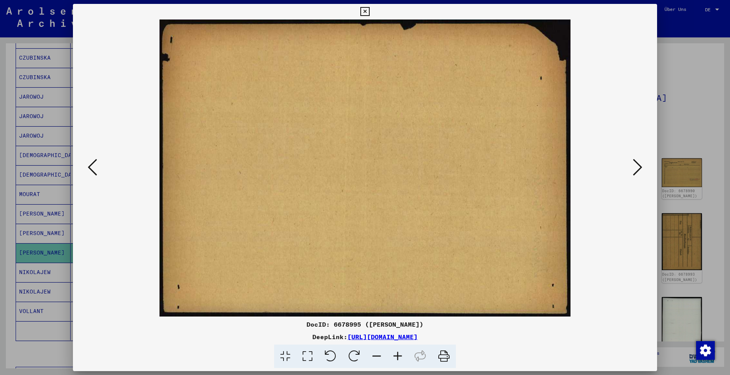
click at [89, 169] on icon at bounding box center [92, 167] width 9 height 19
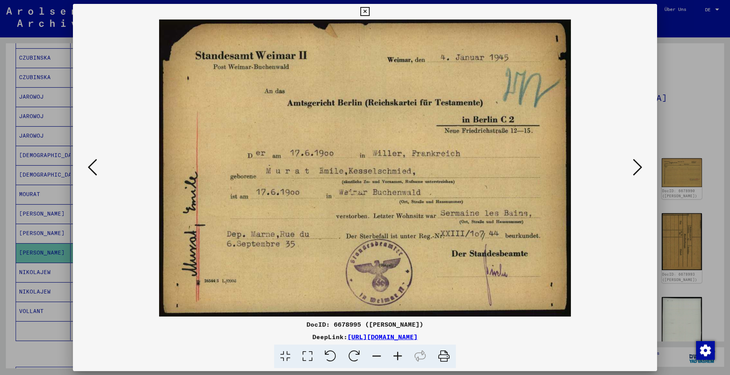
click at [89, 169] on icon at bounding box center [92, 167] width 9 height 19
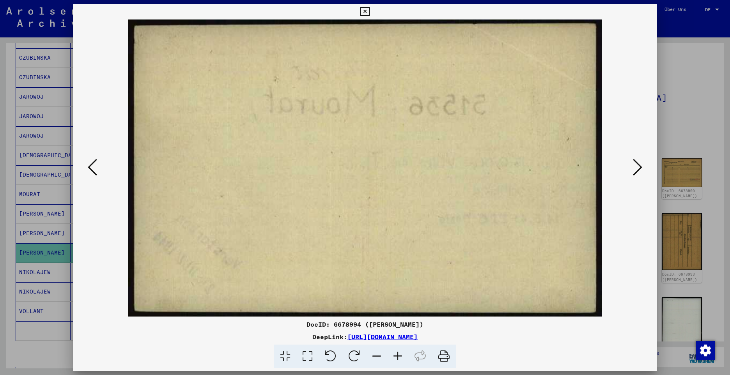
click at [89, 169] on icon at bounding box center [92, 167] width 9 height 19
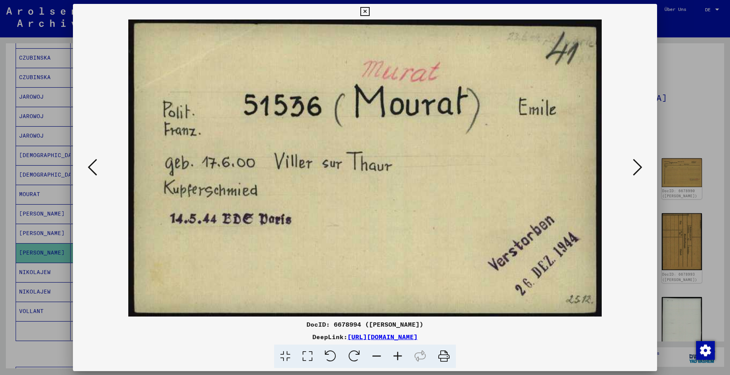
click at [633, 169] on icon at bounding box center [637, 167] width 9 height 19
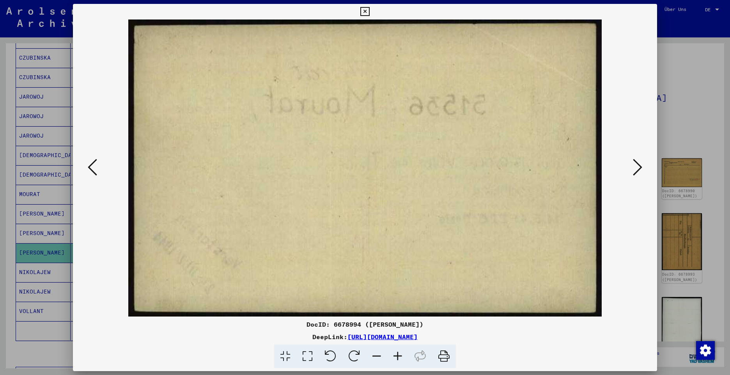
click at [633, 169] on icon at bounding box center [637, 167] width 9 height 19
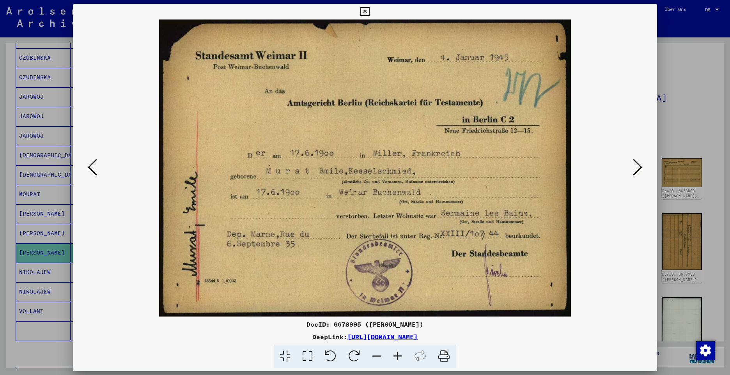
click at [633, 169] on icon at bounding box center [637, 167] width 9 height 19
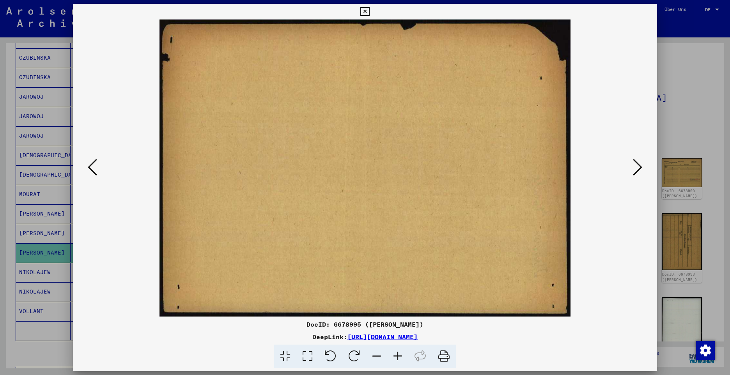
click at [633, 169] on icon at bounding box center [637, 167] width 9 height 19
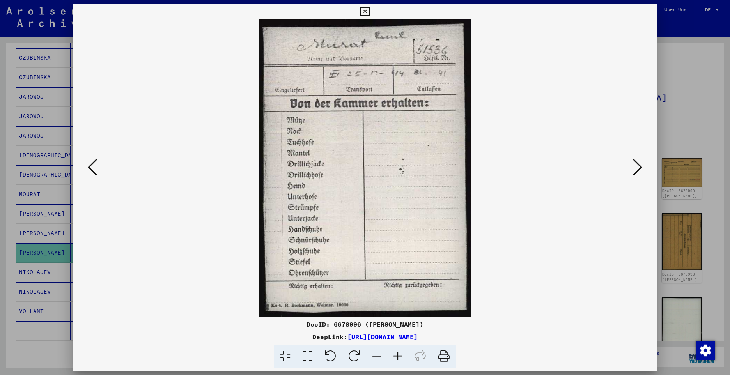
click at [633, 169] on icon at bounding box center [637, 167] width 9 height 19
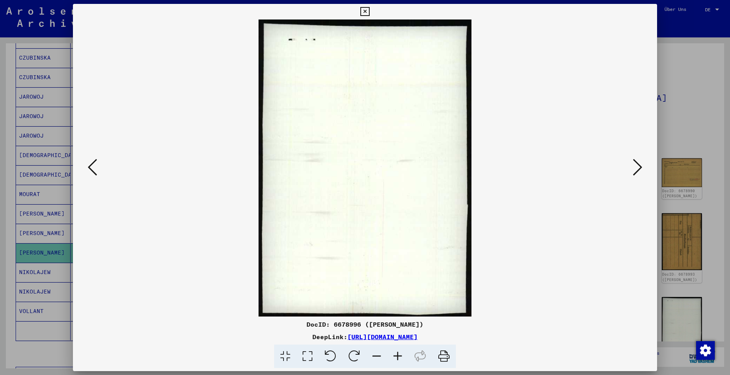
click at [633, 169] on icon at bounding box center [637, 167] width 9 height 19
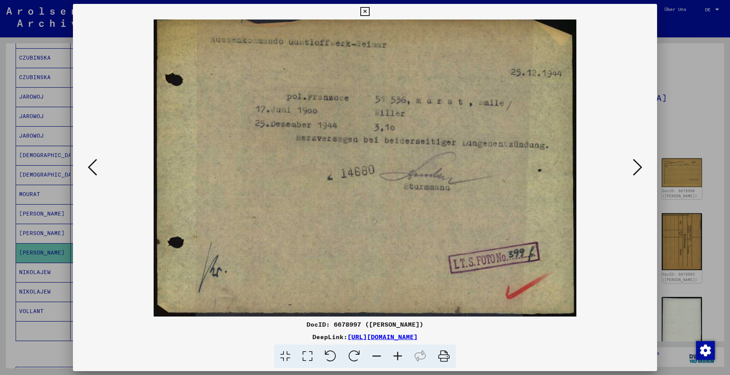
click at [633, 169] on icon at bounding box center [637, 167] width 9 height 19
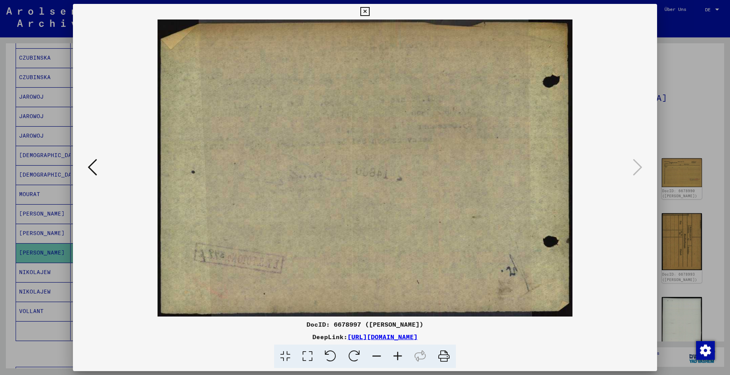
click at [363, 13] on icon at bounding box center [364, 11] width 9 height 9
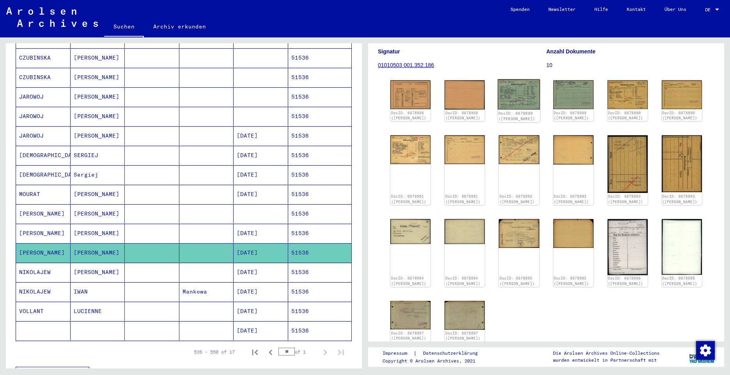
scroll to position [117, 0]
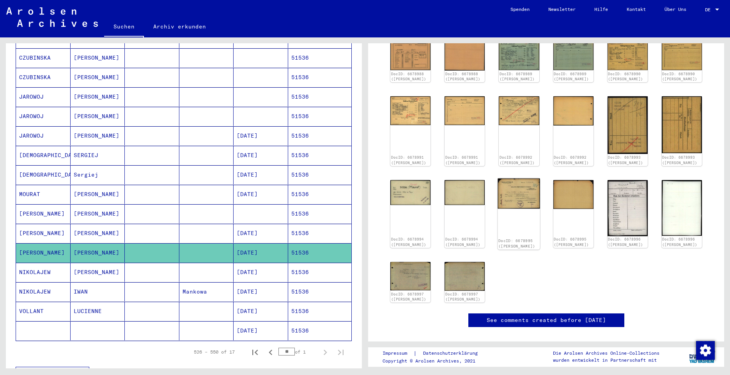
click at [517, 188] on img at bounding box center [519, 193] width 42 height 30
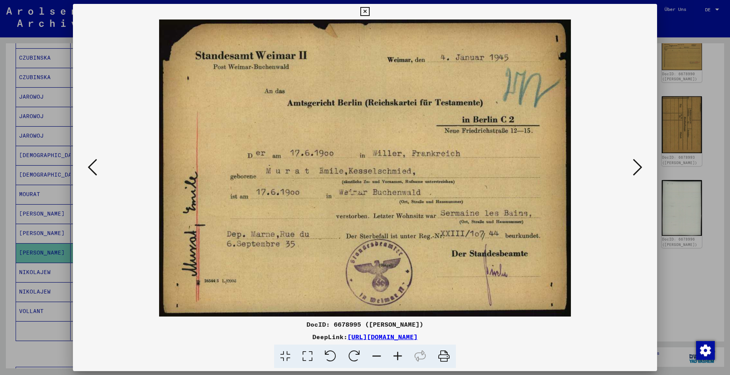
click at [633, 167] on icon at bounding box center [637, 167] width 9 height 19
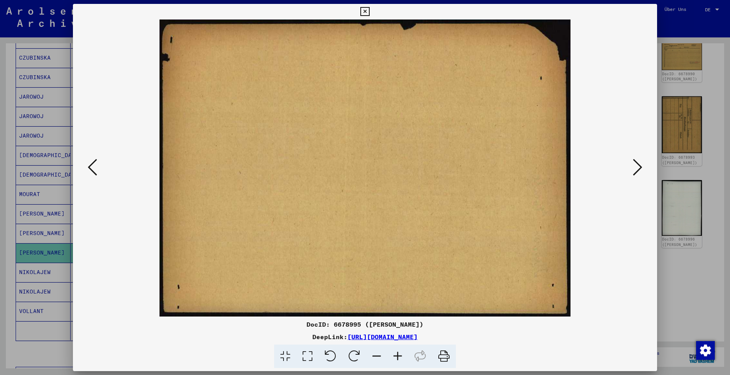
click at [633, 167] on icon at bounding box center [637, 167] width 9 height 19
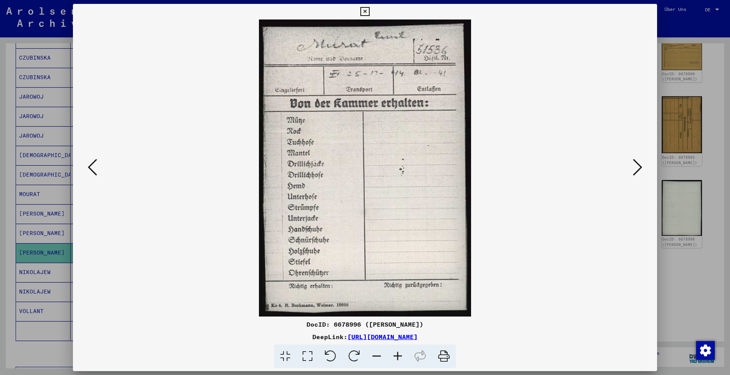
click at [633, 167] on icon at bounding box center [637, 167] width 9 height 19
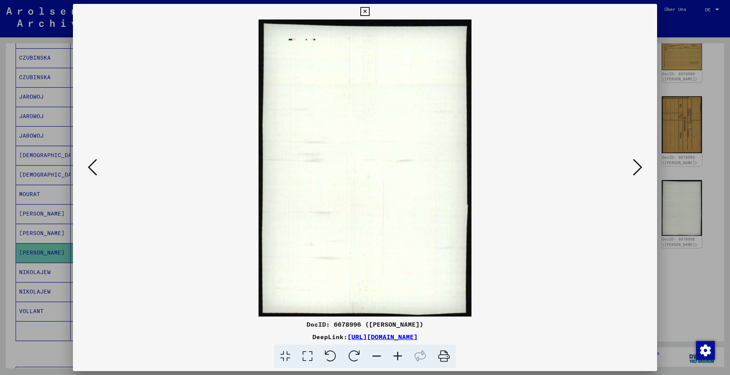
click at [633, 167] on icon at bounding box center [637, 167] width 9 height 19
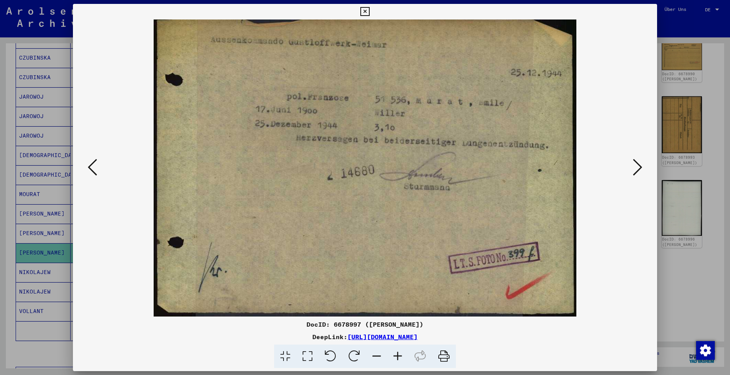
click at [363, 11] on icon at bounding box center [364, 11] width 9 height 9
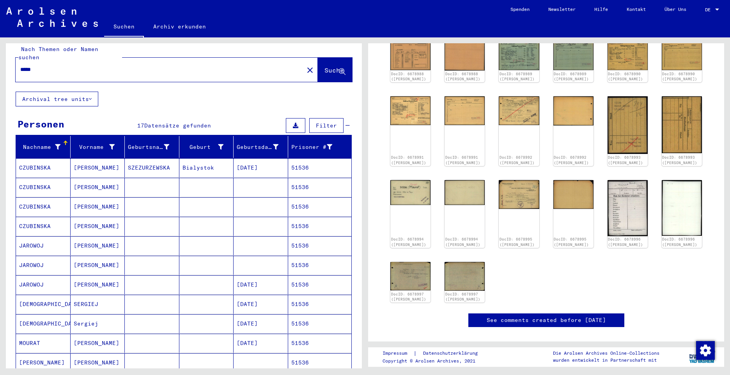
scroll to position [0, 0]
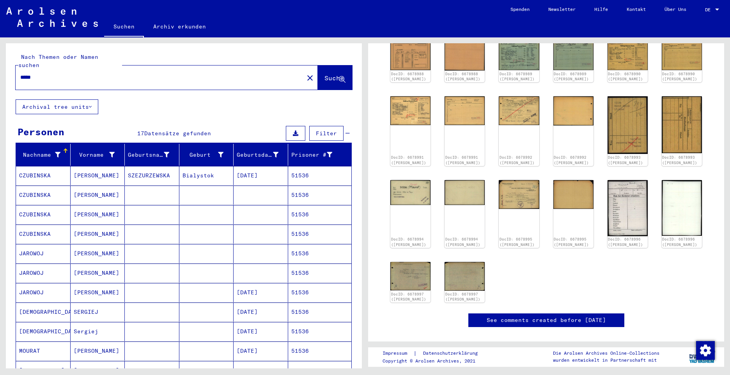
drag, startPoint x: 49, startPoint y: 68, endPoint x: 1, endPoint y: 67, distance: 48.4
click at [1, 67] on div "Nach Themen oder Namen suchen ***** close Suche Archival tree units Personen 17…" at bounding box center [182, 202] width 365 height 331
paste input "*****"
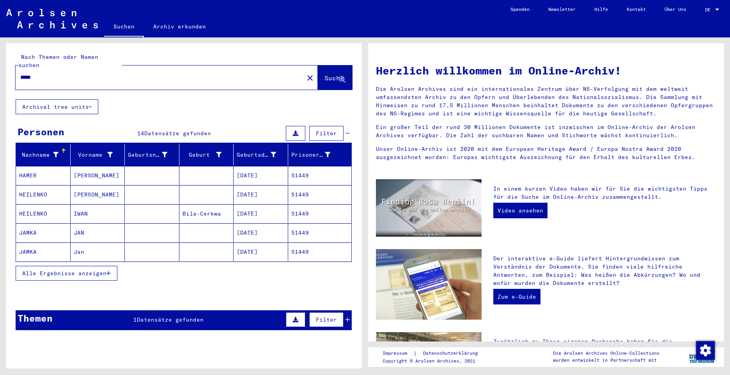
click at [69, 270] on span "Alle Ergebnisse anzeigen" at bounding box center [64, 273] width 84 height 7
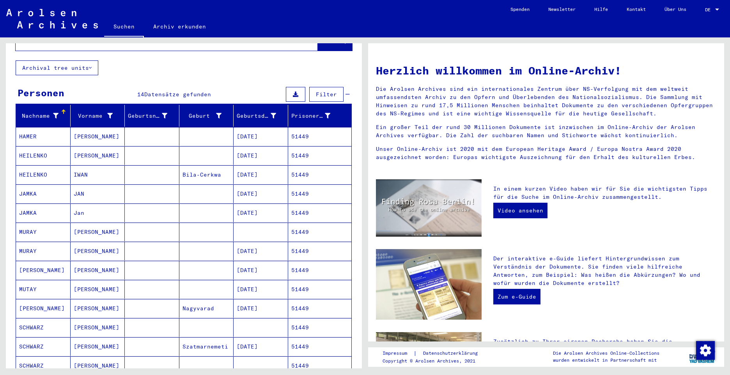
scroll to position [78, 0]
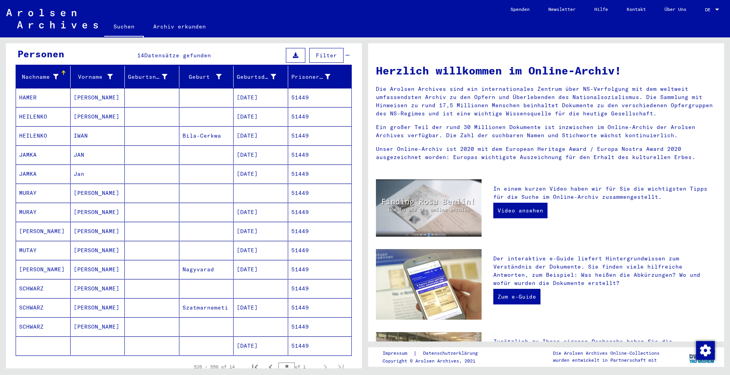
click at [32, 184] on mat-cell "MURAY" at bounding box center [43, 193] width 55 height 19
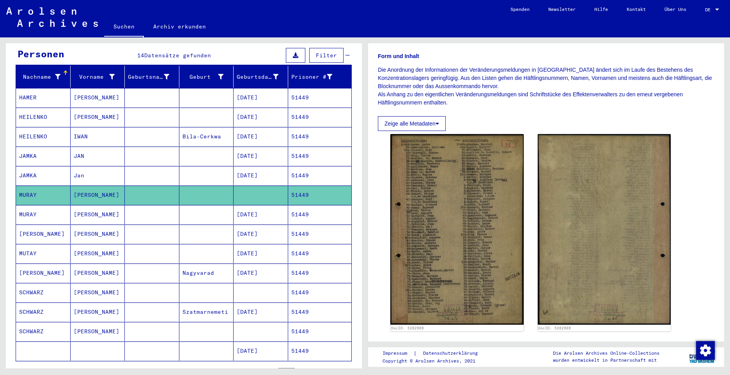
scroll to position [117, 0]
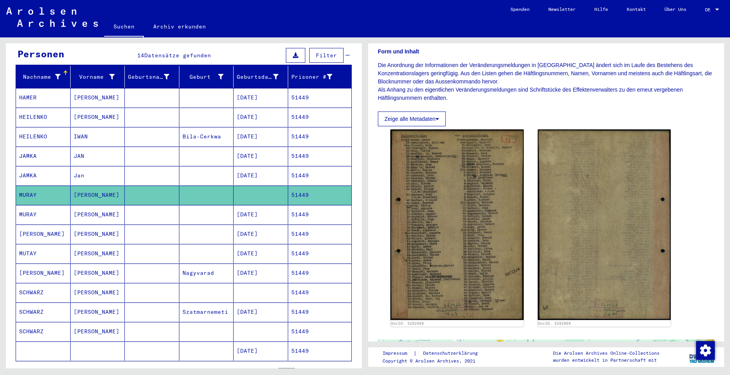
click at [27, 205] on mat-cell "MURAY" at bounding box center [43, 214] width 55 height 19
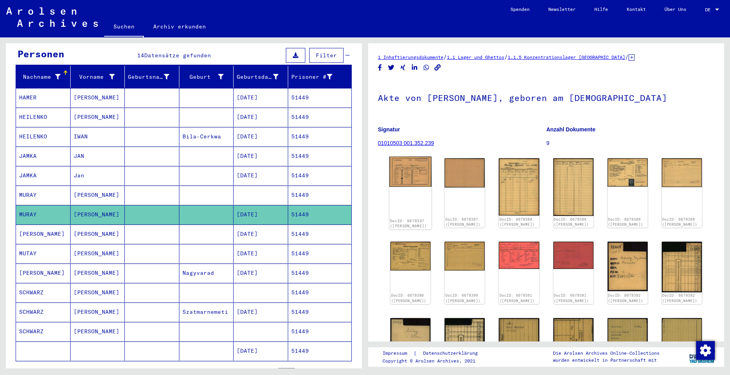
click at [406, 170] on img at bounding box center [410, 172] width 42 height 30
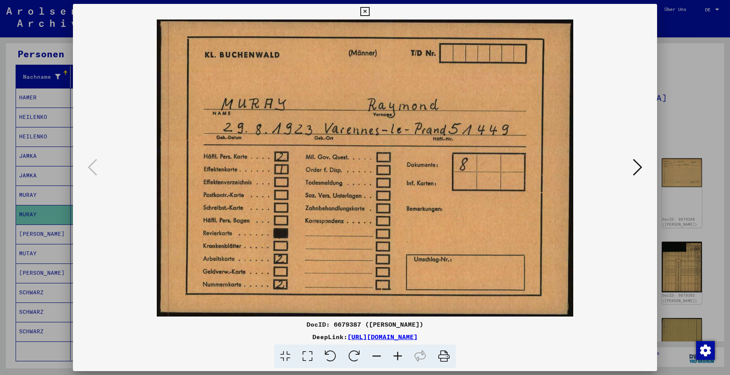
click at [639, 167] on icon at bounding box center [637, 167] width 9 height 19
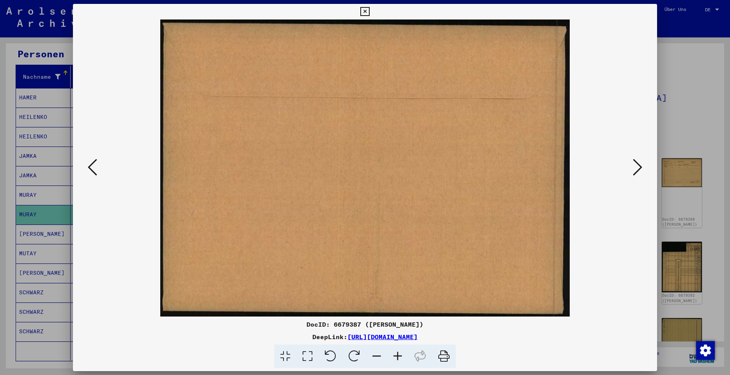
click at [639, 167] on icon at bounding box center [637, 167] width 9 height 19
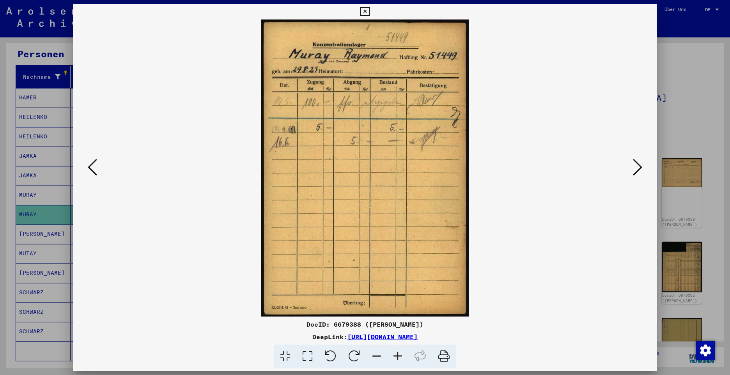
click at [639, 167] on icon at bounding box center [637, 167] width 9 height 19
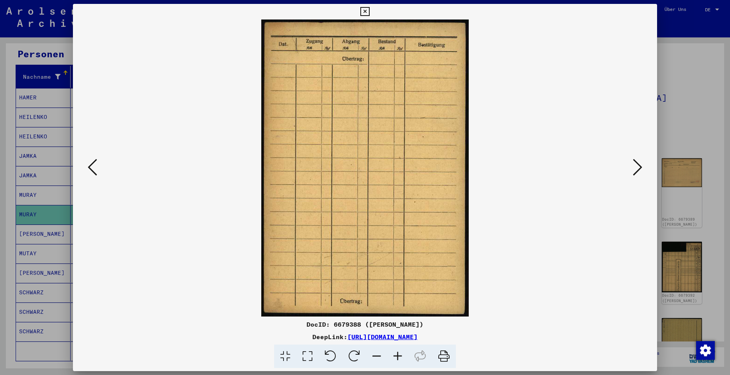
click at [639, 167] on icon at bounding box center [637, 167] width 9 height 19
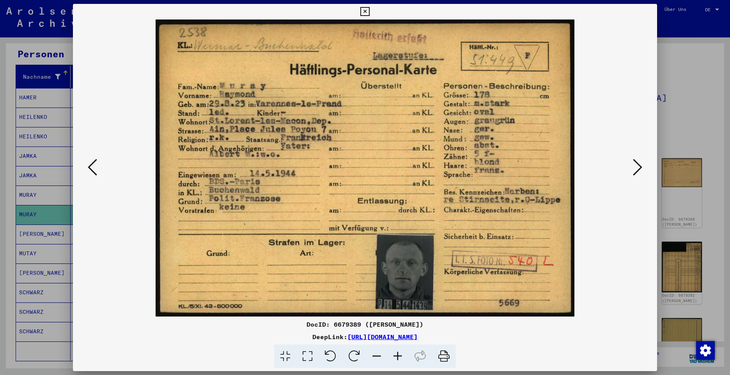
click at [636, 168] on icon at bounding box center [637, 167] width 9 height 19
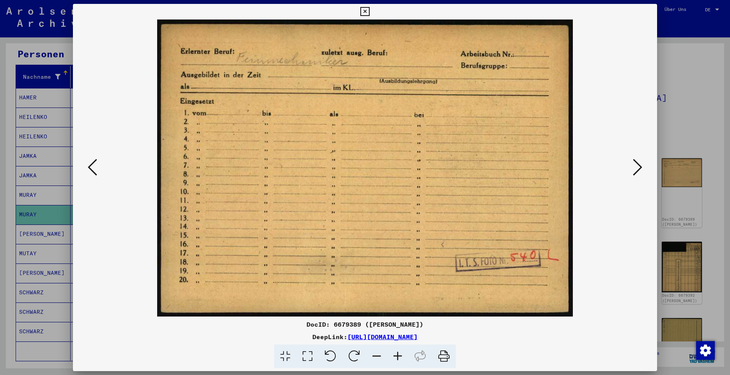
click at [640, 168] on icon at bounding box center [637, 167] width 9 height 19
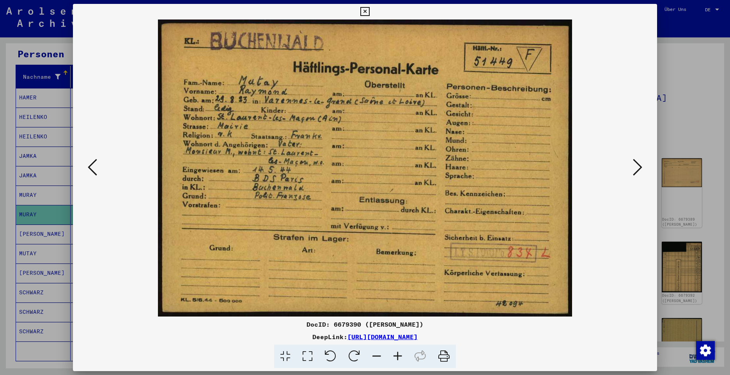
click at [637, 168] on icon at bounding box center [637, 167] width 9 height 19
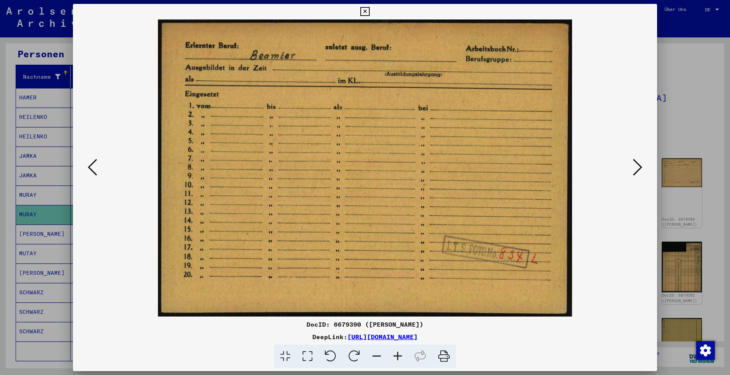
click at [93, 167] on icon at bounding box center [92, 167] width 9 height 19
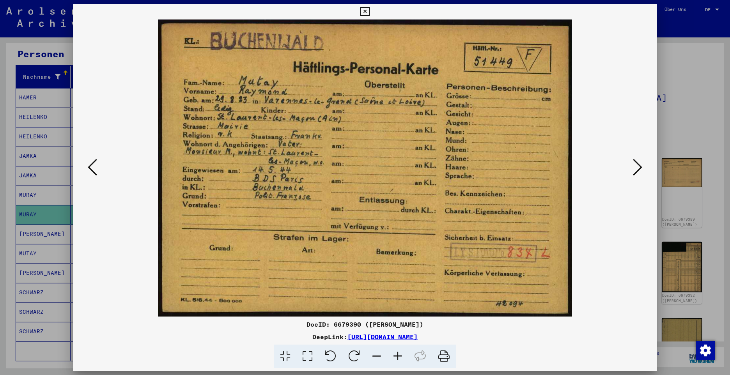
click at [637, 168] on icon at bounding box center [637, 167] width 9 height 19
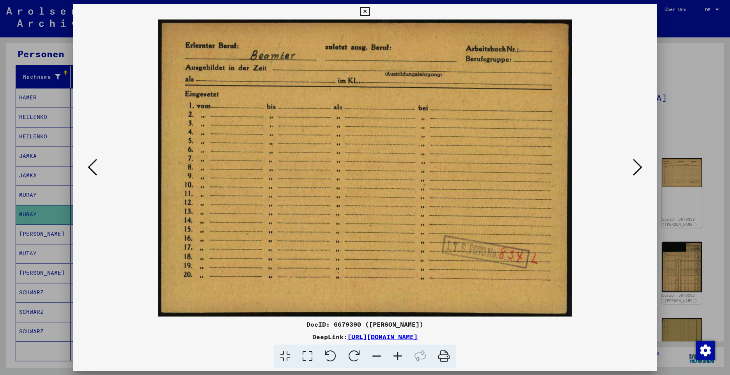
click at [637, 168] on icon at bounding box center [637, 167] width 9 height 19
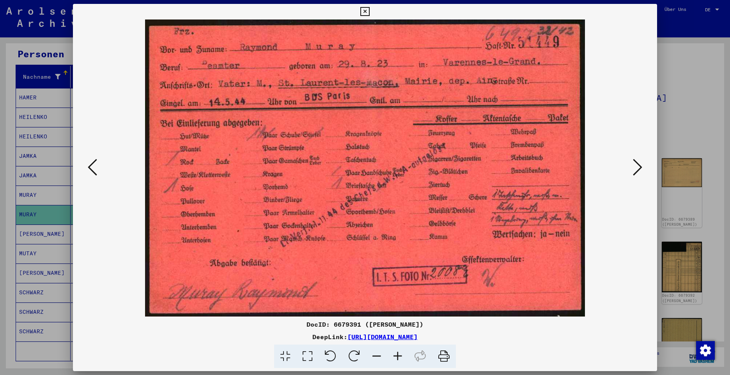
click at [638, 166] on icon at bounding box center [637, 167] width 9 height 19
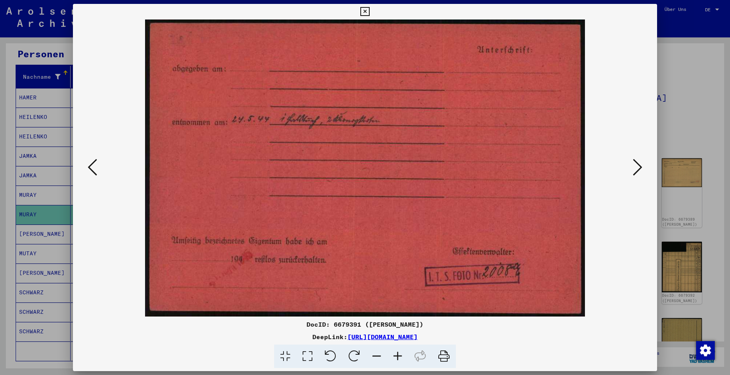
click at [638, 166] on icon at bounding box center [637, 167] width 9 height 19
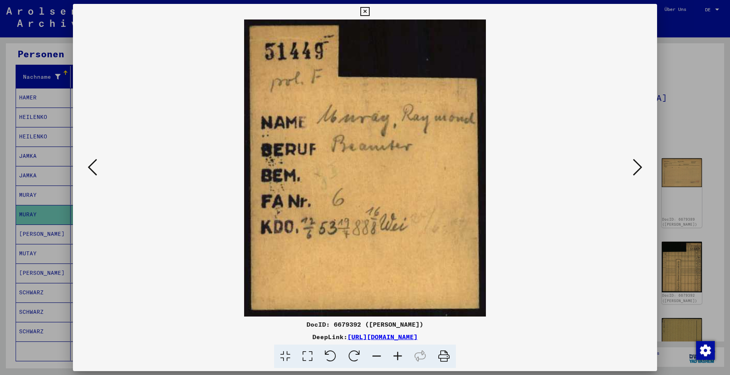
click at [641, 166] on icon at bounding box center [637, 167] width 9 height 19
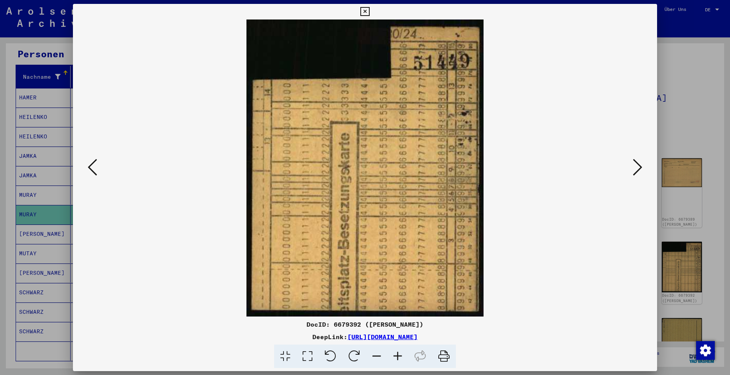
click at [641, 166] on icon at bounding box center [637, 167] width 9 height 19
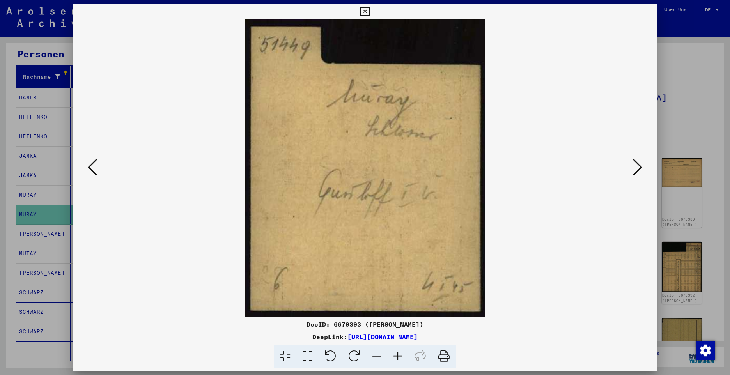
click at [641, 166] on icon at bounding box center [637, 167] width 9 height 19
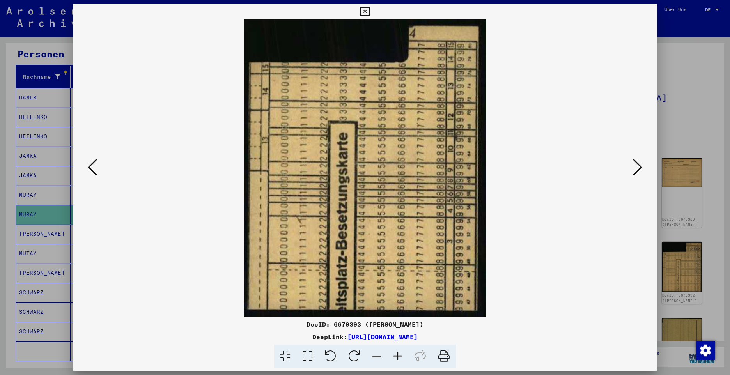
click at [641, 166] on icon at bounding box center [637, 167] width 9 height 19
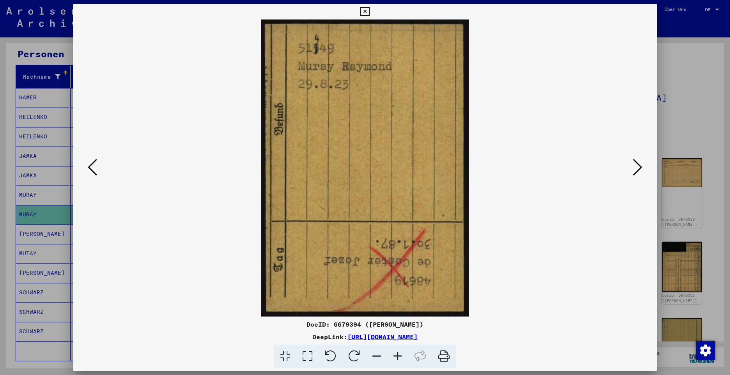
click at [641, 166] on icon at bounding box center [637, 167] width 9 height 19
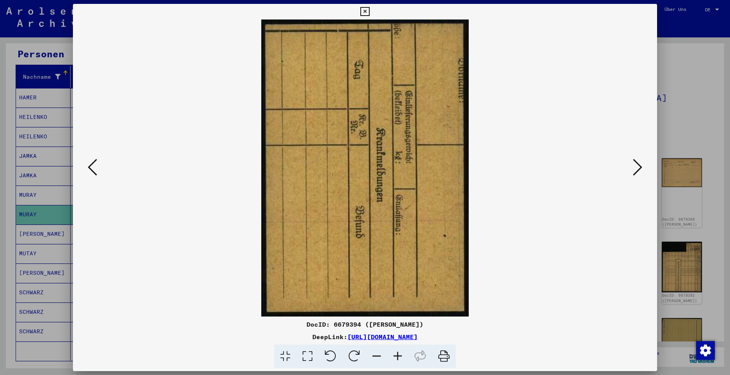
click at [641, 166] on icon at bounding box center [637, 167] width 9 height 19
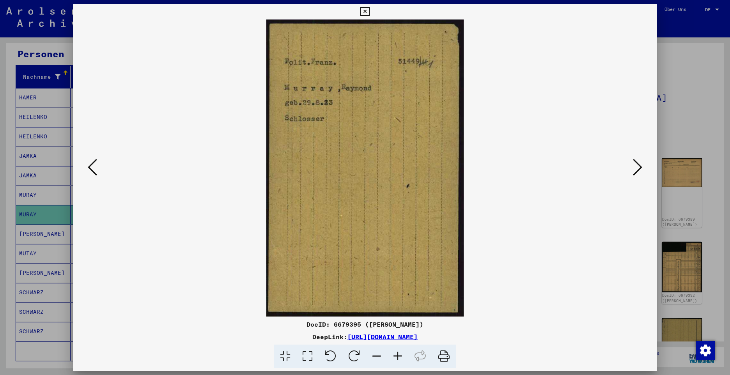
click at [641, 166] on icon at bounding box center [637, 167] width 9 height 19
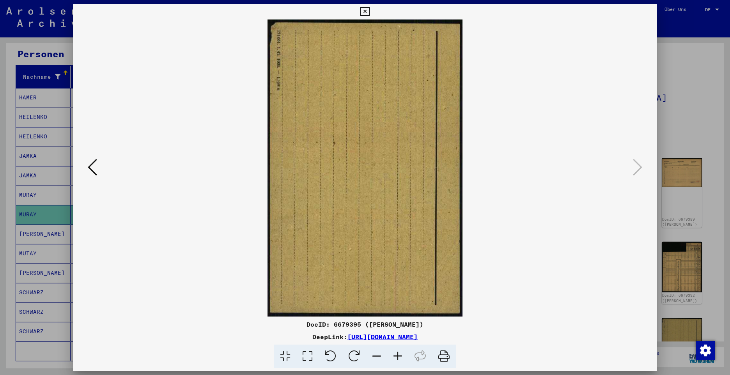
click at [90, 167] on icon at bounding box center [92, 167] width 9 height 19
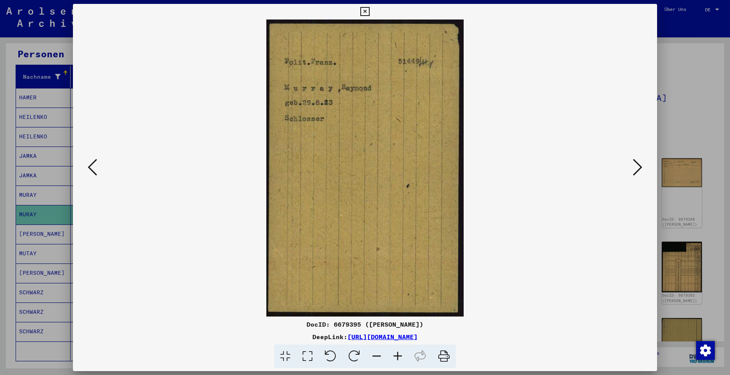
click at [633, 166] on icon at bounding box center [637, 167] width 9 height 19
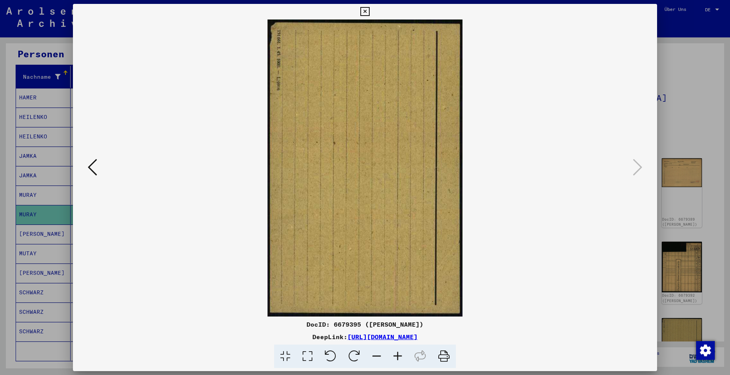
click at [365, 12] on icon at bounding box center [364, 11] width 9 height 9
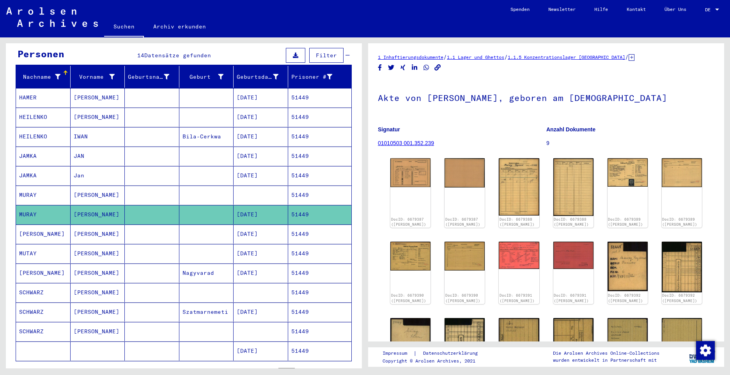
click at [33, 225] on mat-cell "[PERSON_NAME]" at bounding box center [43, 233] width 55 height 19
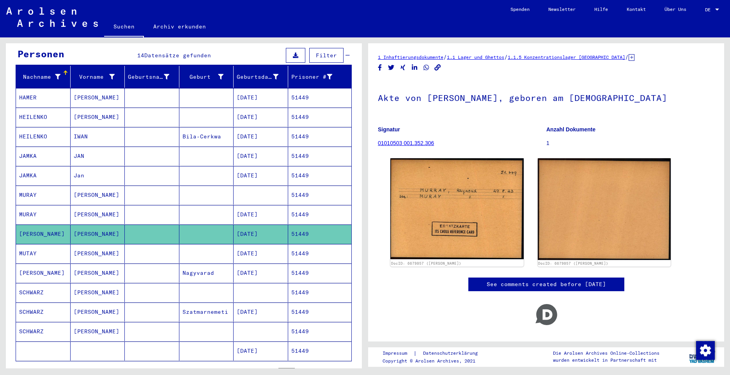
click at [25, 244] on mat-cell "MUTAY" at bounding box center [43, 253] width 55 height 19
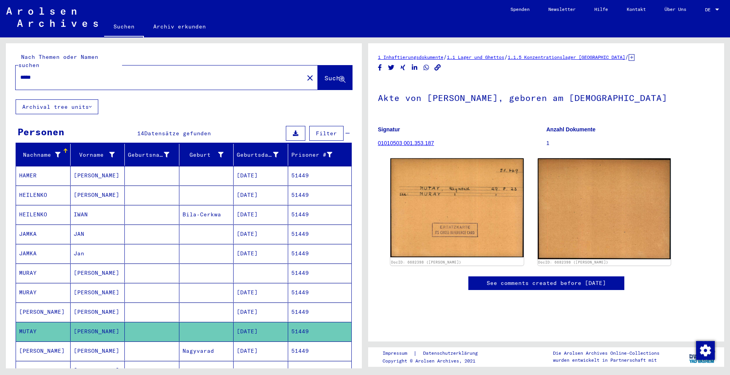
drag, startPoint x: 41, startPoint y: 69, endPoint x: -2, endPoint y: 60, distance: 43.3
click at [0, 60] on html "Suchen Archiv erkunden Spenden Newsletter Hilfe Kontakt Über Uns Suchen Archiv …" at bounding box center [365, 187] width 730 height 375
paste input "***"
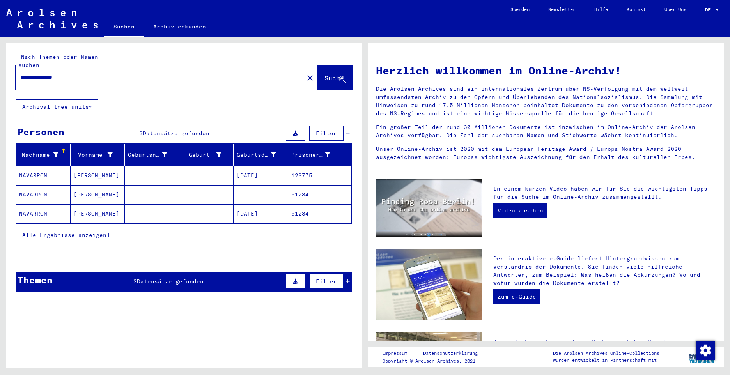
click at [28, 187] on mat-cell "NAVARRON" at bounding box center [43, 194] width 55 height 19
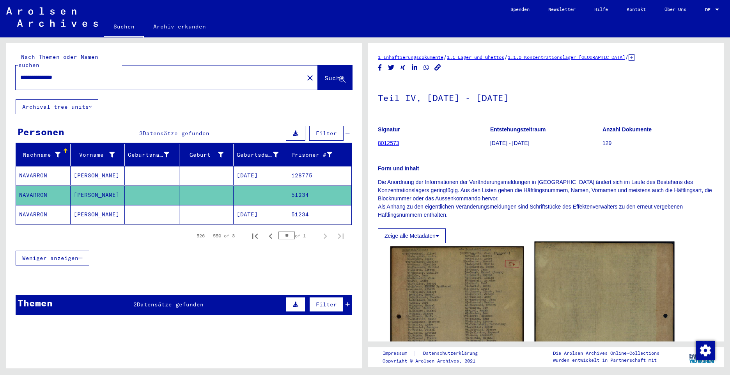
scroll to position [78, 0]
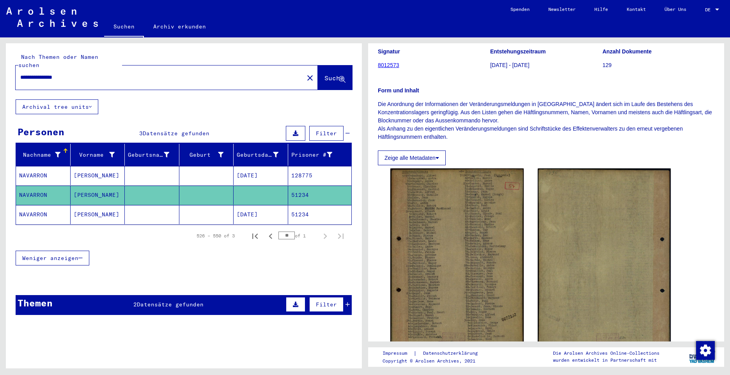
click at [25, 206] on mat-cell "NAVARRON" at bounding box center [43, 214] width 55 height 19
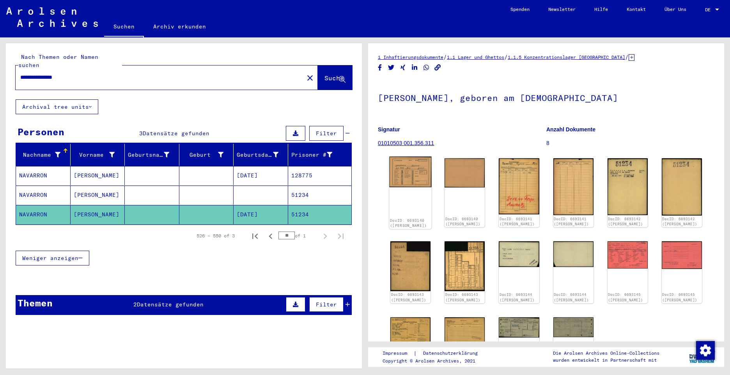
click at [414, 172] on img at bounding box center [410, 172] width 42 height 31
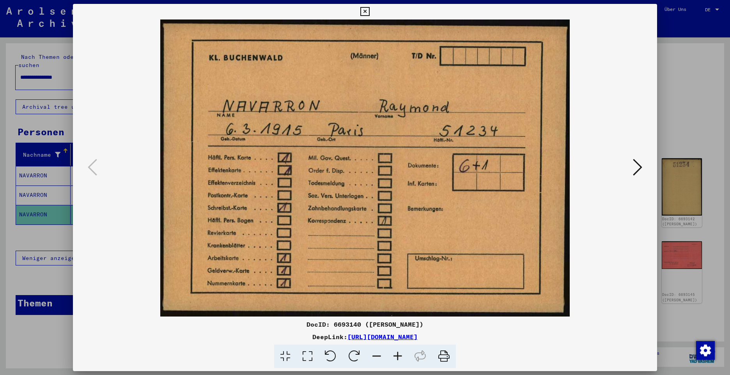
click at [635, 166] on icon at bounding box center [637, 167] width 9 height 19
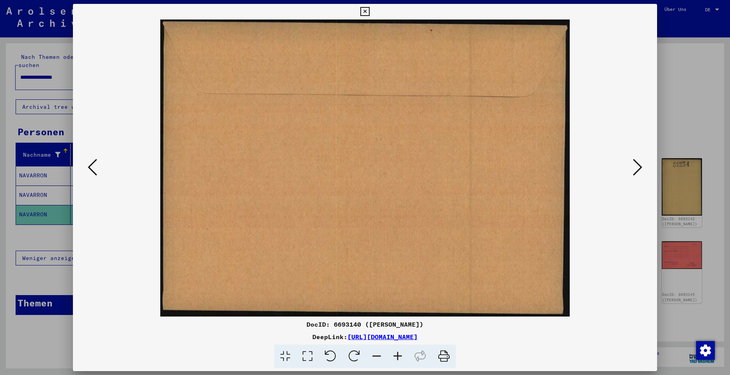
click at [635, 166] on icon at bounding box center [637, 167] width 9 height 19
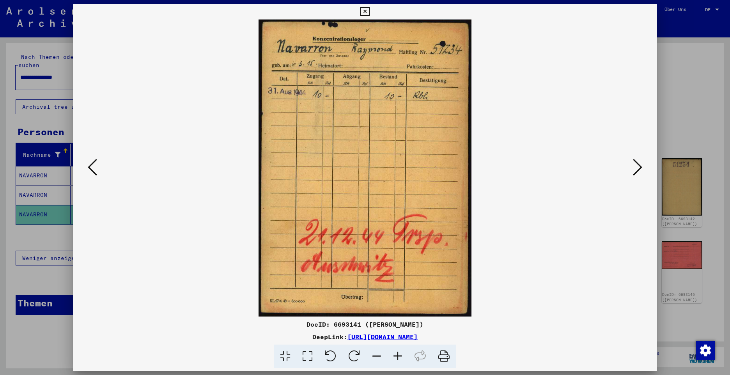
click at [635, 167] on icon at bounding box center [637, 167] width 9 height 19
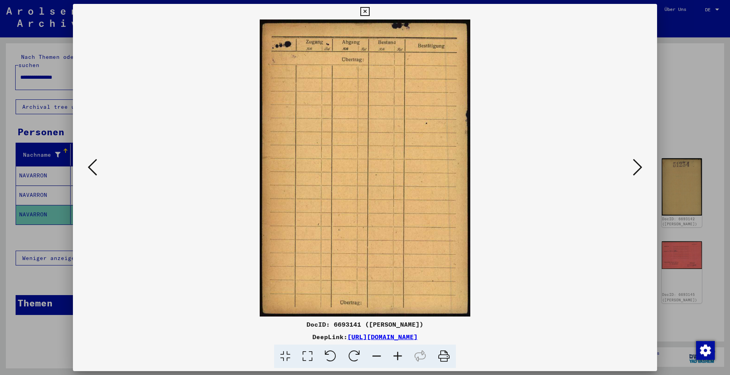
click at [635, 167] on icon at bounding box center [637, 167] width 9 height 19
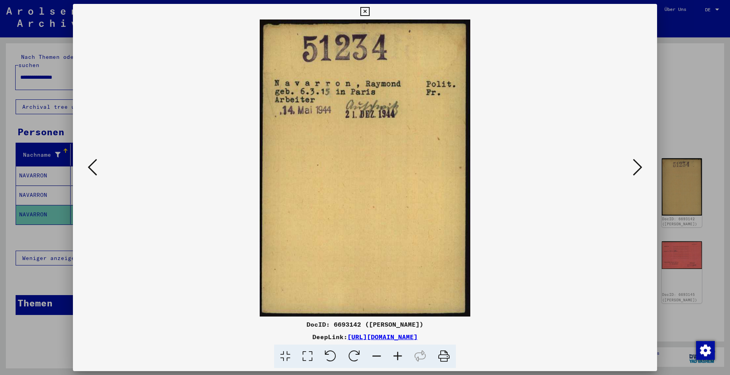
click at [636, 169] on icon at bounding box center [637, 167] width 9 height 19
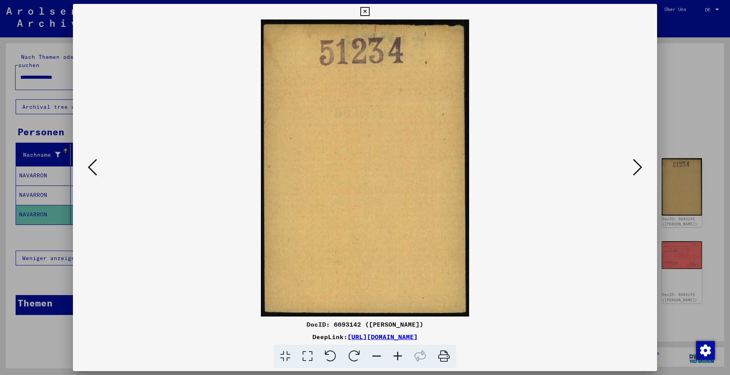
click at [636, 169] on icon at bounding box center [637, 167] width 9 height 19
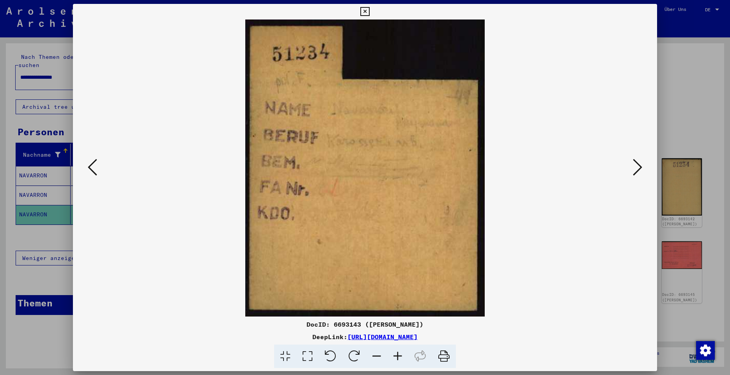
click at [636, 169] on icon at bounding box center [637, 167] width 9 height 19
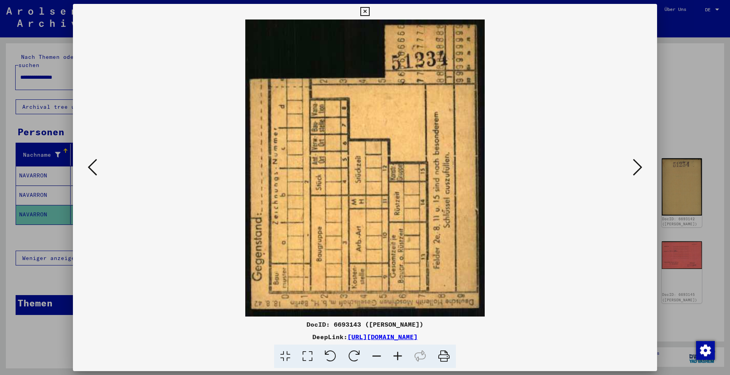
click at [636, 169] on icon at bounding box center [637, 167] width 9 height 19
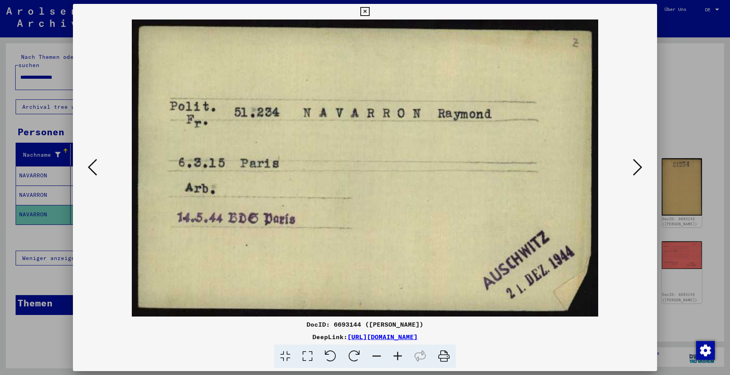
click at [636, 169] on icon at bounding box center [637, 167] width 9 height 19
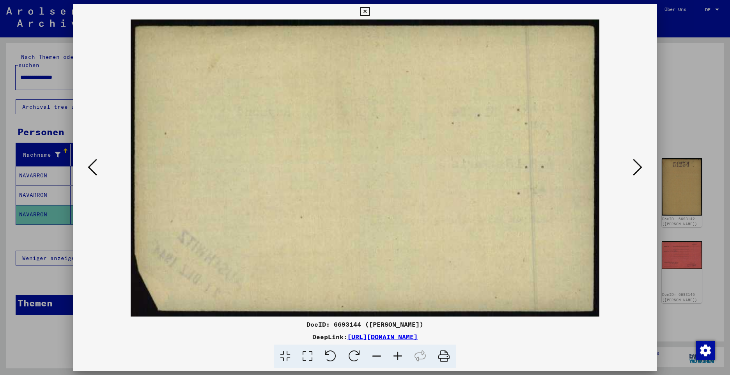
click at [636, 169] on icon at bounding box center [637, 167] width 9 height 19
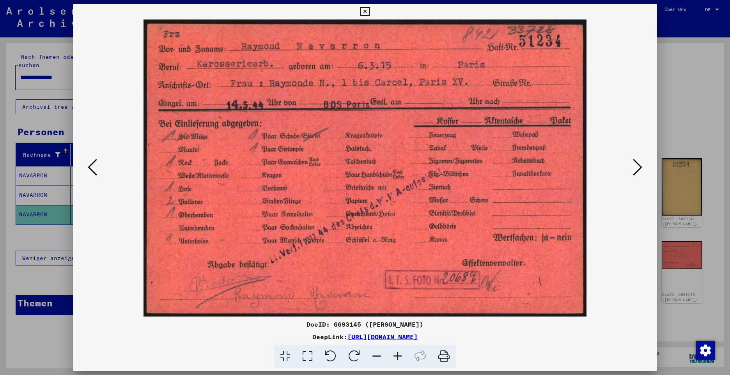
click at [90, 166] on icon at bounding box center [92, 167] width 9 height 19
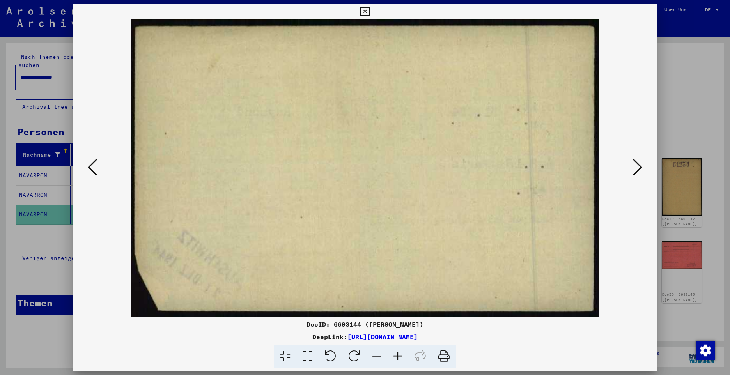
click at [90, 166] on icon at bounding box center [92, 167] width 9 height 19
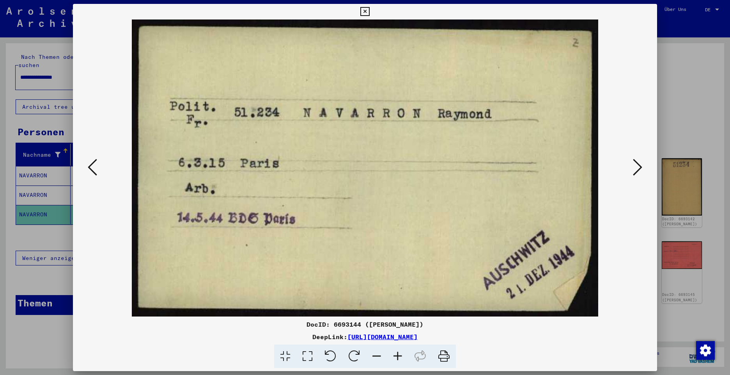
click at [90, 166] on icon at bounding box center [92, 167] width 9 height 19
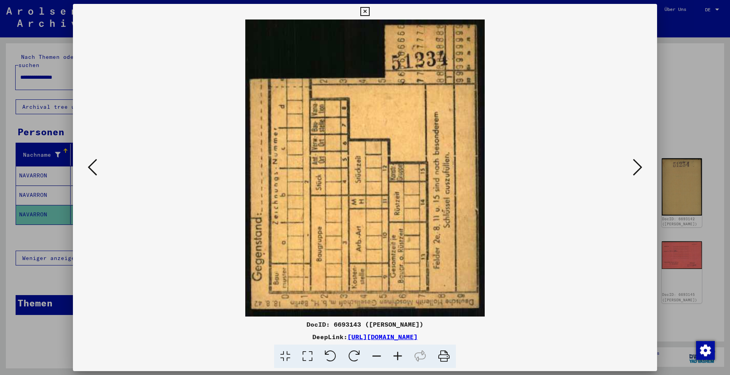
click at [90, 166] on icon at bounding box center [92, 167] width 9 height 19
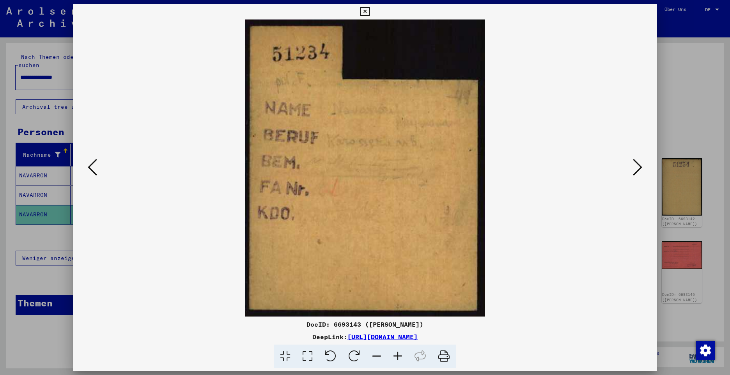
click at [90, 166] on icon at bounding box center [92, 167] width 9 height 19
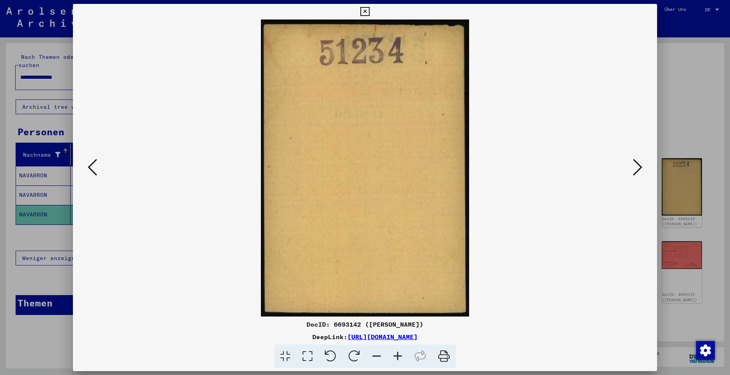
click at [90, 166] on icon at bounding box center [92, 167] width 9 height 19
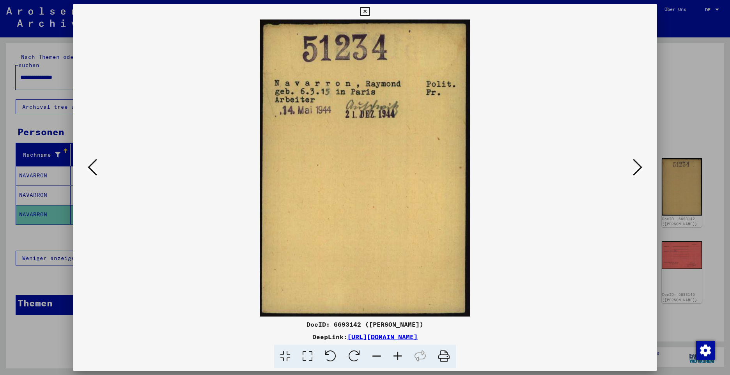
click at [90, 166] on icon at bounding box center [92, 167] width 9 height 19
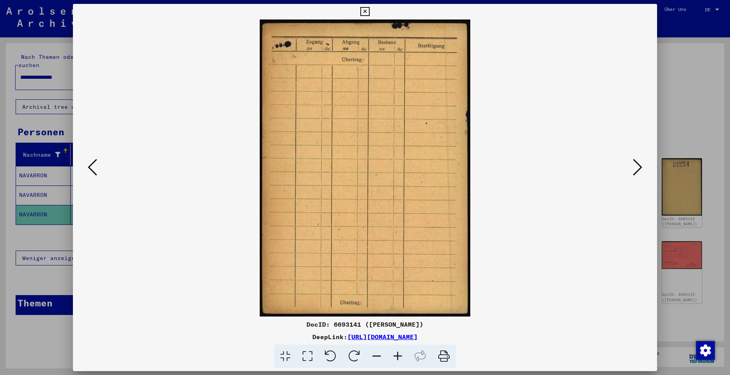
click at [90, 166] on icon at bounding box center [92, 167] width 9 height 19
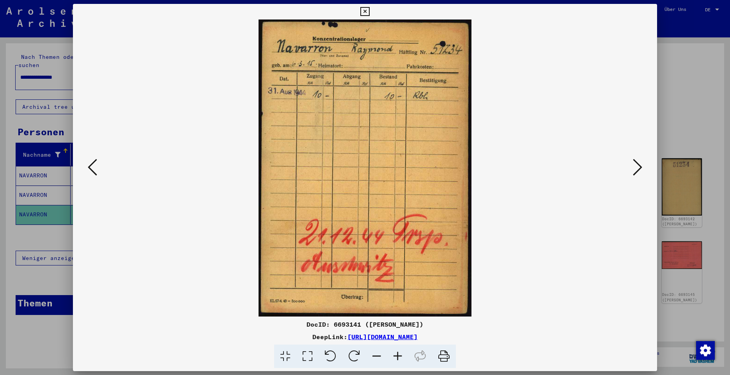
click at [90, 166] on icon at bounding box center [92, 167] width 9 height 19
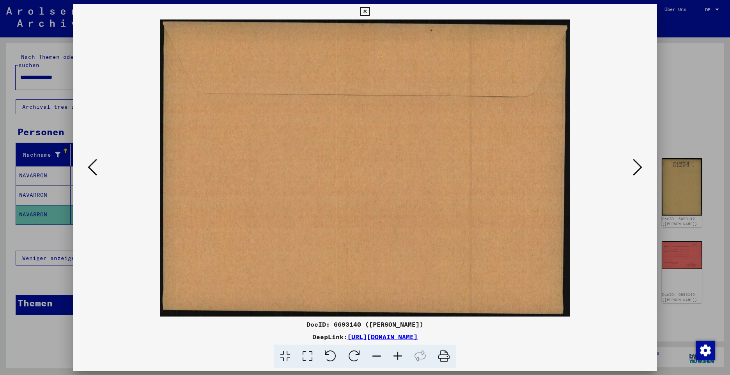
click at [90, 166] on icon at bounding box center [92, 167] width 9 height 19
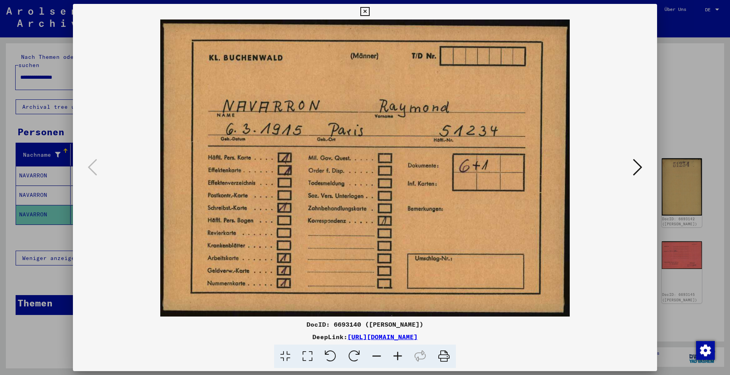
click at [633, 167] on icon at bounding box center [637, 167] width 9 height 19
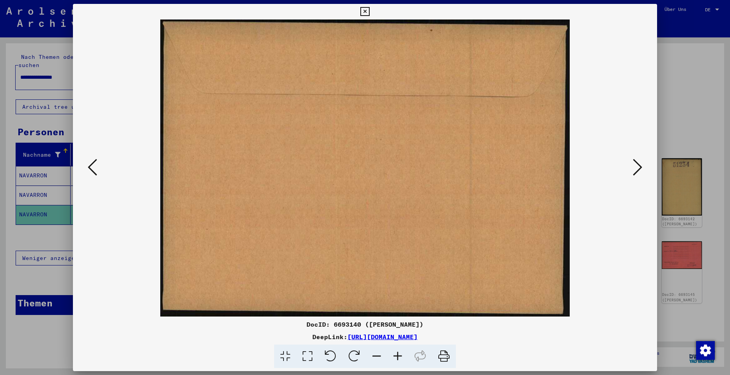
click at [633, 167] on icon at bounding box center [637, 167] width 9 height 19
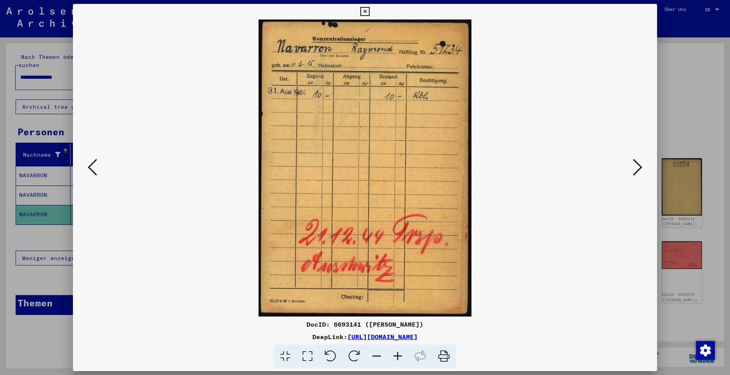
click at [633, 167] on icon at bounding box center [637, 167] width 9 height 19
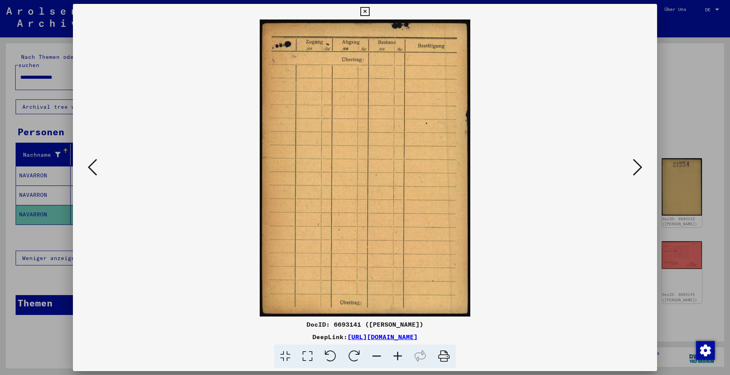
click at [633, 167] on icon at bounding box center [637, 167] width 9 height 19
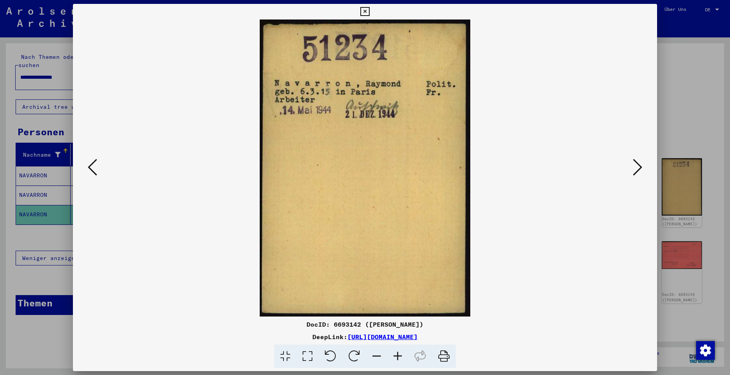
click at [633, 167] on icon at bounding box center [637, 167] width 9 height 19
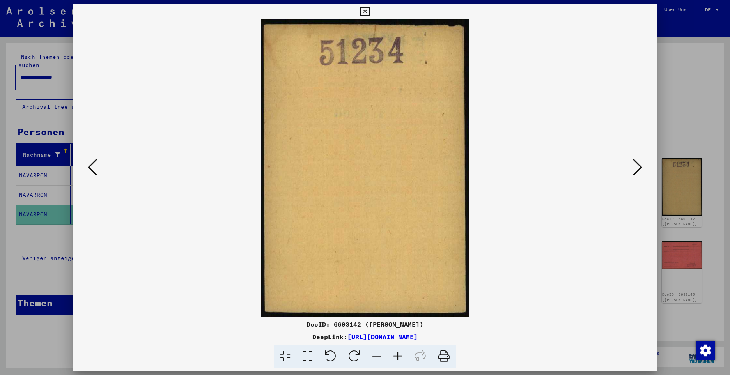
click at [633, 167] on icon at bounding box center [637, 167] width 9 height 19
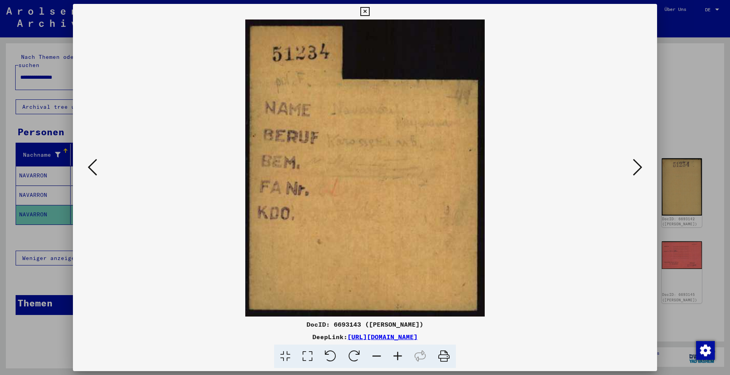
click at [633, 167] on icon at bounding box center [637, 167] width 9 height 19
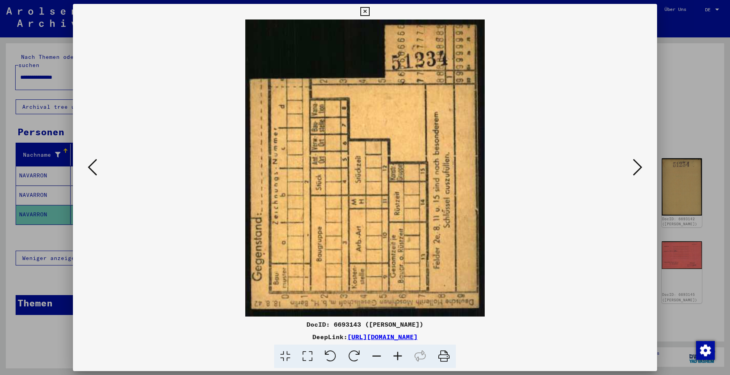
click at [633, 167] on icon at bounding box center [637, 167] width 9 height 19
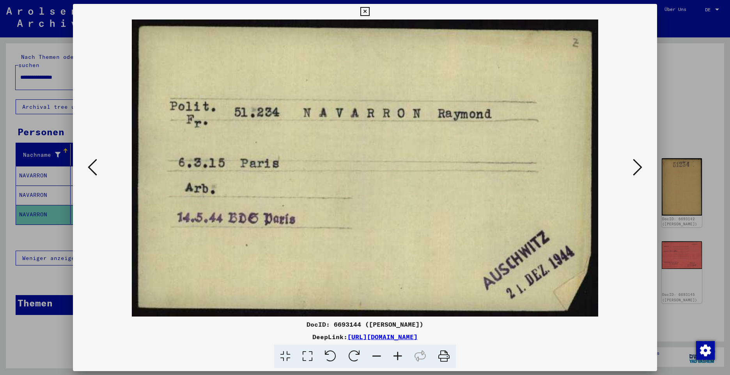
click at [633, 167] on icon at bounding box center [637, 167] width 9 height 19
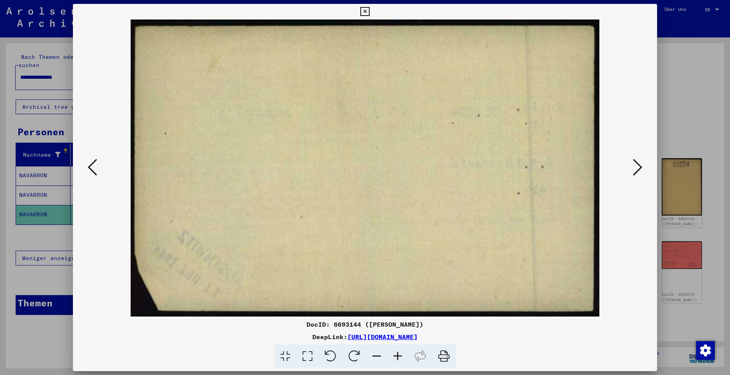
click at [633, 167] on icon at bounding box center [637, 167] width 9 height 19
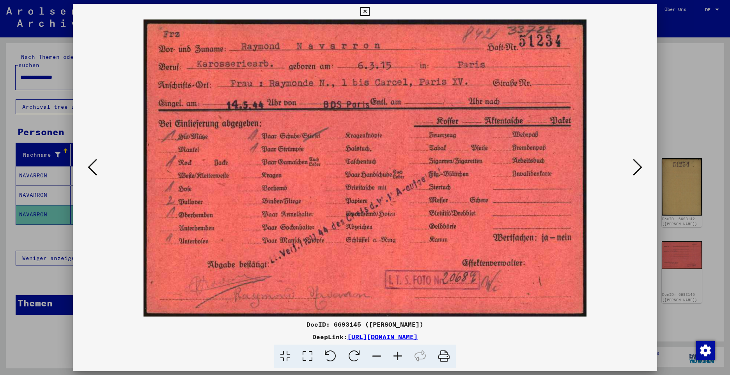
click at [636, 170] on icon at bounding box center [637, 167] width 9 height 19
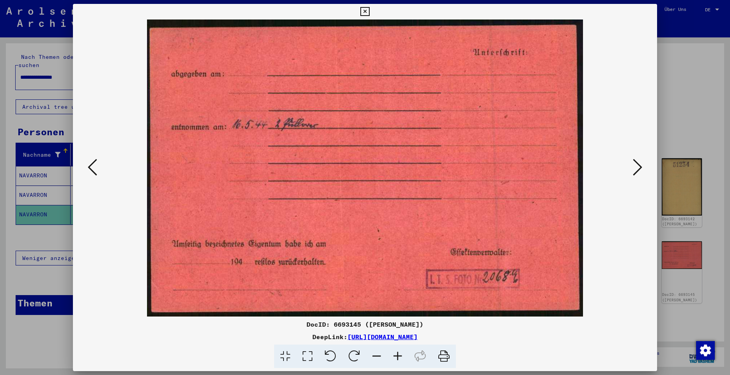
click at [636, 170] on icon at bounding box center [637, 167] width 9 height 19
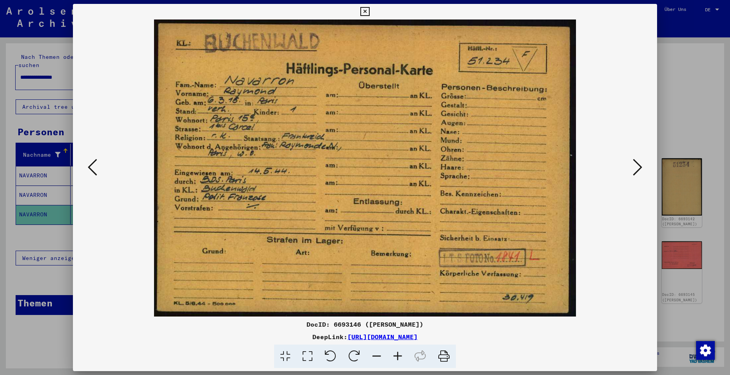
click at [637, 168] on icon at bounding box center [637, 167] width 9 height 19
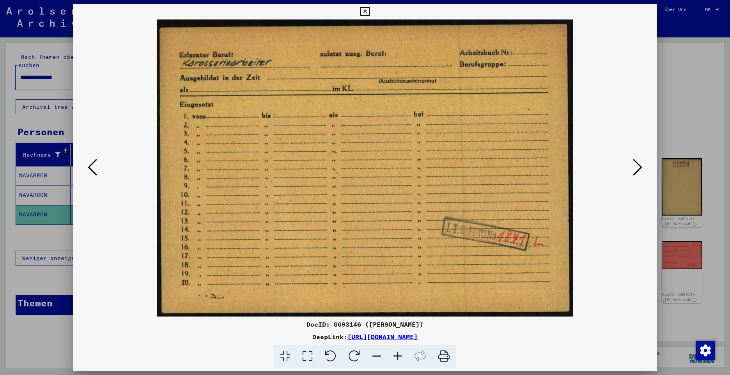
click at [637, 167] on icon at bounding box center [637, 167] width 9 height 19
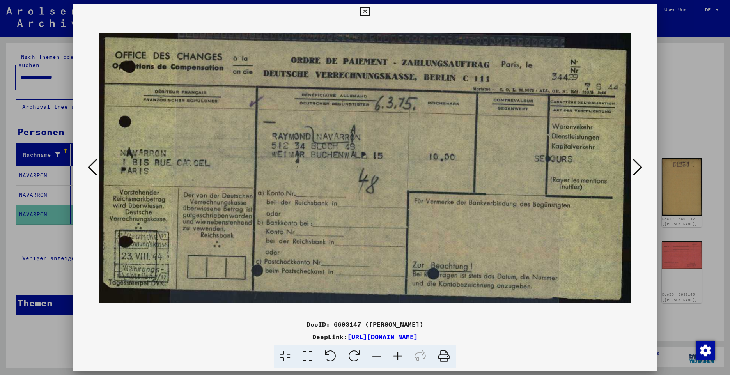
click at [635, 167] on icon at bounding box center [637, 167] width 9 height 19
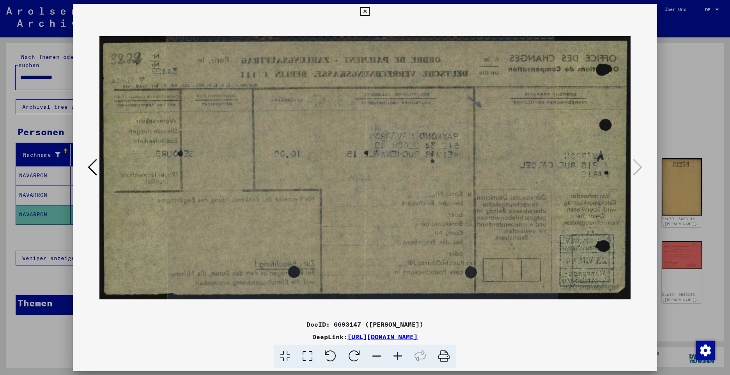
click at [366, 11] on icon at bounding box center [364, 11] width 9 height 9
click at [364, 12] on icon at bounding box center [364, 11] width 9 height 9
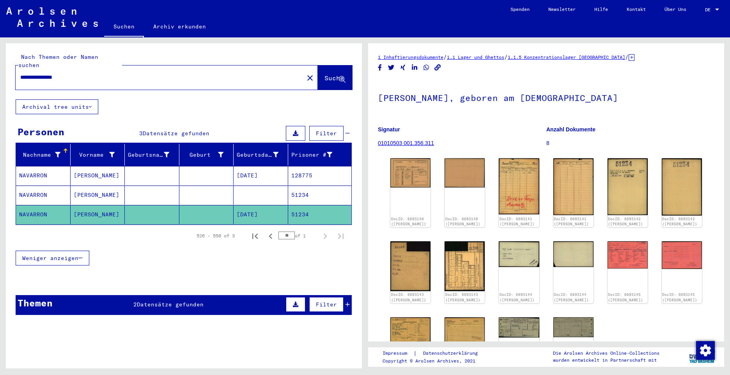
click at [30, 166] on mat-cell "NAVARRON" at bounding box center [43, 175] width 55 height 19
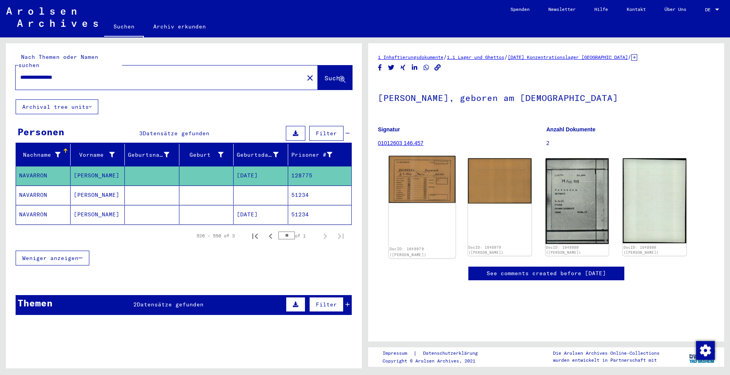
click at [413, 191] on img at bounding box center [422, 179] width 67 height 47
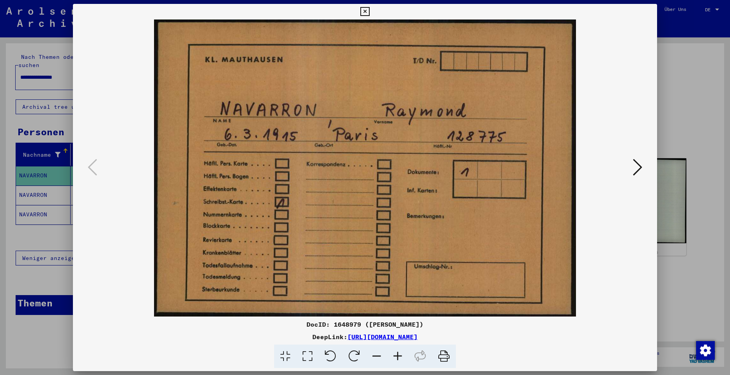
click at [635, 171] on icon at bounding box center [637, 167] width 9 height 19
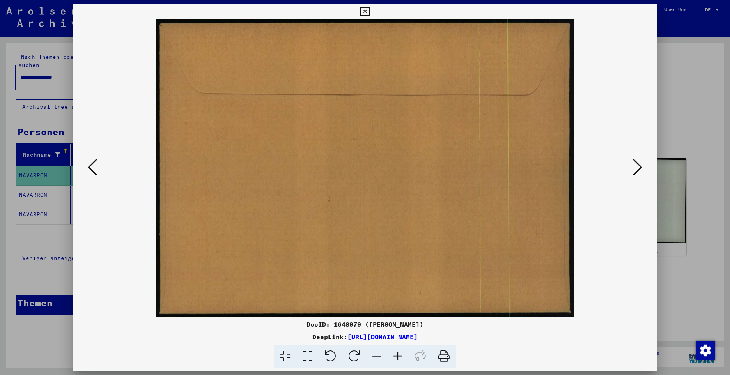
click at [635, 171] on icon at bounding box center [637, 167] width 9 height 19
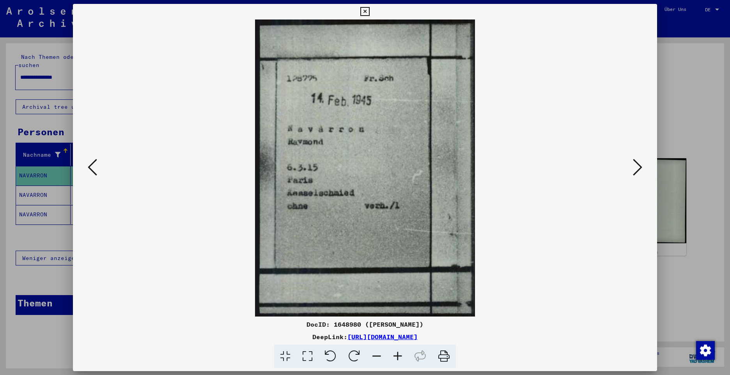
click at [637, 165] on icon at bounding box center [637, 167] width 9 height 19
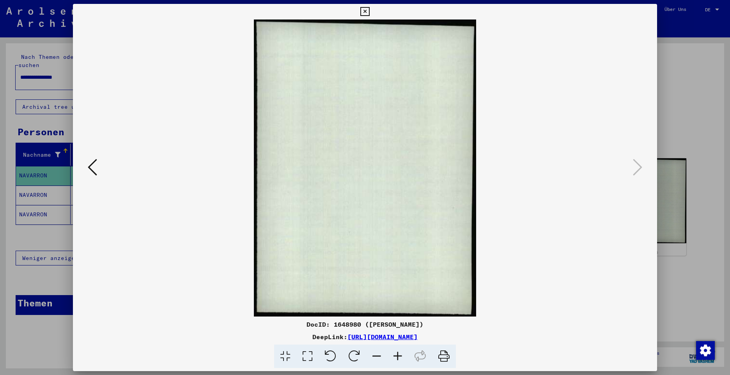
click at [367, 11] on icon at bounding box center [364, 11] width 9 height 9
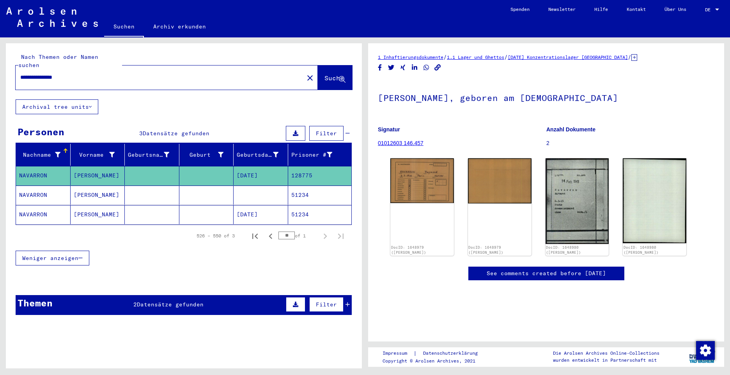
drag, startPoint x: 80, startPoint y: 67, endPoint x: 14, endPoint y: 62, distance: 66.1
click at [9, 59] on div "**********" at bounding box center [184, 71] width 356 height 56
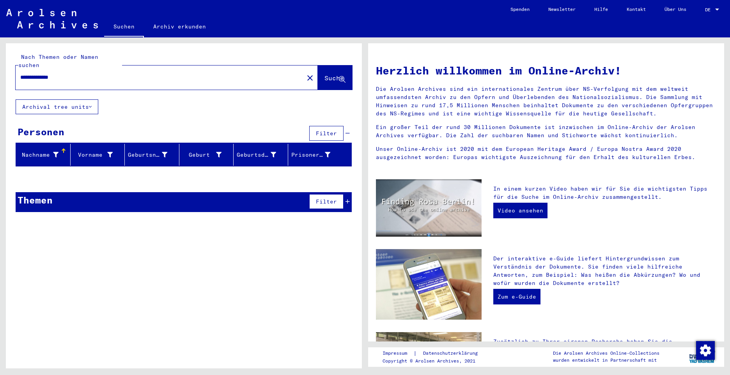
drag, startPoint x: 76, startPoint y: 67, endPoint x: -2, endPoint y: 56, distance: 78.4
click at [0, 56] on html "**********" at bounding box center [365, 187] width 730 height 375
paste input "text"
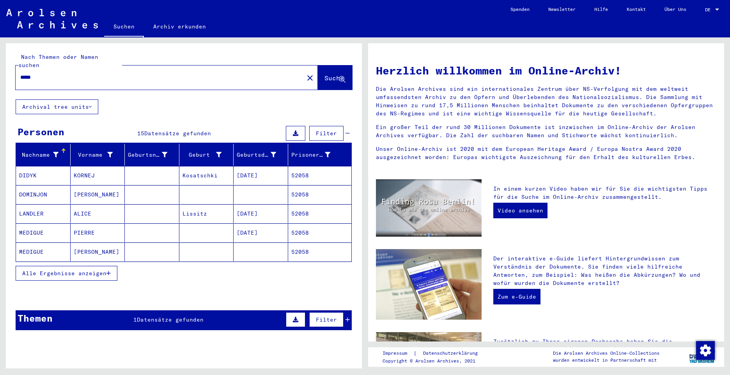
click at [49, 270] on span "Alle Ergebnisse anzeigen" at bounding box center [64, 273] width 84 height 7
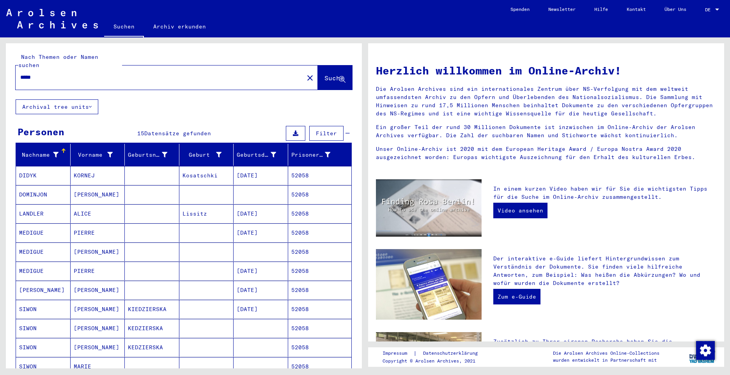
click at [33, 224] on mat-cell "MEDIGUE" at bounding box center [43, 232] width 55 height 19
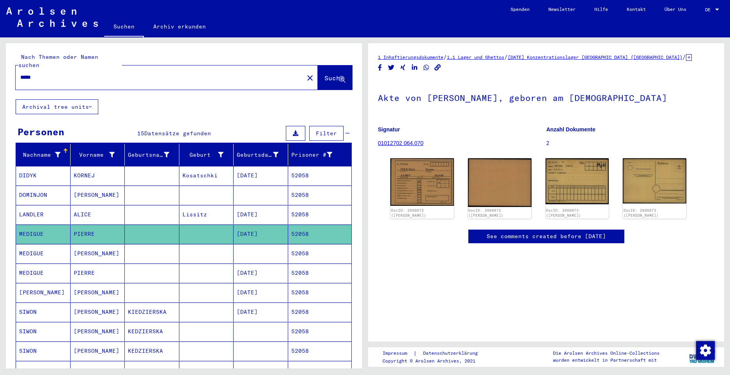
drag, startPoint x: 44, startPoint y: 69, endPoint x: 22, endPoint y: 69, distance: 21.8
click at [4, 55] on div "Nach Themen oder Namen suchen ***** close Suche Archival tree units Personen 15…" at bounding box center [182, 202] width 365 height 331
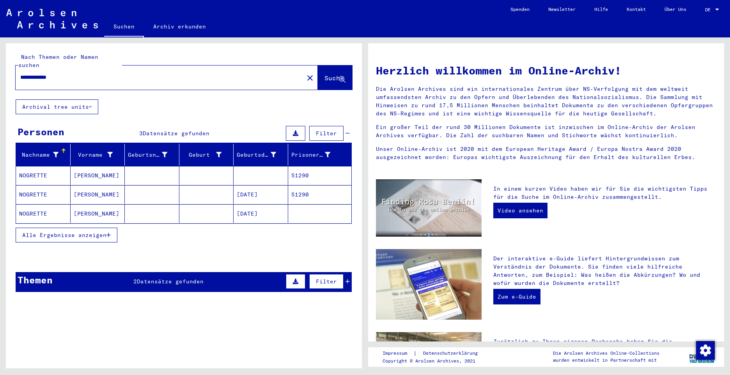
click at [30, 166] on mat-cell "NOGRETTE" at bounding box center [43, 175] width 55 height 19
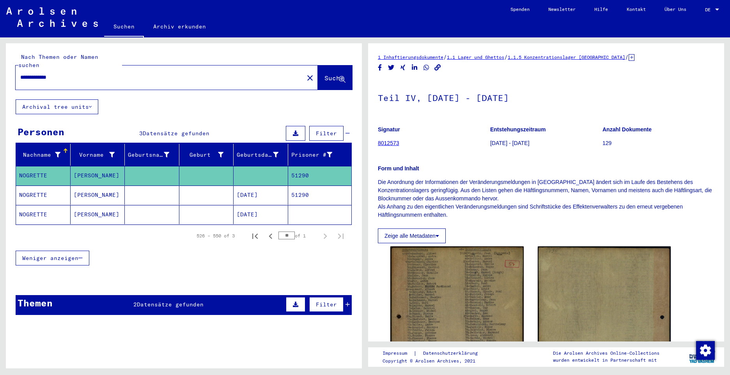
click at [34, 186] on mat-cell "NOGRETTE" at bounding box center [43, 195] width 55 height 19
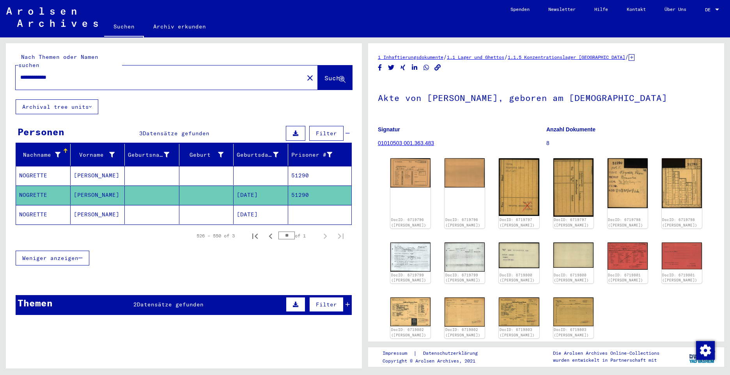
click at [38, 205] on mat-cell "NOGRETTE" at bounding box center [43, 214] width 55 height 19
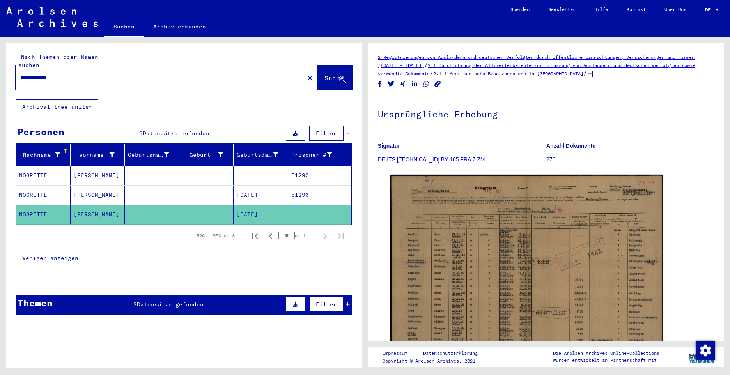
click at [34, 187] on mat-cell "NOGRETTE" at bounding box center [43, 195] width 55 height 19
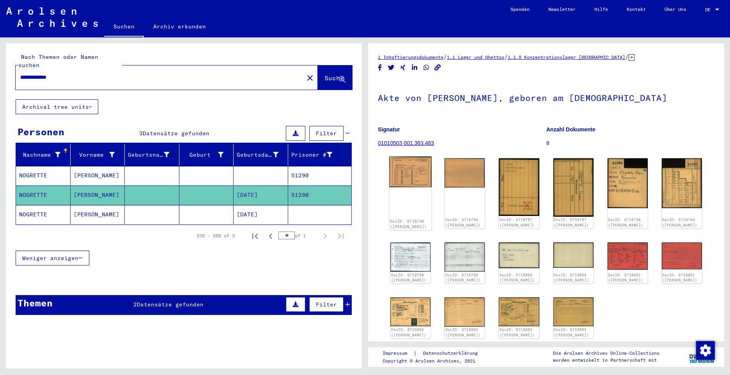
click at [415, 174] on img at bounding box center [410, 172] width 42 height 31
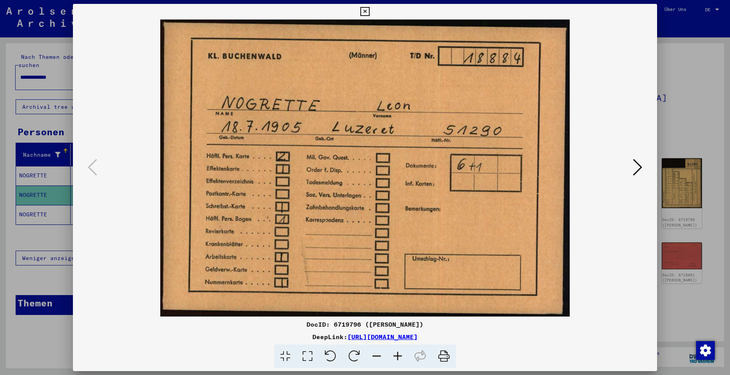
click at [632, 167] on button at bounding box center [637, 168] width 14 height 22
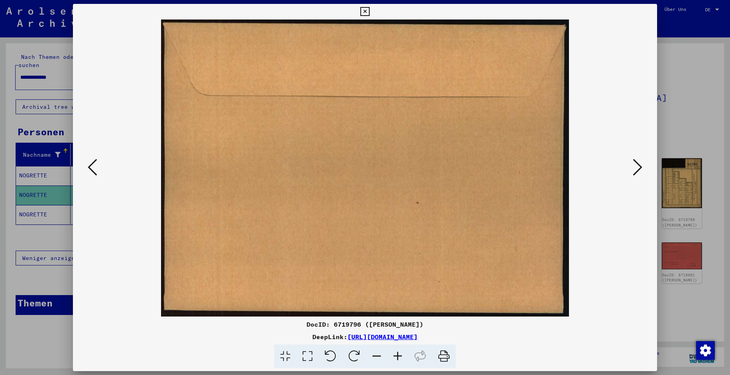
click at [632, 167] on button at bounding box center [637, 168] width 14 height 22
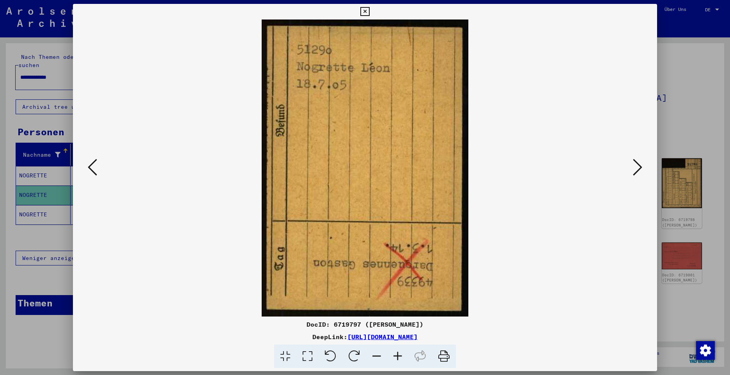
click at [632, 167] on button at bounding box center [637, 168] width 14 height 22
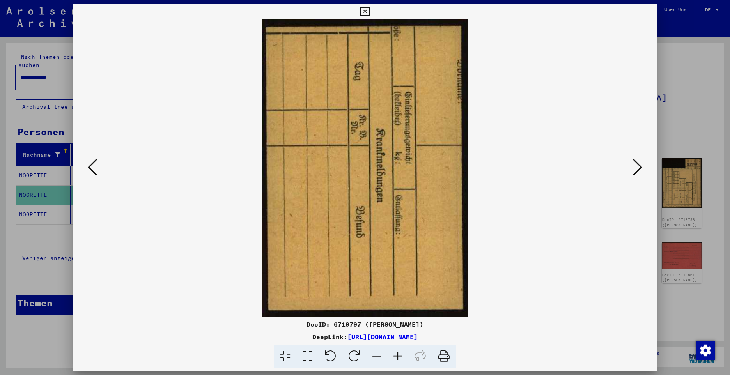
click at [632, 167] on button at bounding box center [637, 168] width 14 height 22
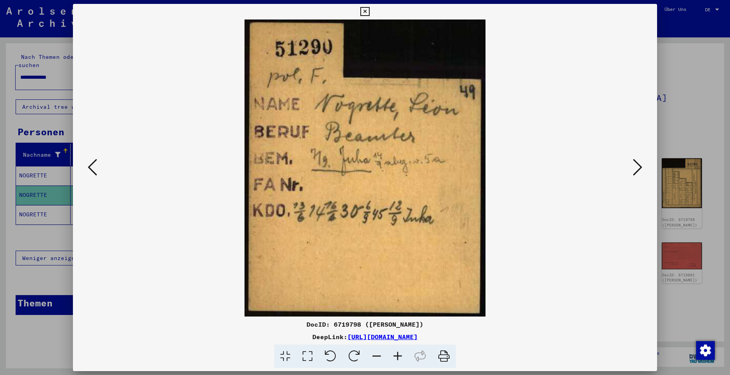
click at [638, 168] on icon at bounding box center [637, 167] width 9 height 19
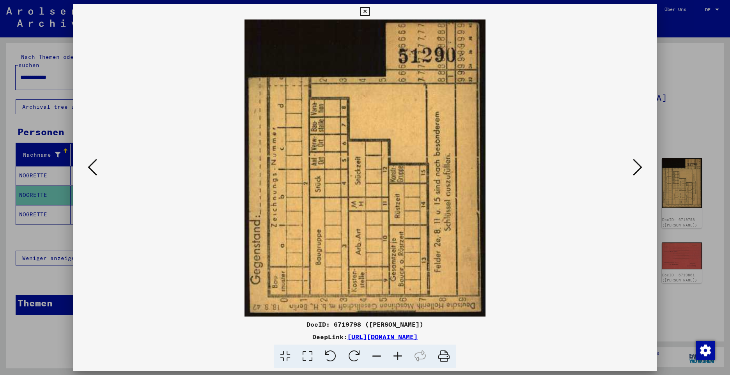
click at [638, 168] on icon at bounding box center [637, 167] width 9 height 19
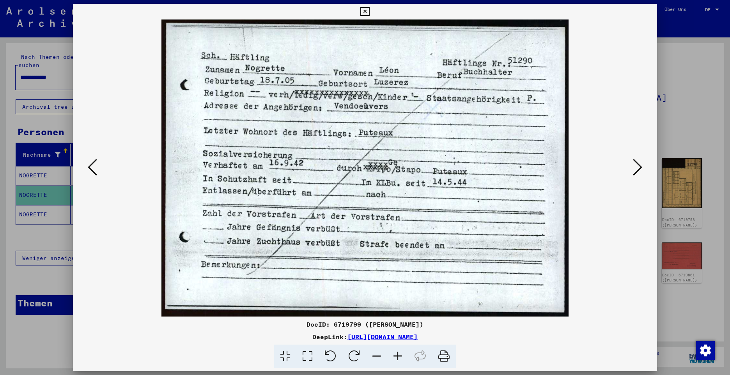
click at [638, 170] on icon at bounding box center [637, 167] width 9 height 19
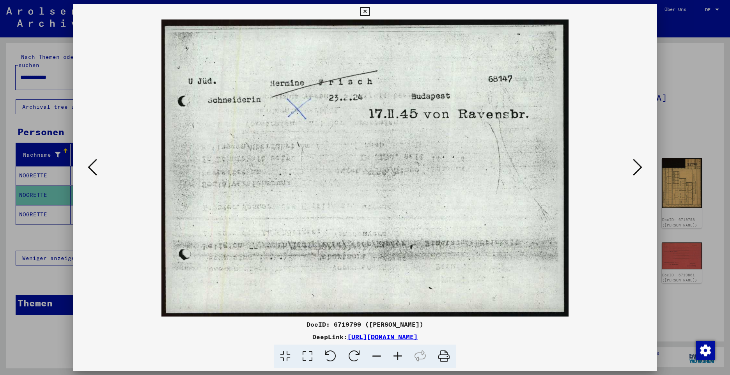
click at [638, 170] on icon at bounding box center [637, 167] width 9 height 19
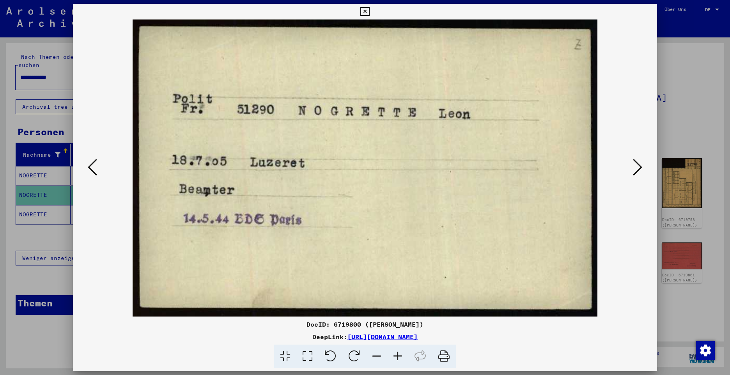
click at [638, 170] on icon at bounding box center [637, 167] width 9 height 19
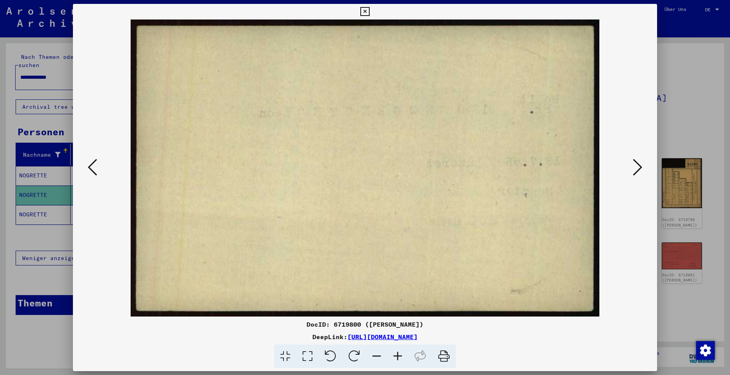
click at [638, 170] on icon at bounding box center [637, 167] width 9 height 19
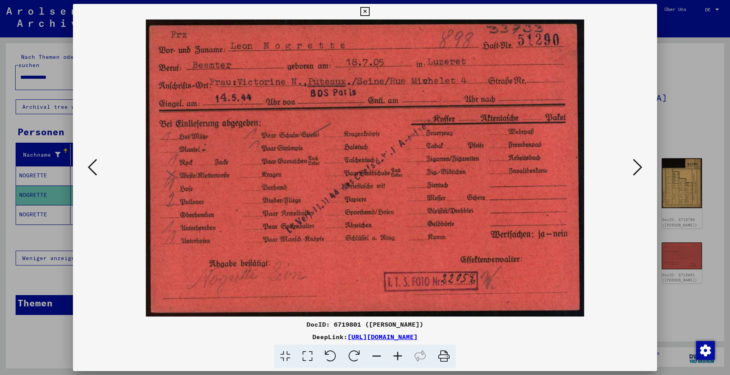
click at [636, 168] on icon at bounding box center [637, 167] width 9 height 19
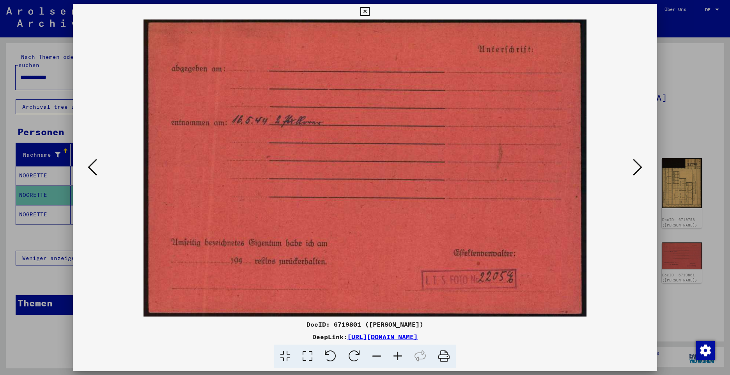
click at [636, 168] on icon at bounding box center [637, 167] width 9 height 19
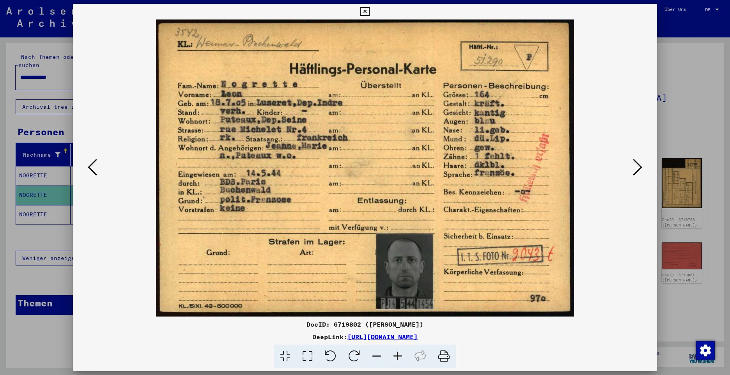
click at [636, 170] on icon at bounding box center [637, 167] width 9 height 19
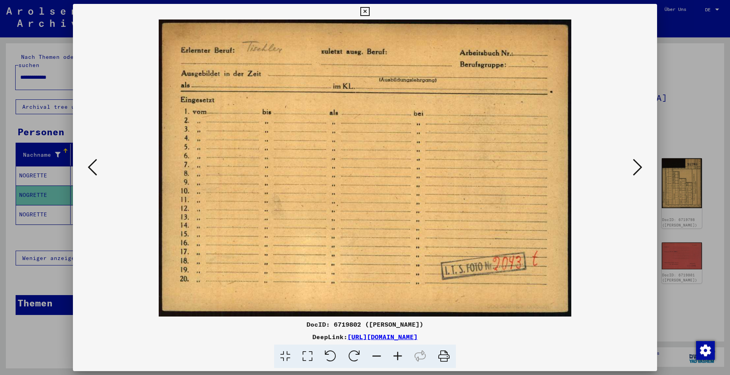
click at [635, 168] on icon at bounding box center [637, 167] width 9 height 19
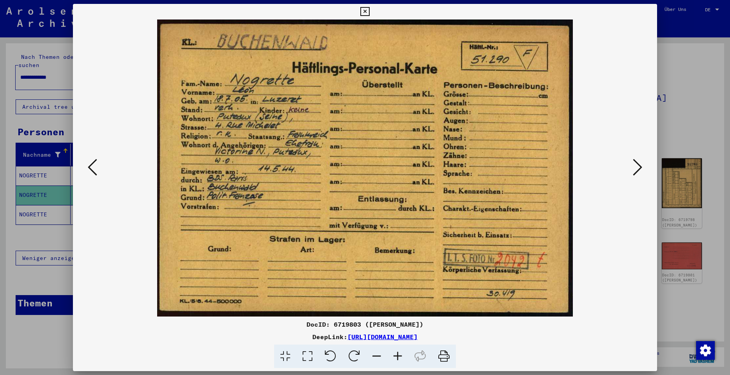
click at [635, 168] on icon at bounding box center [637, 167] width 9 height 19
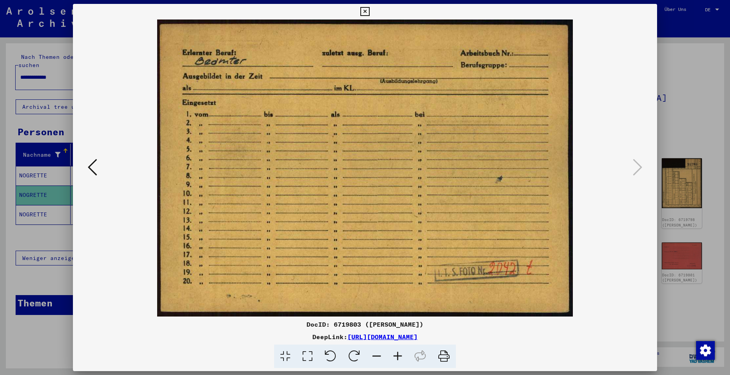
click at [367, 11] on icon at bounding box center [364, 11] width 9 height 9
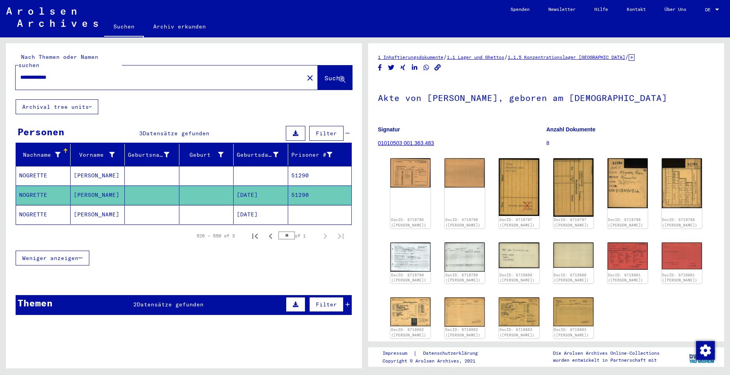
click at [26, 205] on mat-cell "NOGRETTE" at bounding box center [43, 214] width 55 height 19
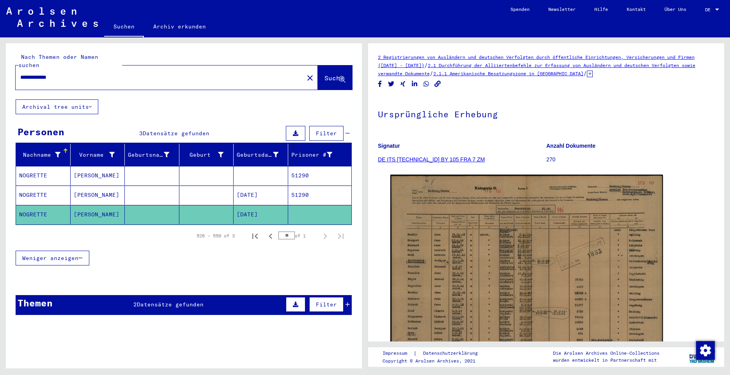
click at [37, 187] on mat-cell "NOGRETTE" at bounding box center [43, 195] width 55 height 19
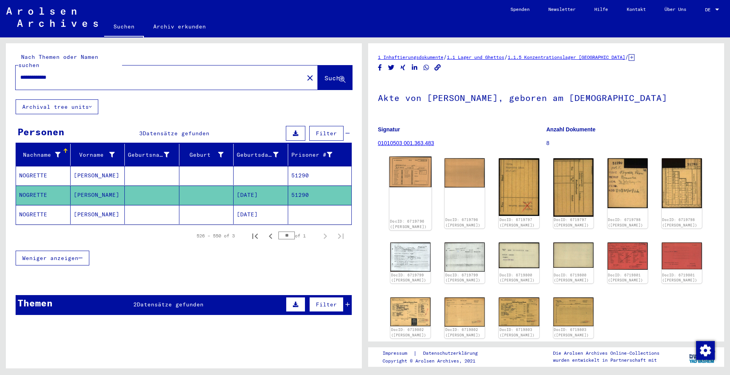
click at [415, 178] on img at bounding box center [410, 172] width 42 height 31
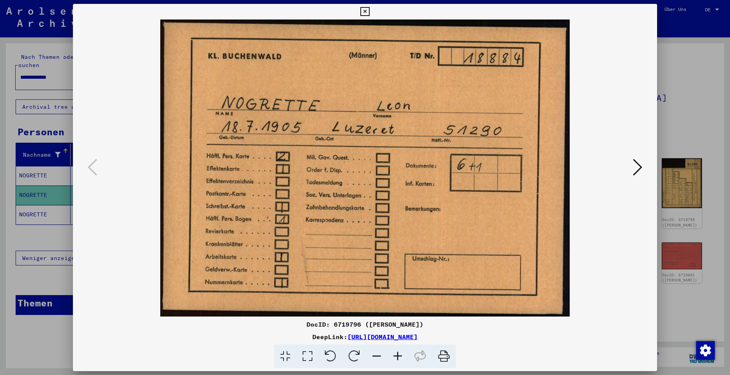
click at [638, 170] on icon at bounding box center [637, 167] width 9 height 19
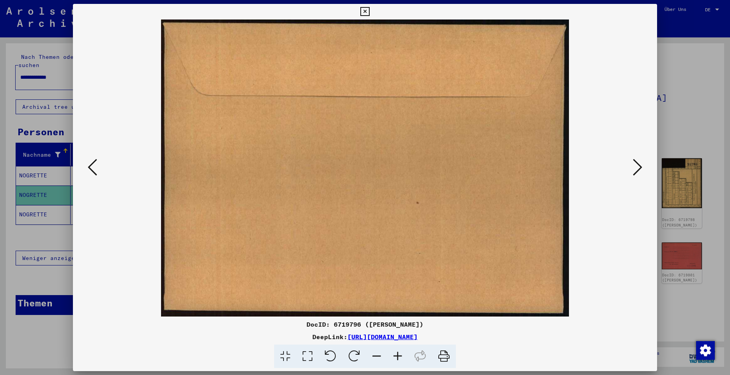
click at [638, 170] on icon at bounding box center [637, 167] width 9 height 19
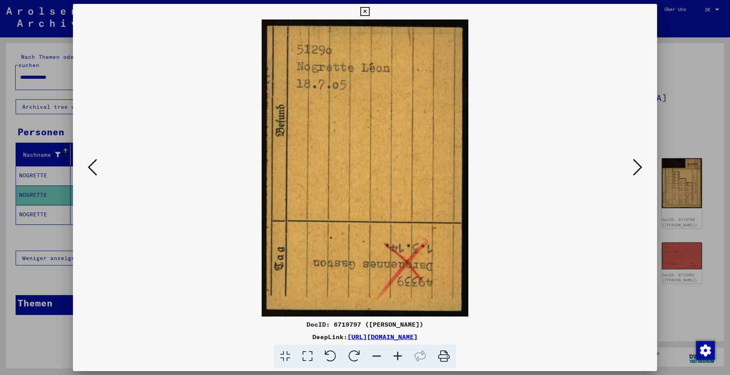
click at [638, 170] on icon at bounding box center [637, 167] width 9 height 19
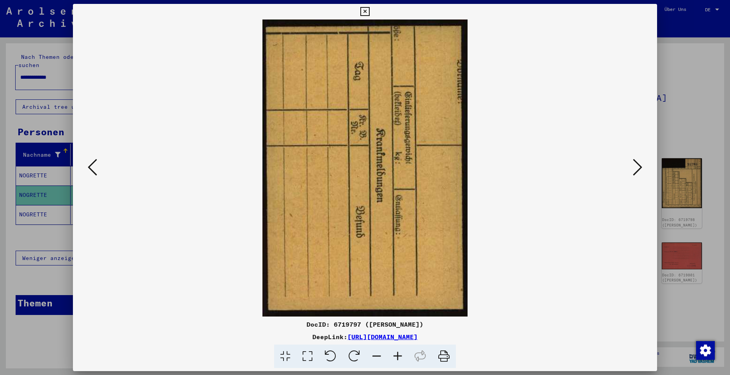
click at [638, 170] on icon at bounding box center [637, 167] width 9 height 19
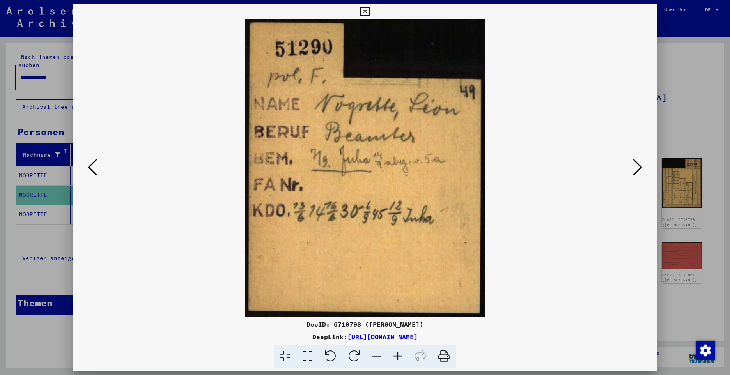
click at [638, 170] on icon at bounding box center [637, 167] width 9 height 19
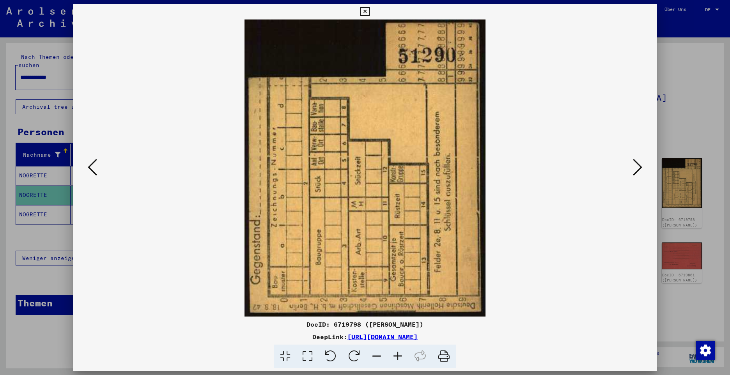
click at [638, 170] on icon at bounding box center [637, 167] width 9 height 19
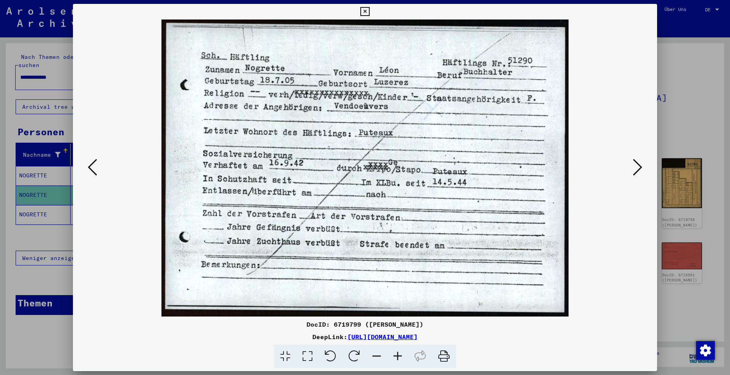
click at [638, 170] on icon at bounding box center [637, 167] width 9 height 19
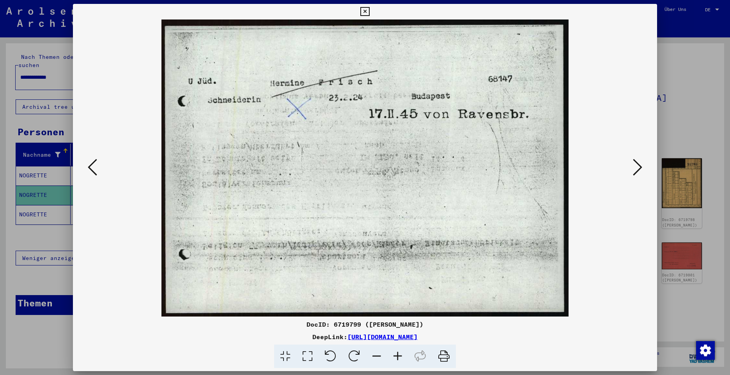
click at [638, 170] on icon at bounding box center [637, 167] width 9 height 19
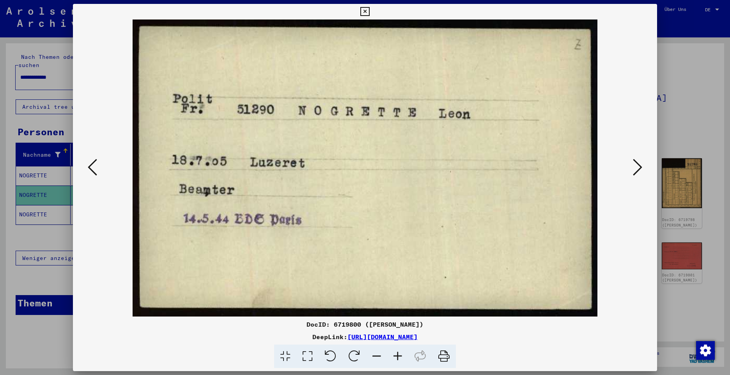
click at [638, 170] on icon at bounding box center [637, 167] width 9 height 19
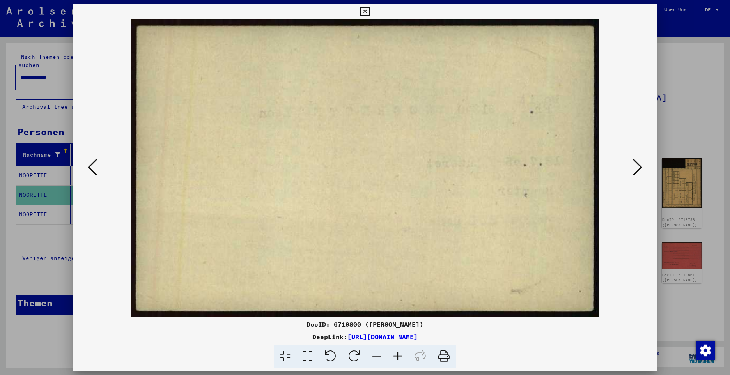
click at [638, 170] on icon at bounding box center [637, 167] width 9 height 19
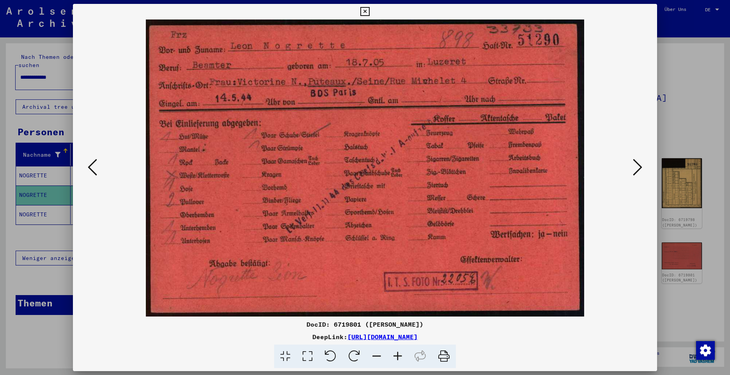
click at [91, 166] on icon at bounding box center [92, 167] width 9 height 19
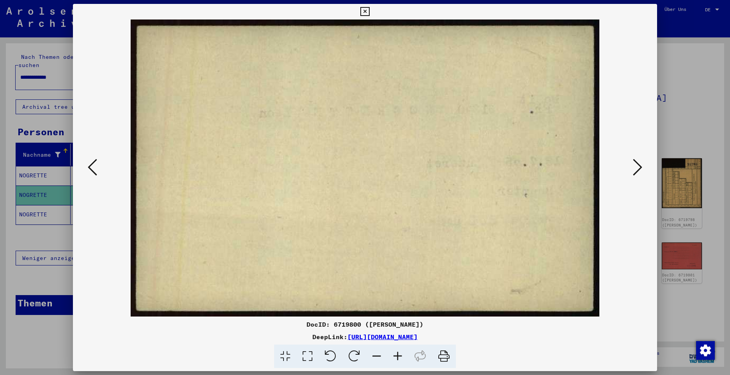
click at [91, 169] on icon at bounding box center [92, 167] width 9 height 19
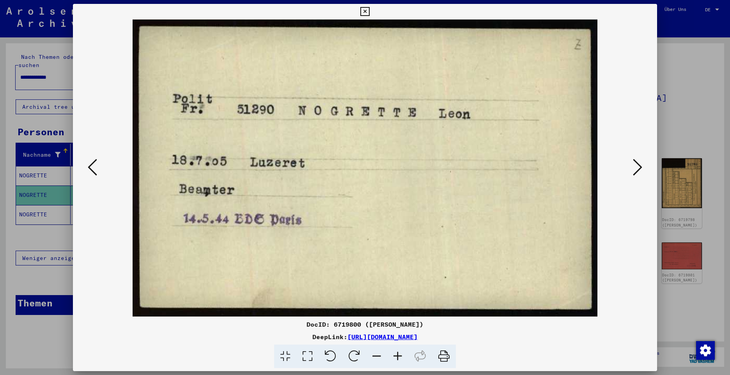
click at [365, 13] on icon at bounding box center [364, 11] width 9 height 9
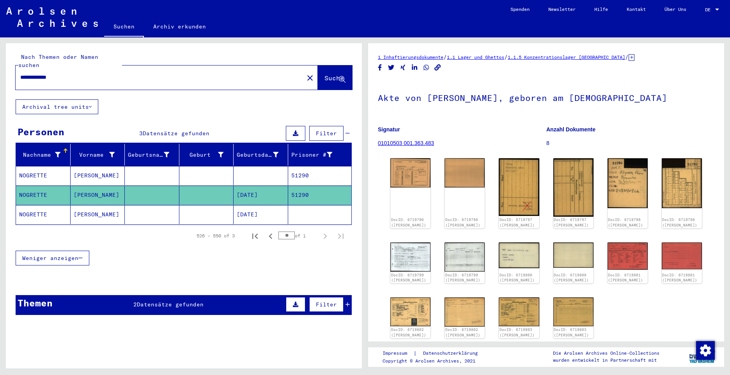
drag, startPoint x: 67, startPoint y: 67, endPoint x: 12, endPoint y: 58, distance: 56.1
click at [12, 58] on div "**********" at bounding box center [184, 71] width 356 height 56
paste input "text"
type input "*****"
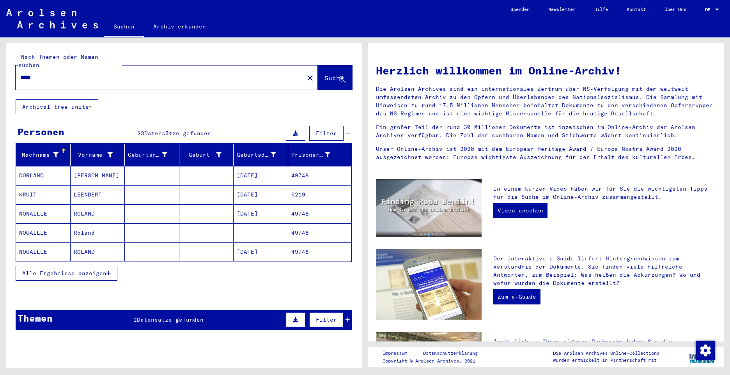
click at [57, 270] on span "Alle Ergebnisse anzeigen" at bounding box center [64, 273] width 84 height 7
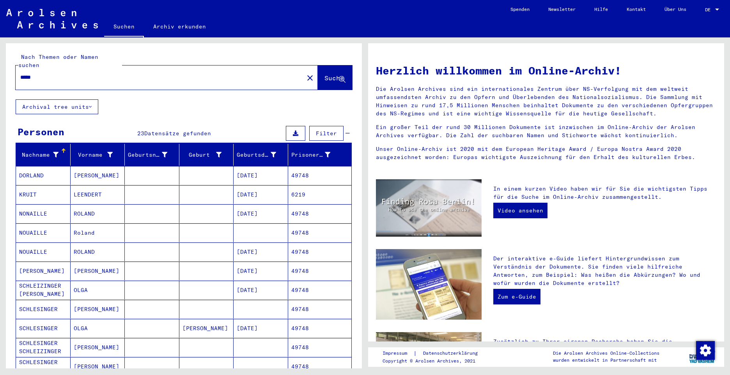
click at [37, 207] on mat-cell "NONAILLE" at bounding box center [43, 213] width 55 height 19
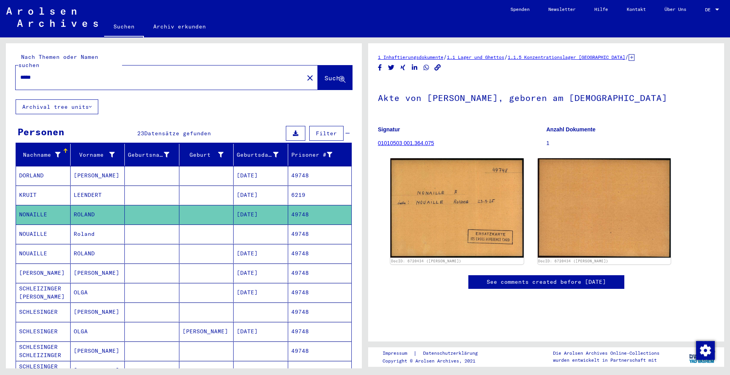
click at [29, 224] on mat-cell "NOUAILLE" at bounding box center [43, 233] width 55 height 19
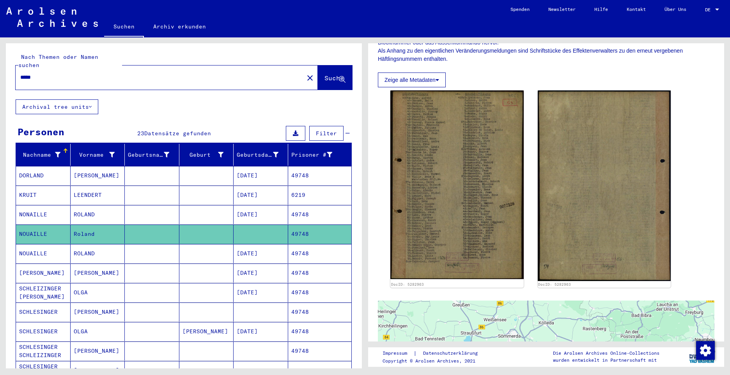
click at [24, 244] on mat-cell "NOUAILLE" at bounding box center [43, 253] width 55 height 19
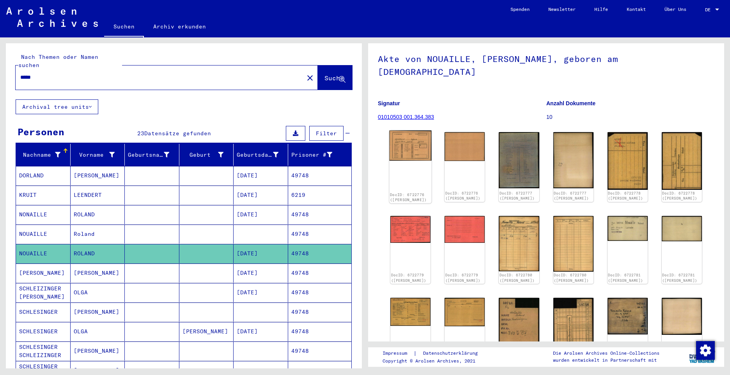
click at [412, 135] on img at bounding box center [410, 146] width 42 height 30
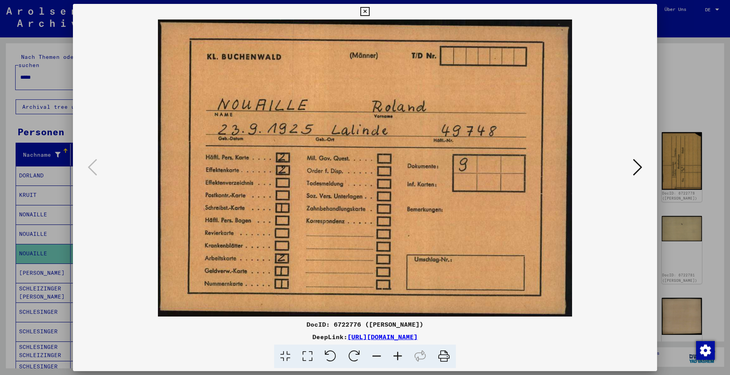
click at [637, 166] on icon at bounding box center [637, 167] width 9 height 19
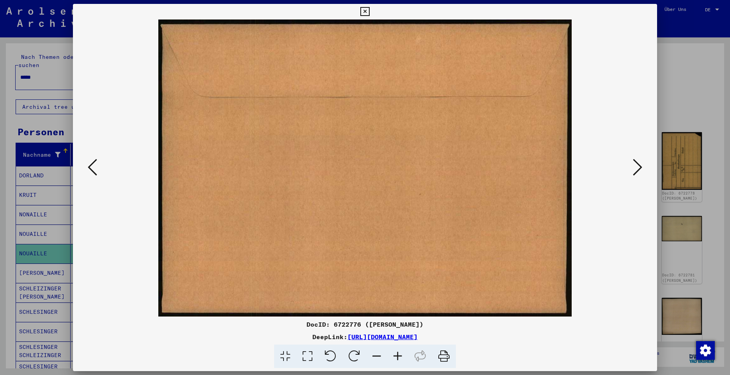
click at [637, 166] on icon at bounding box center [637, 167] width 9 height 19
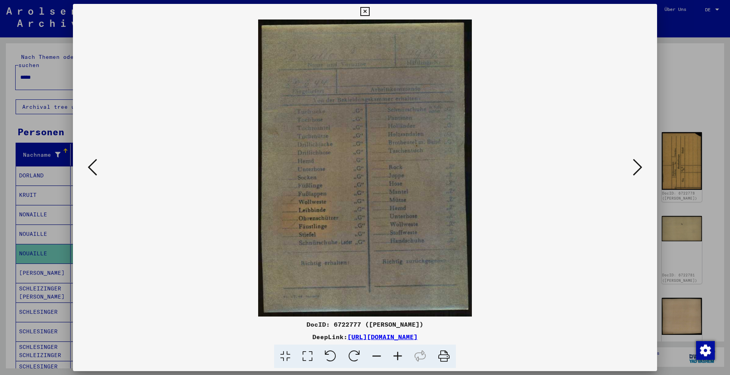
click at [637, 166] on icon at bounding box center [637, 167] width 9 height 19
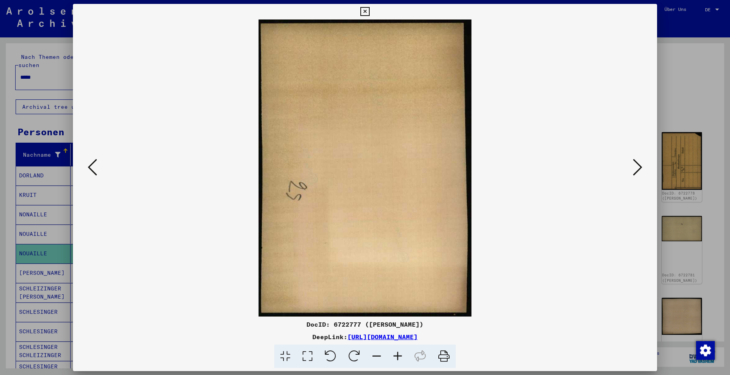
click at [637, 166] on icon at bounding box center [637, 167] width 9 height 19
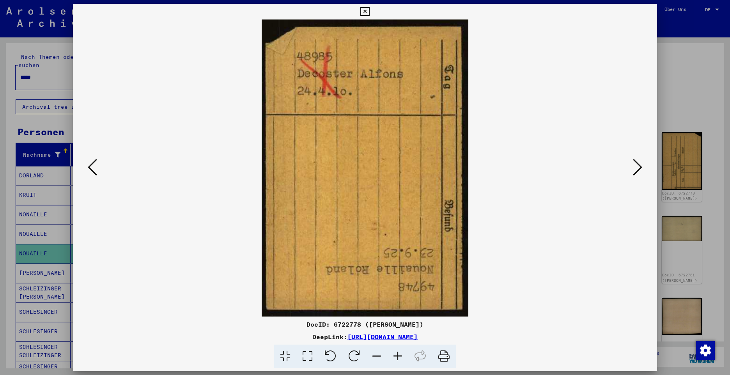
click at [637, 166] on icon at bounding box center [637, 167] width 9 height 19
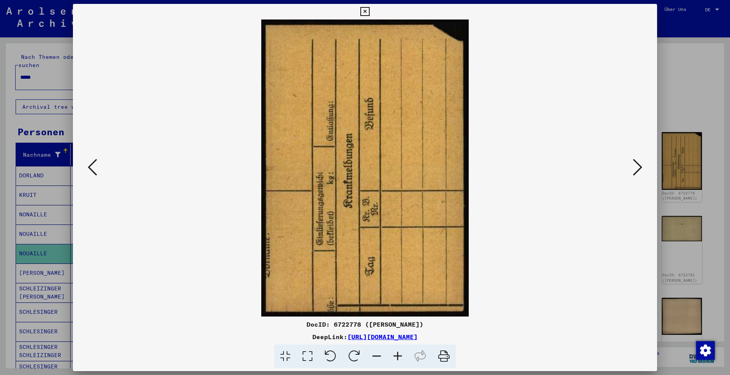
click at [637, 166] on icon at bounding box center [637, 167] width 9 height 19
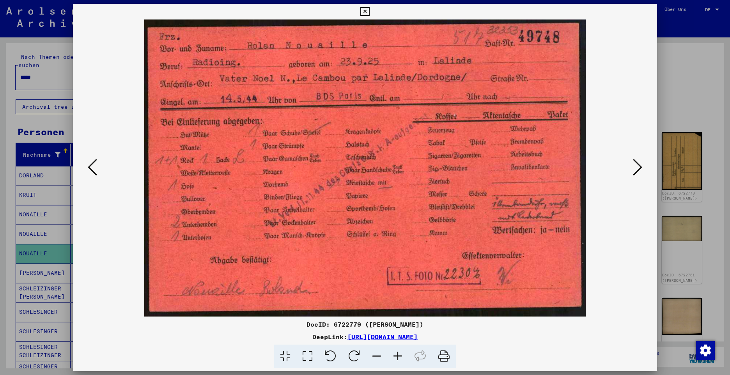
click at [634, 168] on icon at bounding box center [637, 167] width 9 height 19
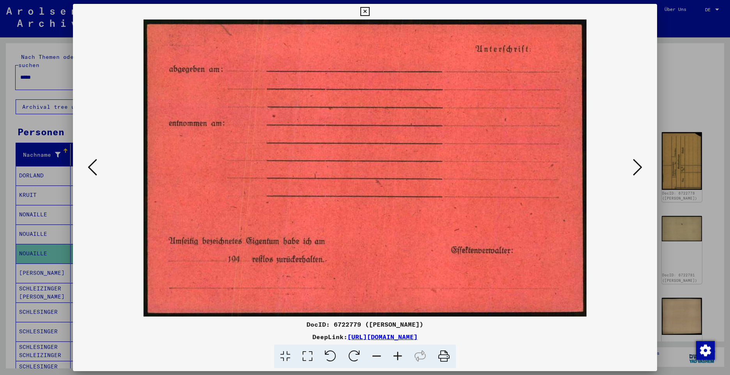
click at [634, 168] on icon at bounding box center [637, 167] width 9 height 19
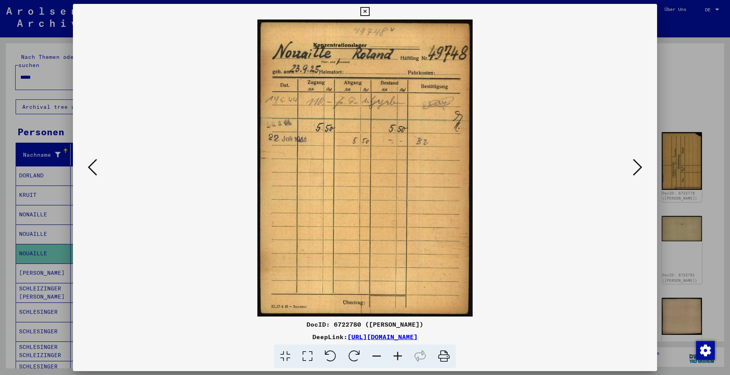
click at [634, 168] on icon at bounding box center [637, 167] width 9 height 19
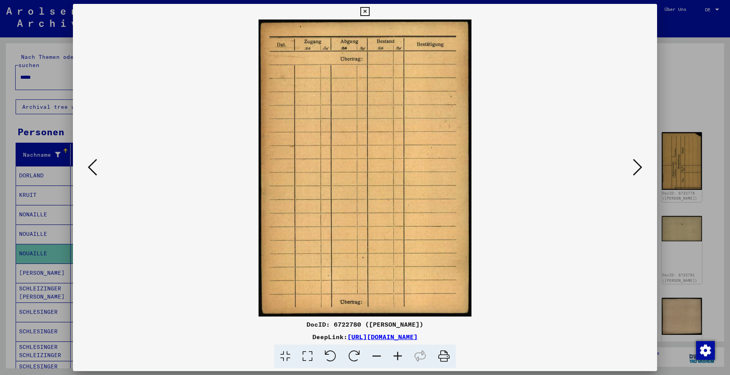
click at [634, 168] on icon at bounding box center [637, 167] width 9 height 19
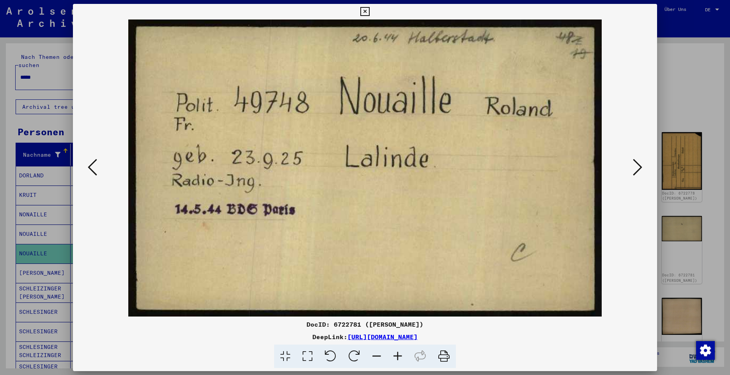
click at [635, 168] on icon at bounding box center [637, 167] width 9 height 19
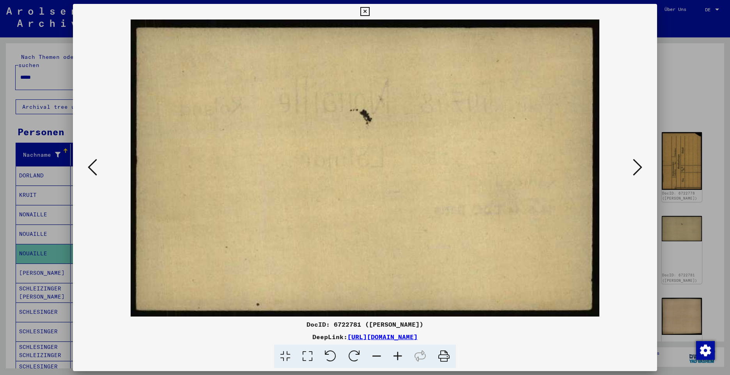
click at [635, 168] on icon at bounding box center [637, 167] width 9 height 19
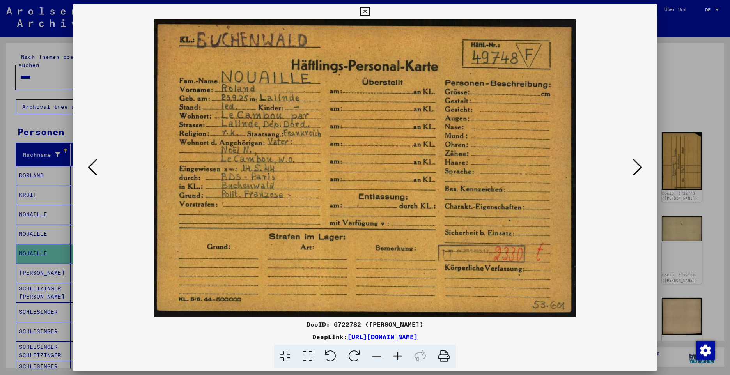
click at [633, 168] on icon at bounding box center [637, 167] width 9 height 19
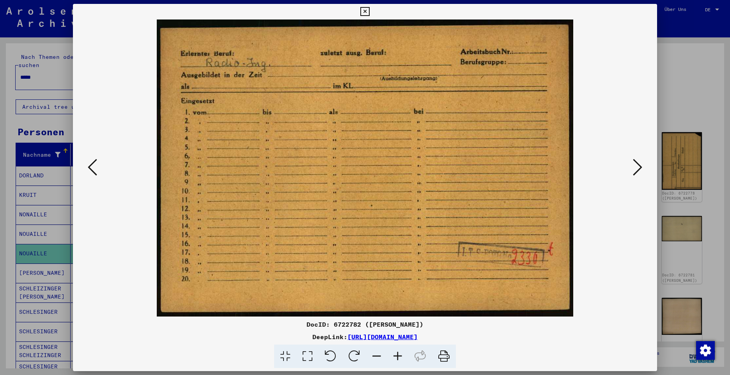
click at [633, 168] on icon at bounding box center [637, 167] width 9 height 19
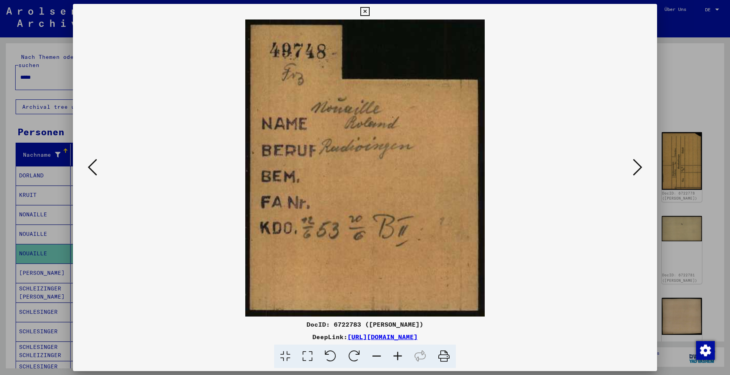
click at [633, 169] on icon at bounding box center [637, 167] width 9 height 19
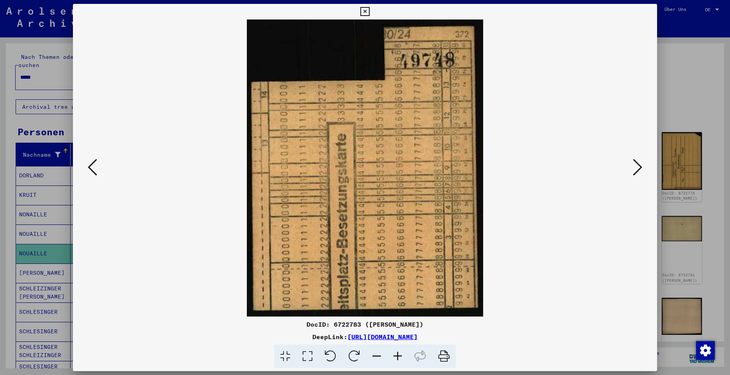
click at [633, 169] on icon at bounding box center [637, 167] width 9 height 19
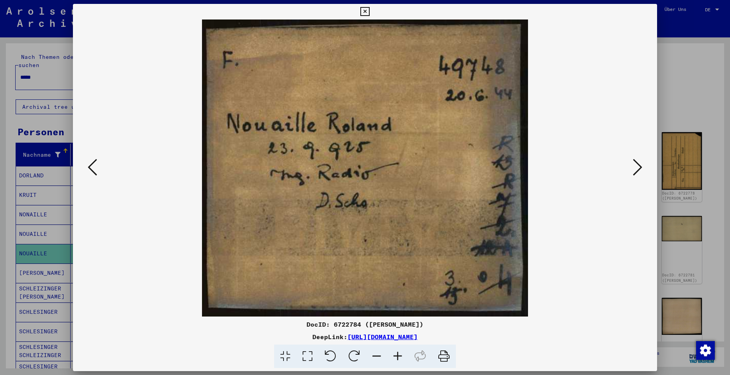
click at [633, 169] on icon at bounding box center [637, 167] width 9 height 19
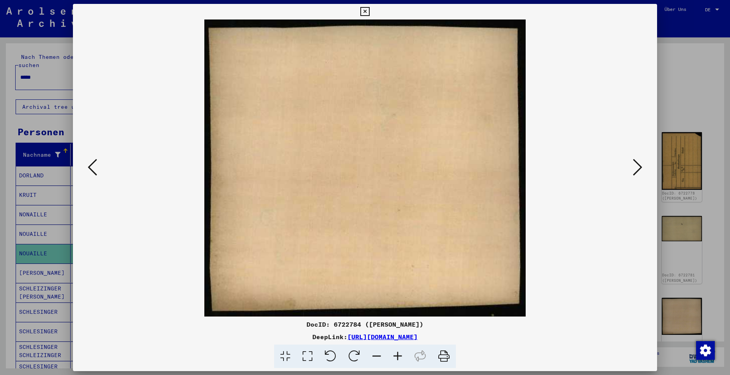
click at [633, 169] on icon at bounding box center [637, 167] width 9 height 19
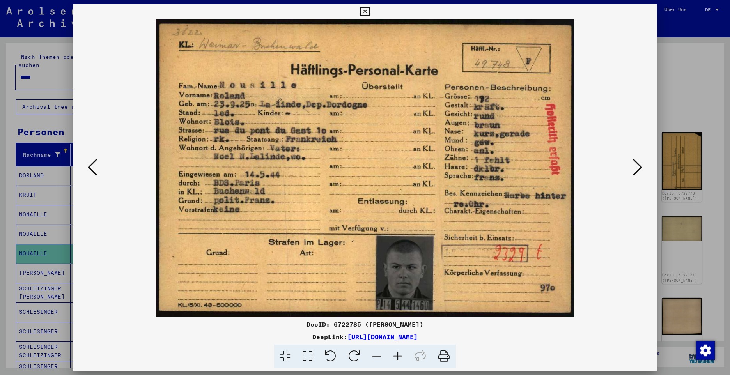
click at [638, 166] on icon at bounding box center [637, 167] width 9 height 19
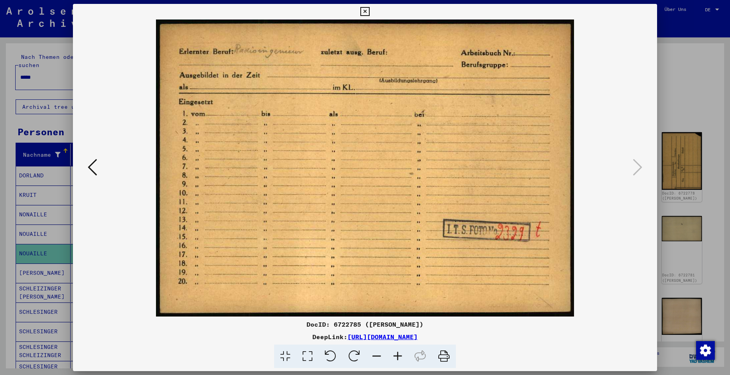
click at [366, 10] on icon at bounding box center [364, 11] width 9 height 9
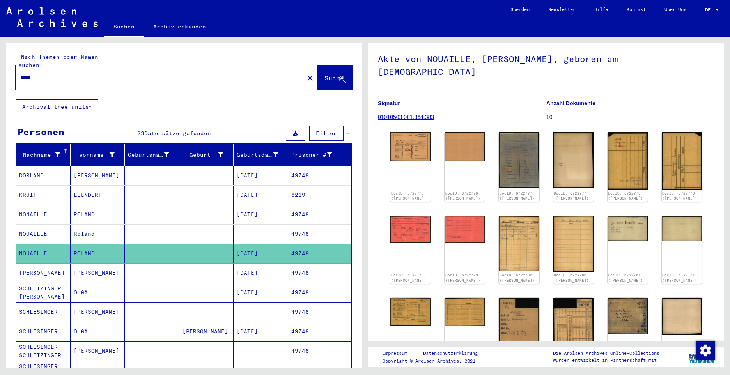
click at [11, 59] on div "Nach Themen oder Namen suchen ***** close Suche" at bounding box center [184, 71] width 356 height 56
paste input "*****"
type input "*****"
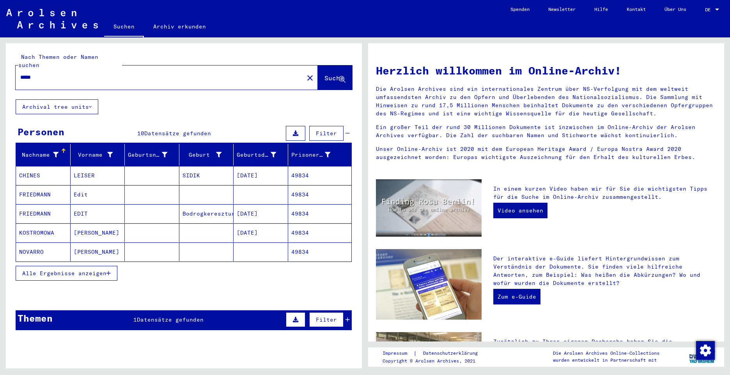
click at [70, 270] on span "Alle Ergebnisse anzeigen" at bounding box center [64, 273] width 84 height 7
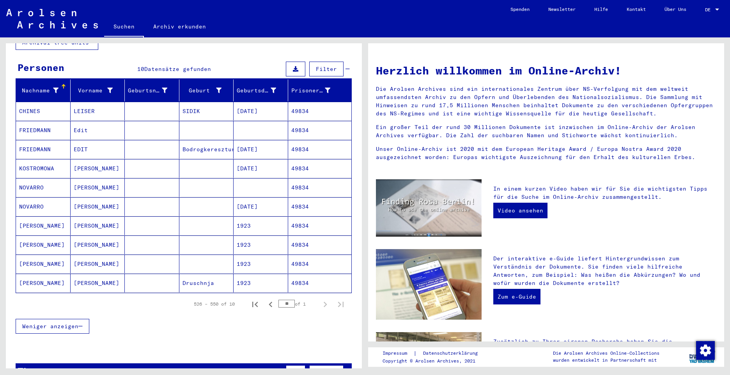
scroll to position [78, 0]
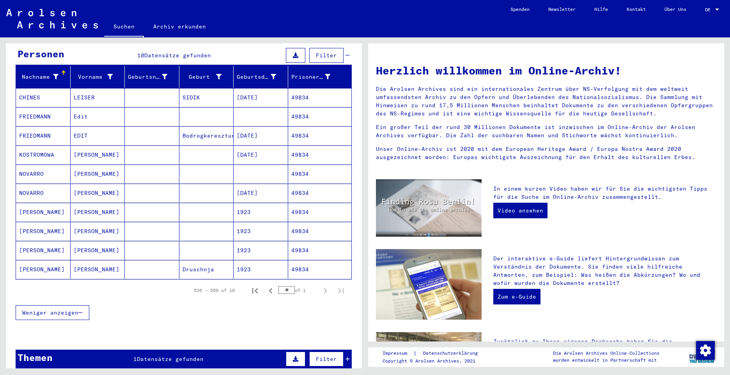
click at [38, 167] on mat-cell "NOVARRO" at bounding box center [43, 173] width 55 height 19
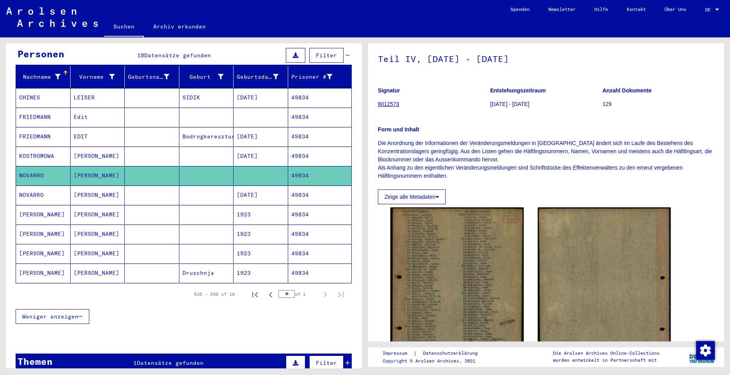
scroll to position [117, 0]
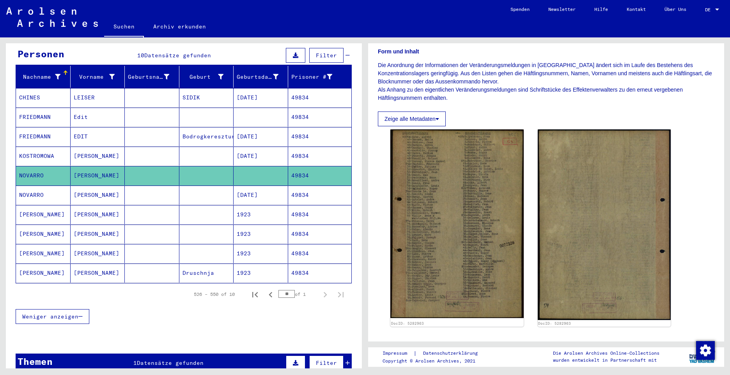
click at [26, 186] on mat-cell "NOVARRO" at bounding box center [43, 195] width 55 height 19
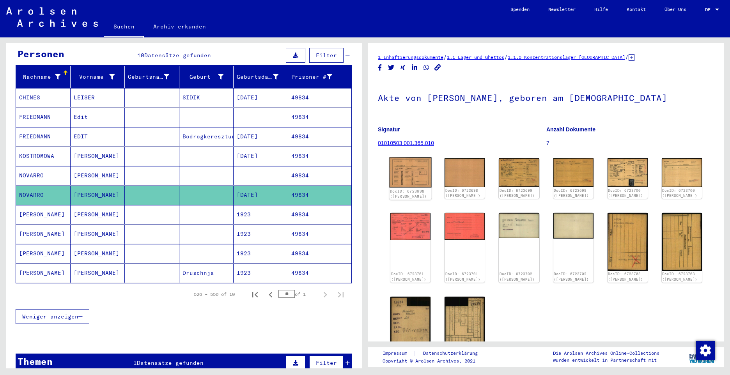
click at [420, 173] on img at bounding box center [410, 172] width 42 height 30
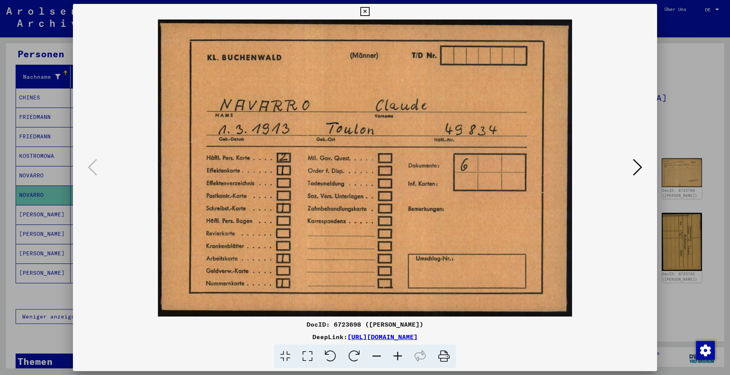
click at [634, 170] on icon at bounding box center [637, 167] width 9 height 19
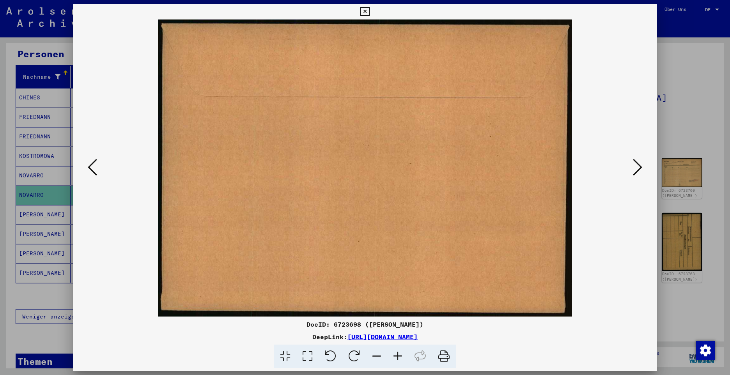
click at [634, 170] on icon at bounding box center [637, 167] width 9 height 19
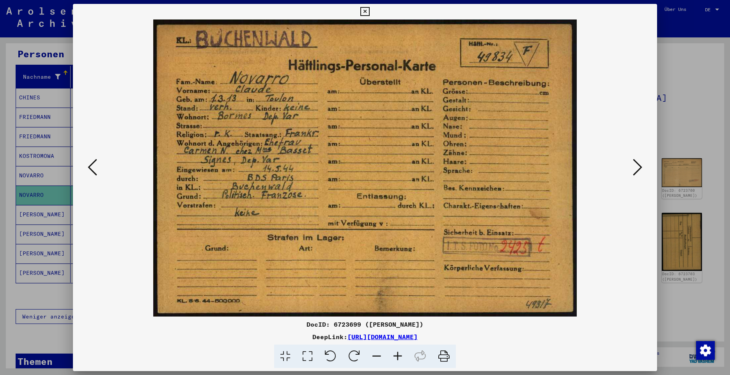
click at [637, 170] on icon at bounding box center [637, 167] width 9 height 19
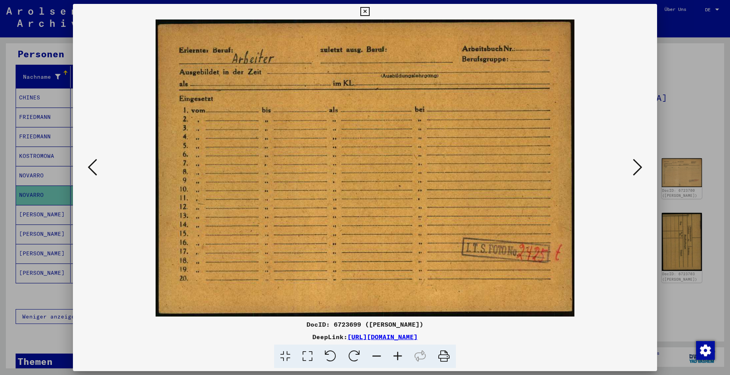
click at [92, 165] on icon at bounding box center [92, 167] width 9 height 19
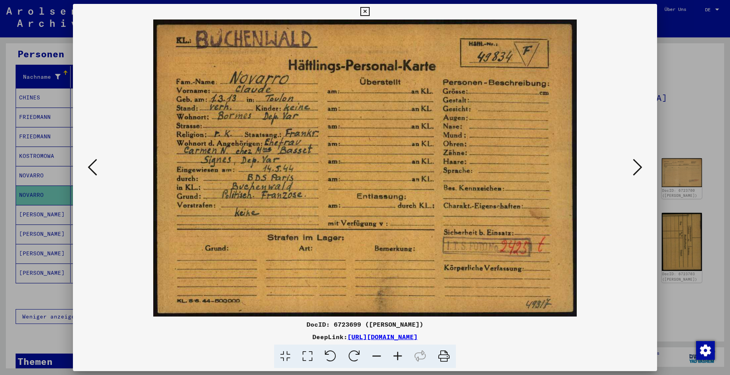
click at [634, 166] on icon at bounding box center [637, 167] width 9 height 19
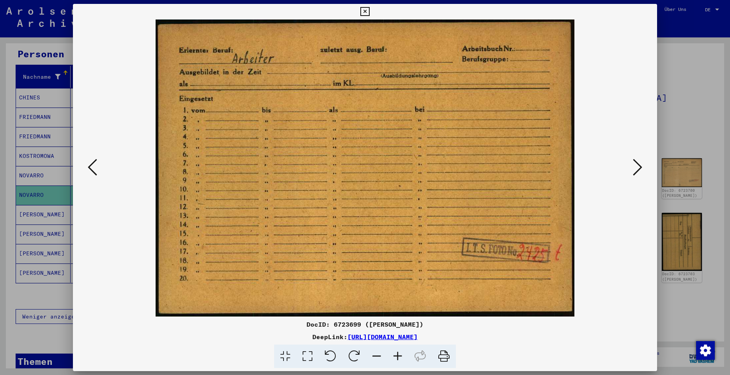
click at [634, 166] on icon at bounding box center [637, 167] width 9 height 19
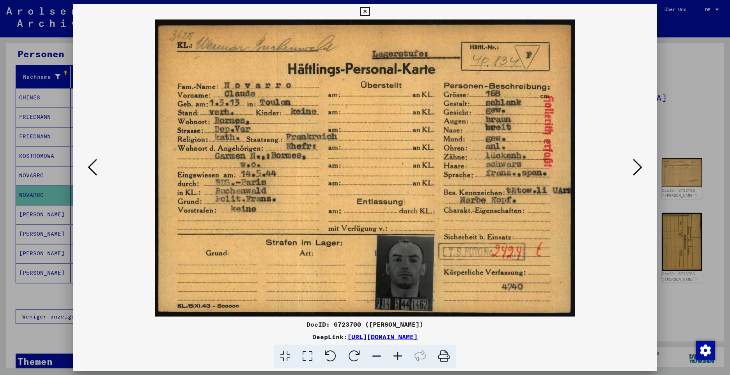
click at [634, 166] on icon at bounding box center [637, 167] width 9 height 19
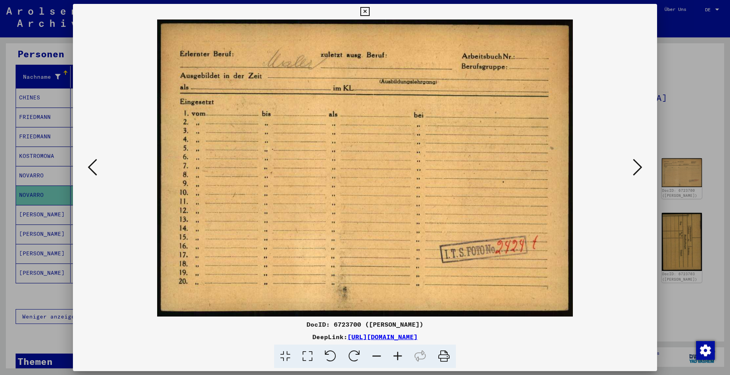
click at [634, 171] on icon at bounding box center [637, 167] width 9 height 19
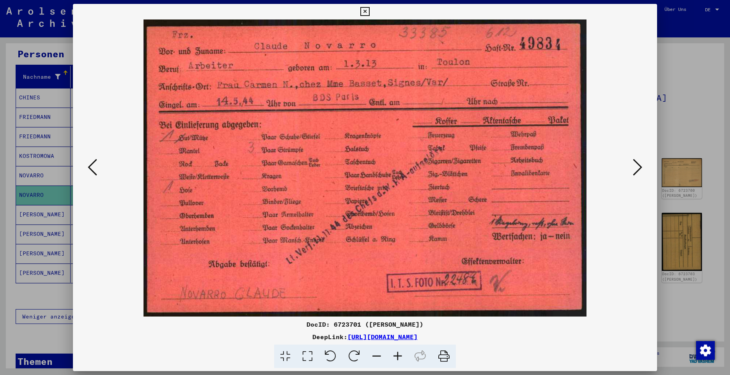
click at [637, 171] on icon at bounding box center [637, 167] width 9 height 19
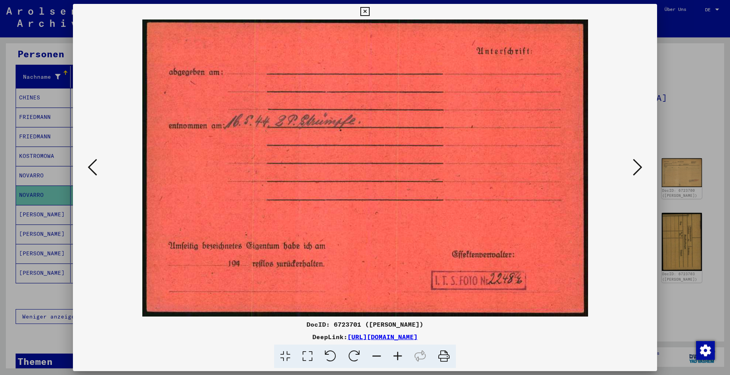
click at [637, 171] on icon at bounding box center [637, 167] width 9 height 19
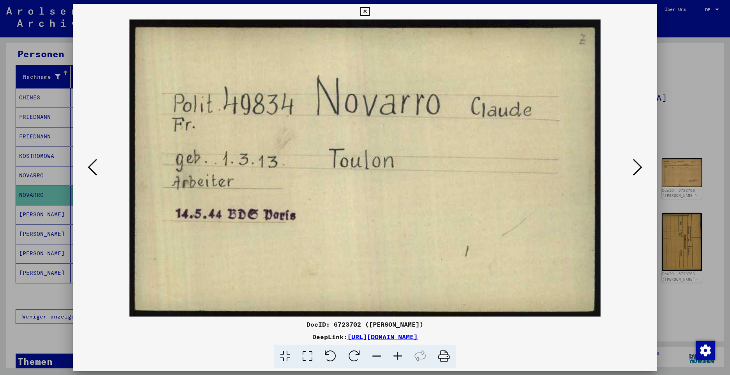
click at [637, 171] on icon at bounding box center [637, 167] width 9 height 19
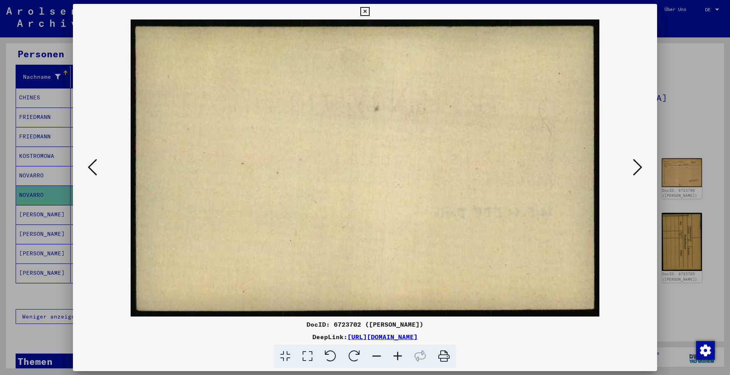
click at [637, 171] on icon at bounding box center [637, 167] width 9 height 19
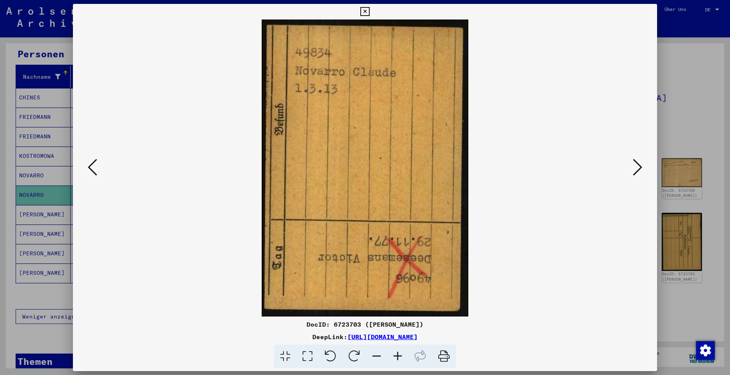
click at [637, 171] on icon at bounding box center [637, 167] width 9 height 19
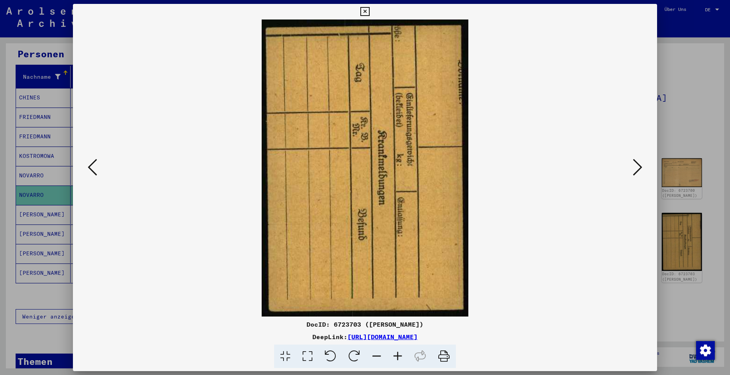
click at [637, 171] on icon at bounding box center [637, 167] width 9 height 19
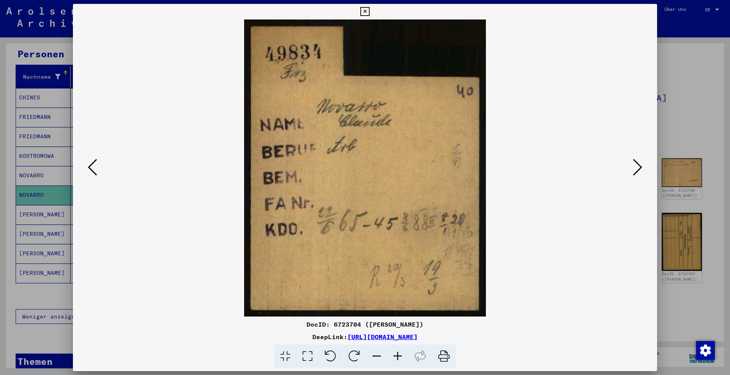
click at [637, 171] on icon at bounding box center [637, 167] width 9 height 19
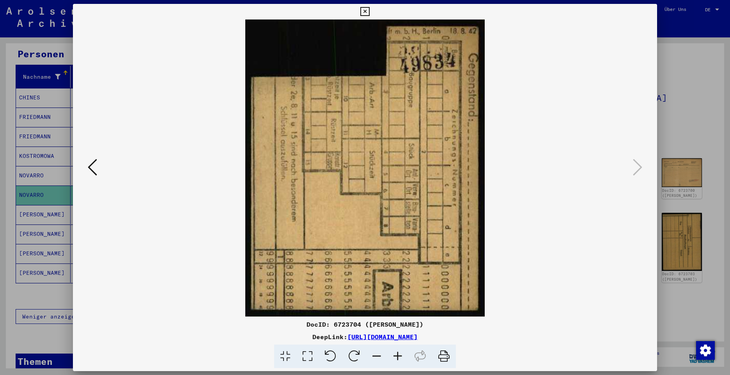
click at [364, 14] on icon at bounding box center [364, 11] width 9 height 9
